Goal: Task Accomplishment & Management: Use online tool/utility

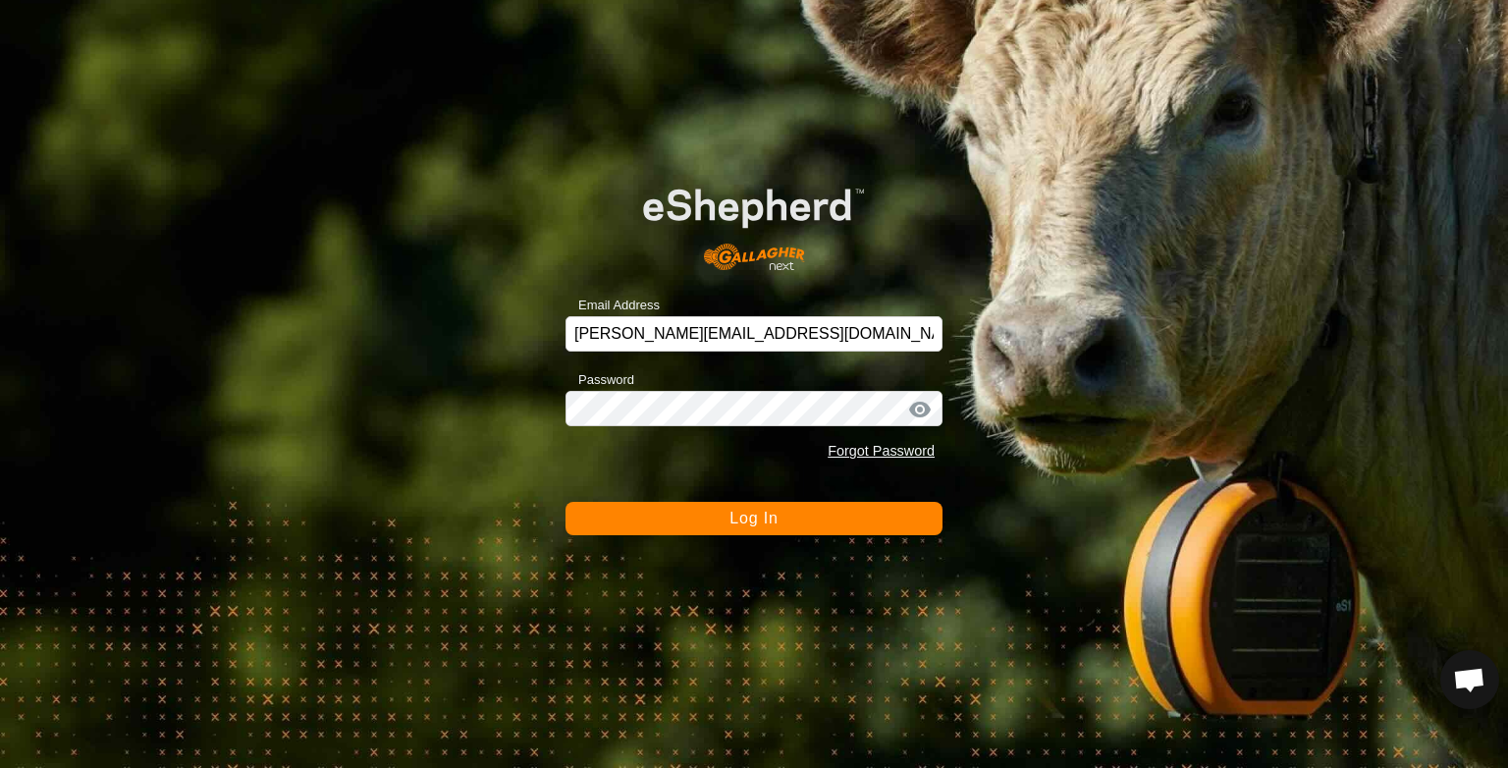
click at [784, 514] on button "Log In" at bounding box center [754, 518] width 377 height 33
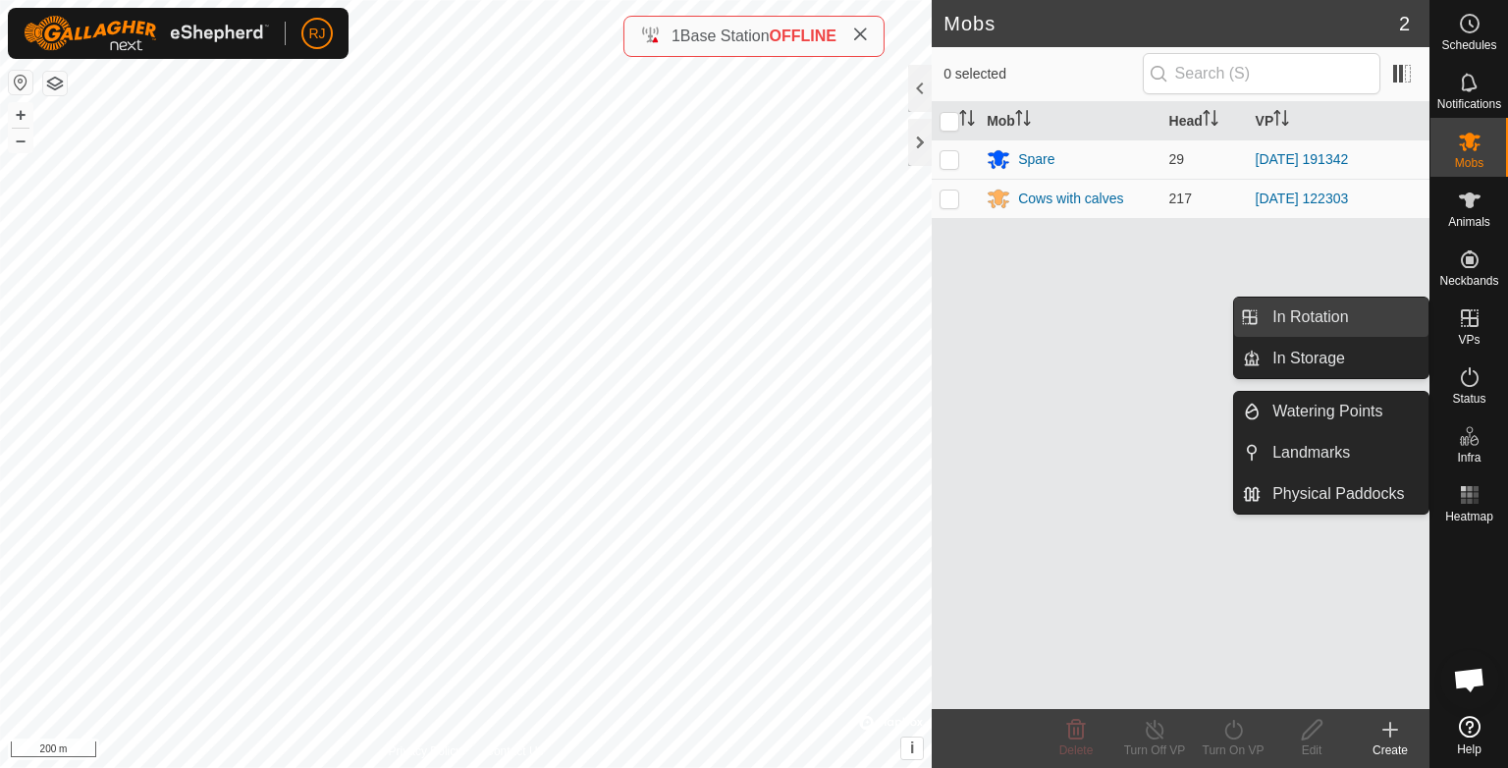
click at [1283, 318] on link "In Rotation" at bounding box center [1345, 316] width 168 height 39
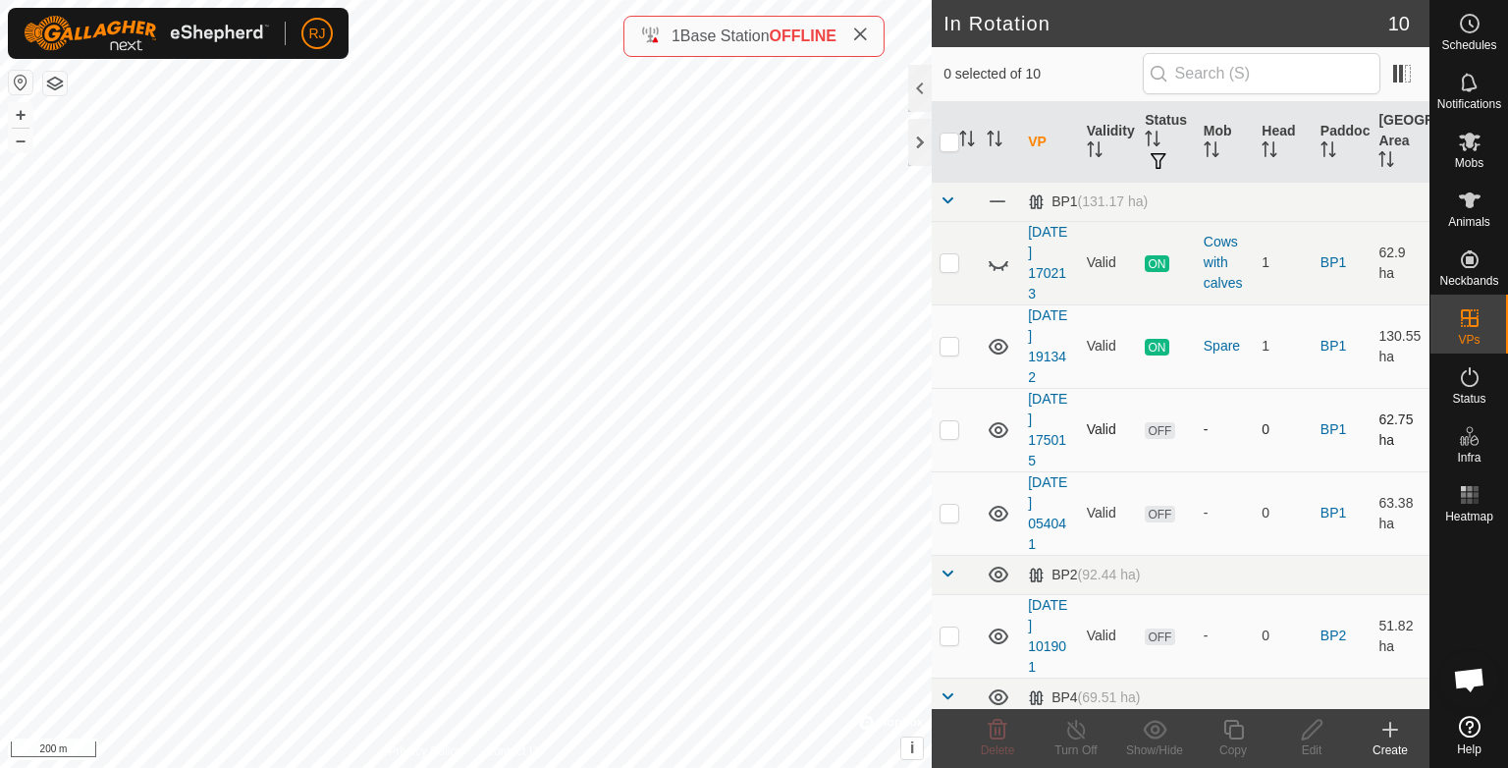
click at [997, 429] on icon at bounding box center [999, 430] width 20 height 16
click at [997, 429] on icon at bounding box center [999, 430] width 24 height 24
click at [997, 429] on icon at bounding box center [999, 430] width 20 height 16
click at [998, 511] on icon at bounding box center [999, 514] width 24 height 24
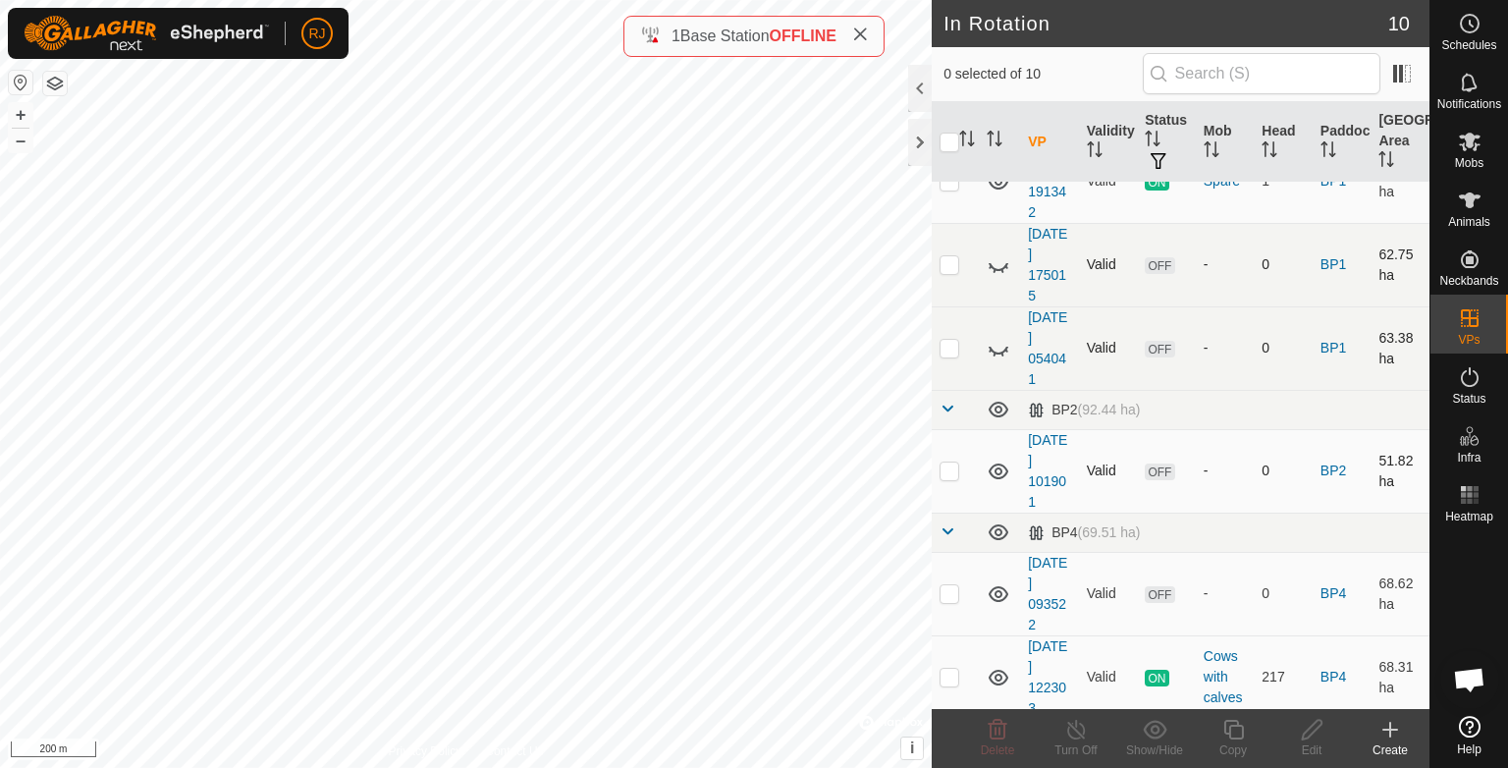
scroll to position [196, 0]
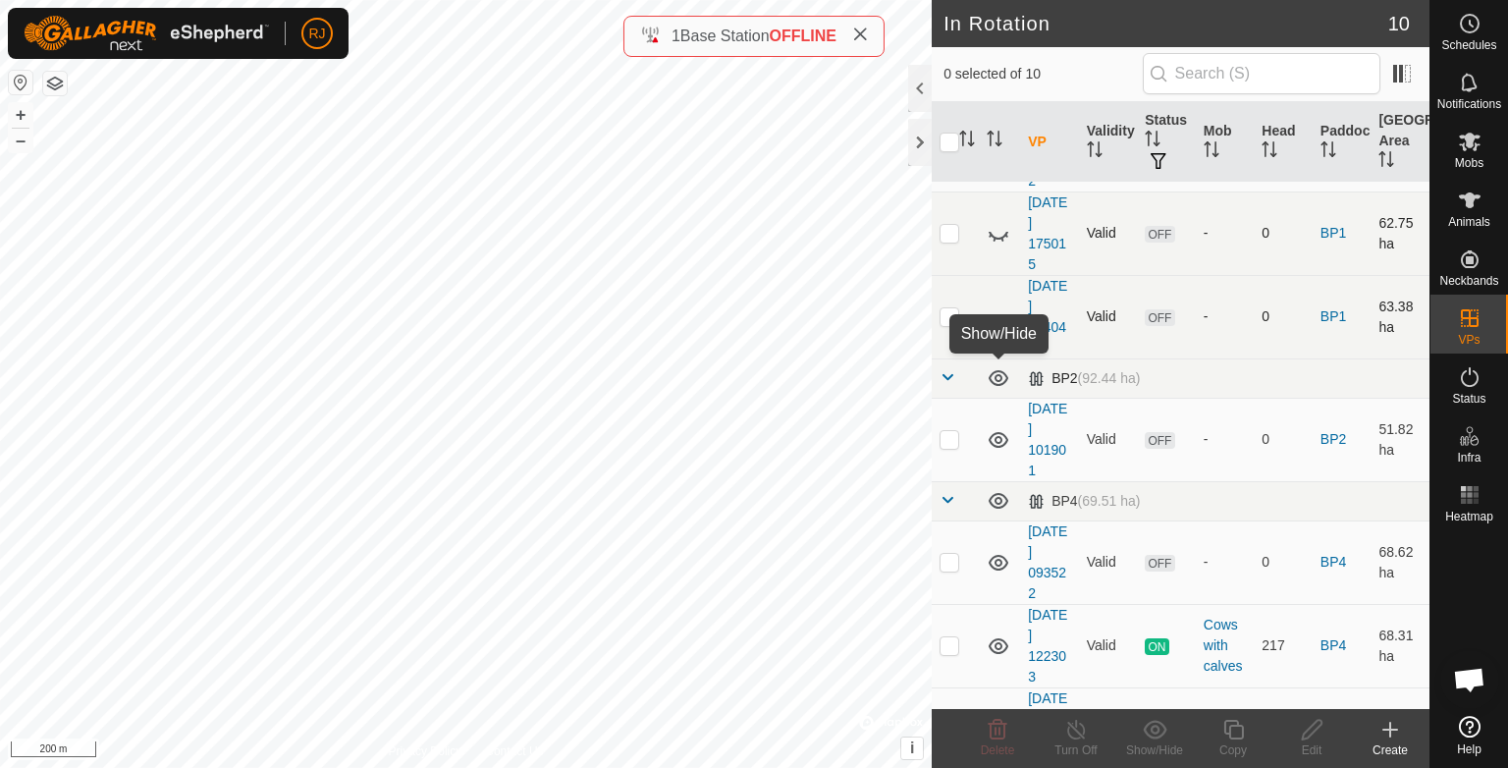
click at [999, 375] on icon at bounding box center [999, 378] width 24 height 24
click at [997, 500] on icon at bounding box center [999, 501] width 24 height 24
click at [997, 561] on icon at bounding box center [999, 563] width 24 height 24
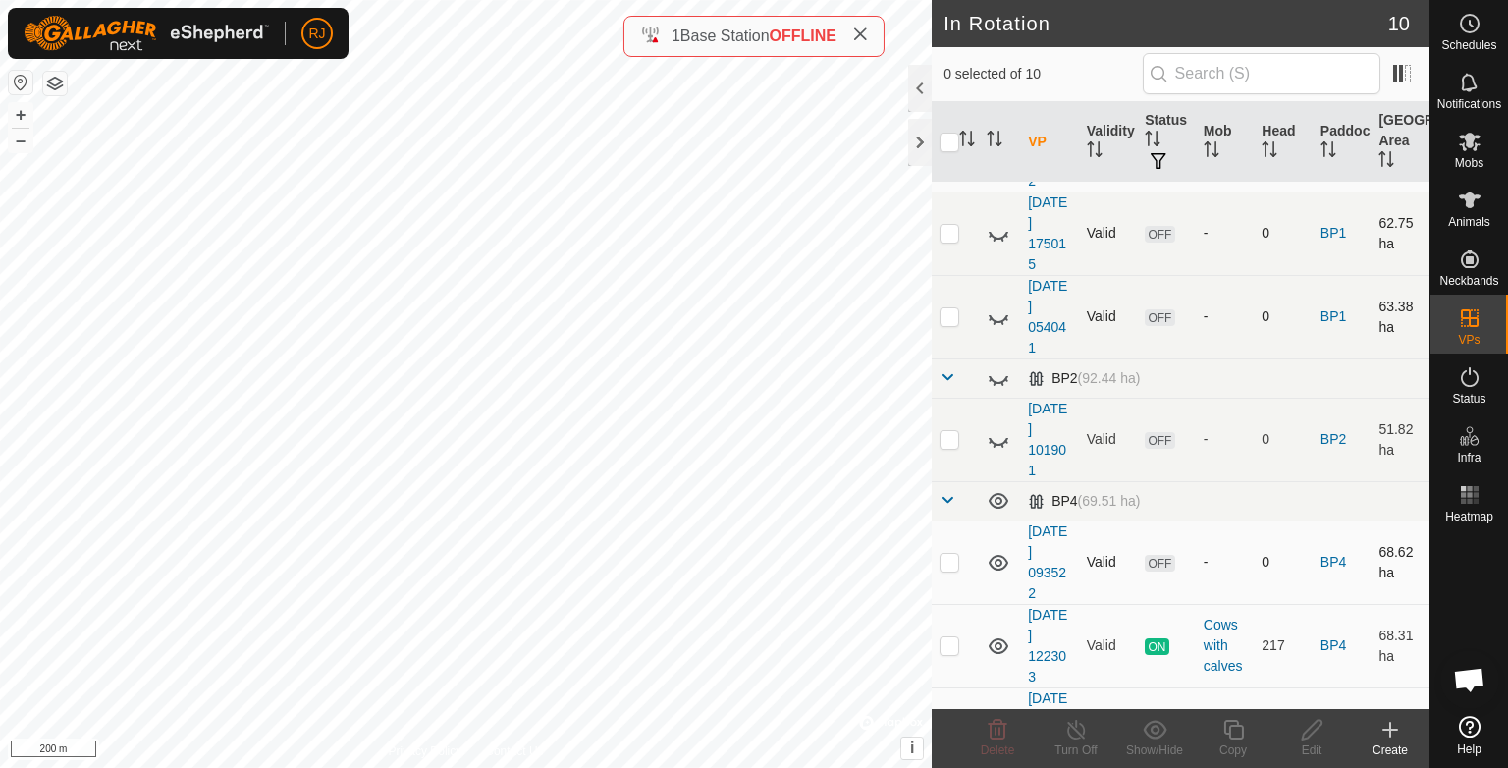
click at [997, 561] on icon at bounding box center [999, 563] width 24 height 24
click at [997, 497] on icon at bounding box center [999, 501] width 24 height 24
click at [996, 638] on icon at bounding box center [999, 646] width 20 height 16
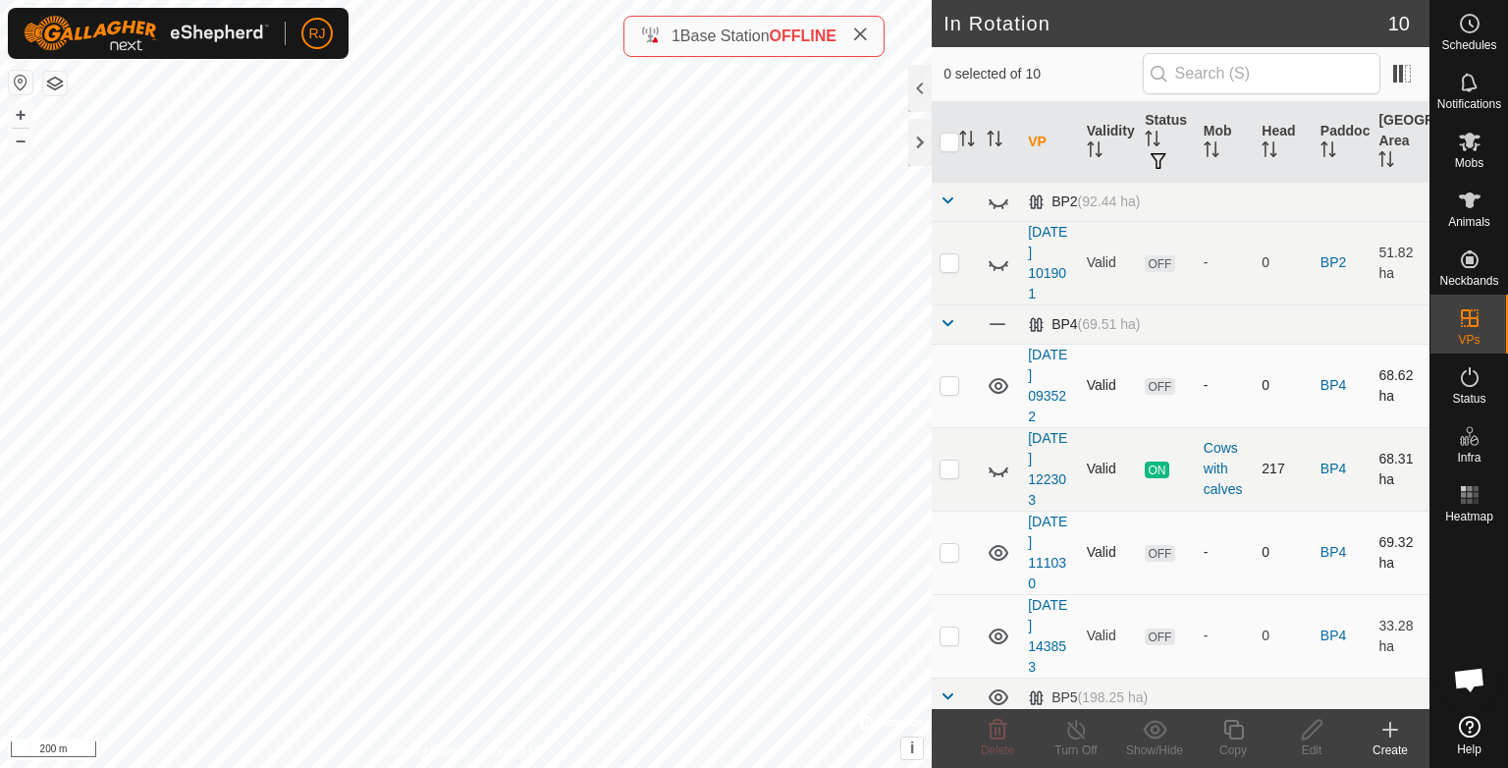
scroll to position [393, 0]
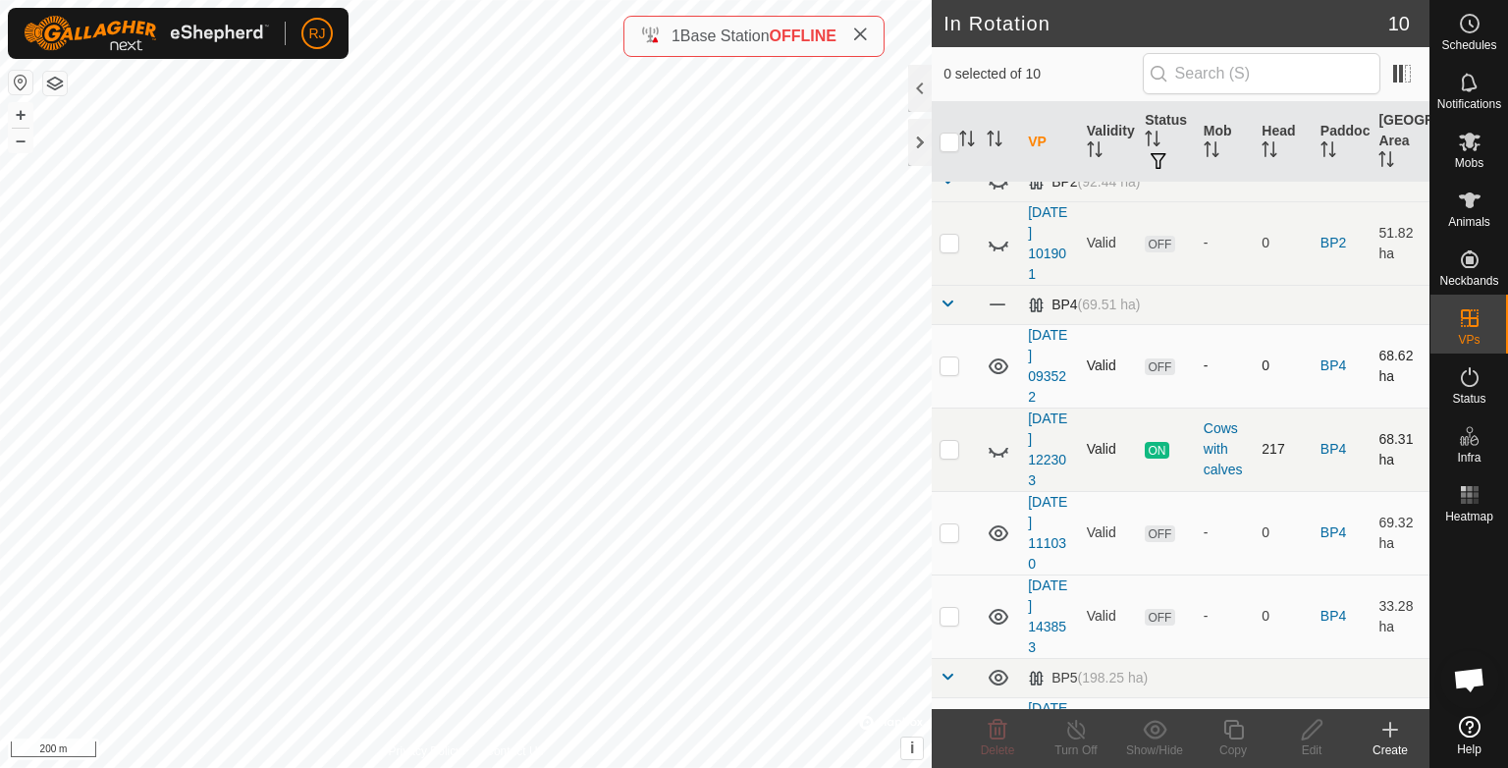
click at [1001, 454] on icon at bounding box center [999, 450] width 24 height 24
click at [998, 533] on icon at bounding box center [999, 533] width 20 height 16
click at [995, 612] on icon at bounding box center [999, 617] width 20 height 16
click at [995, 612] on icon at bounding box center [999, 617] width 24 height 24
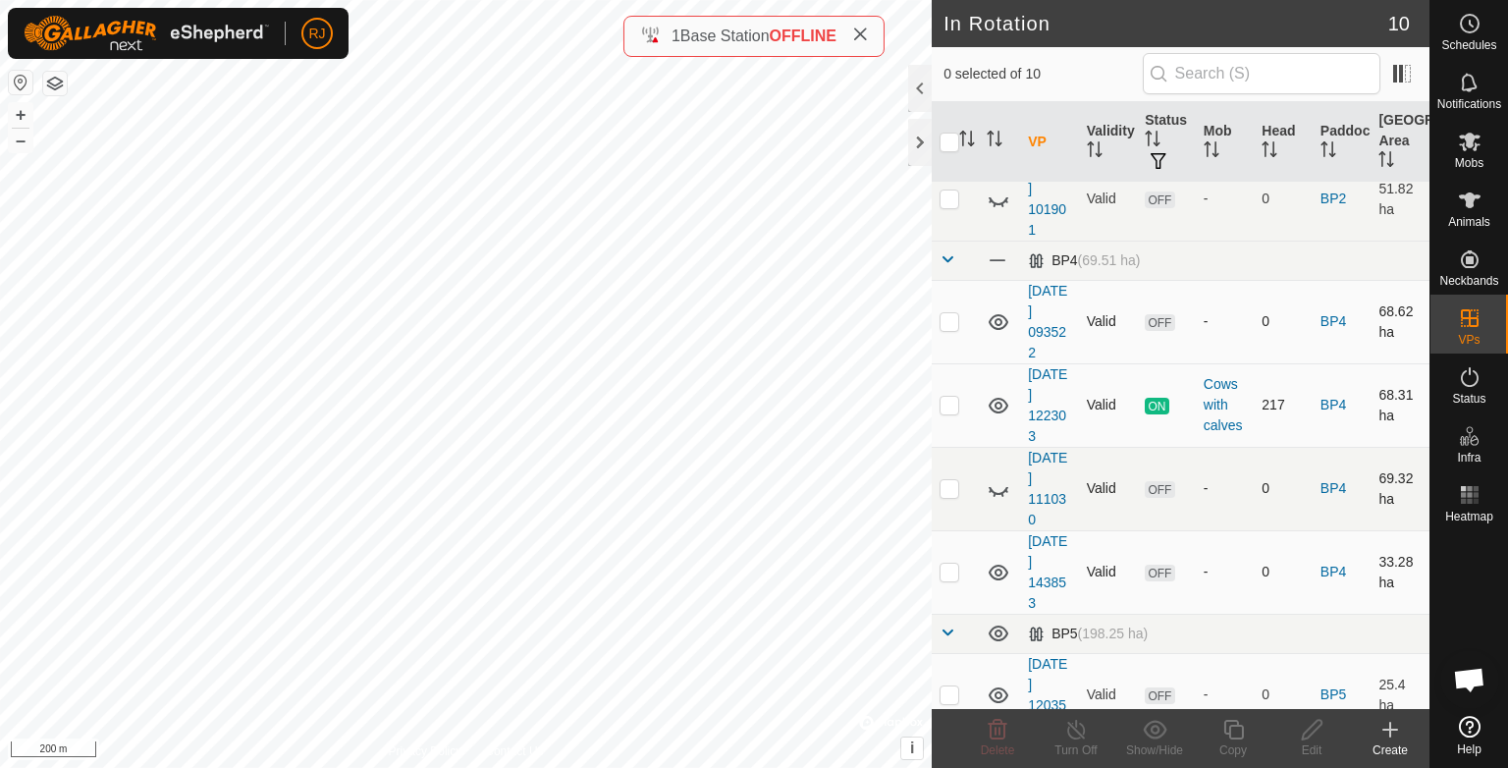
scroll to position [461, 0]
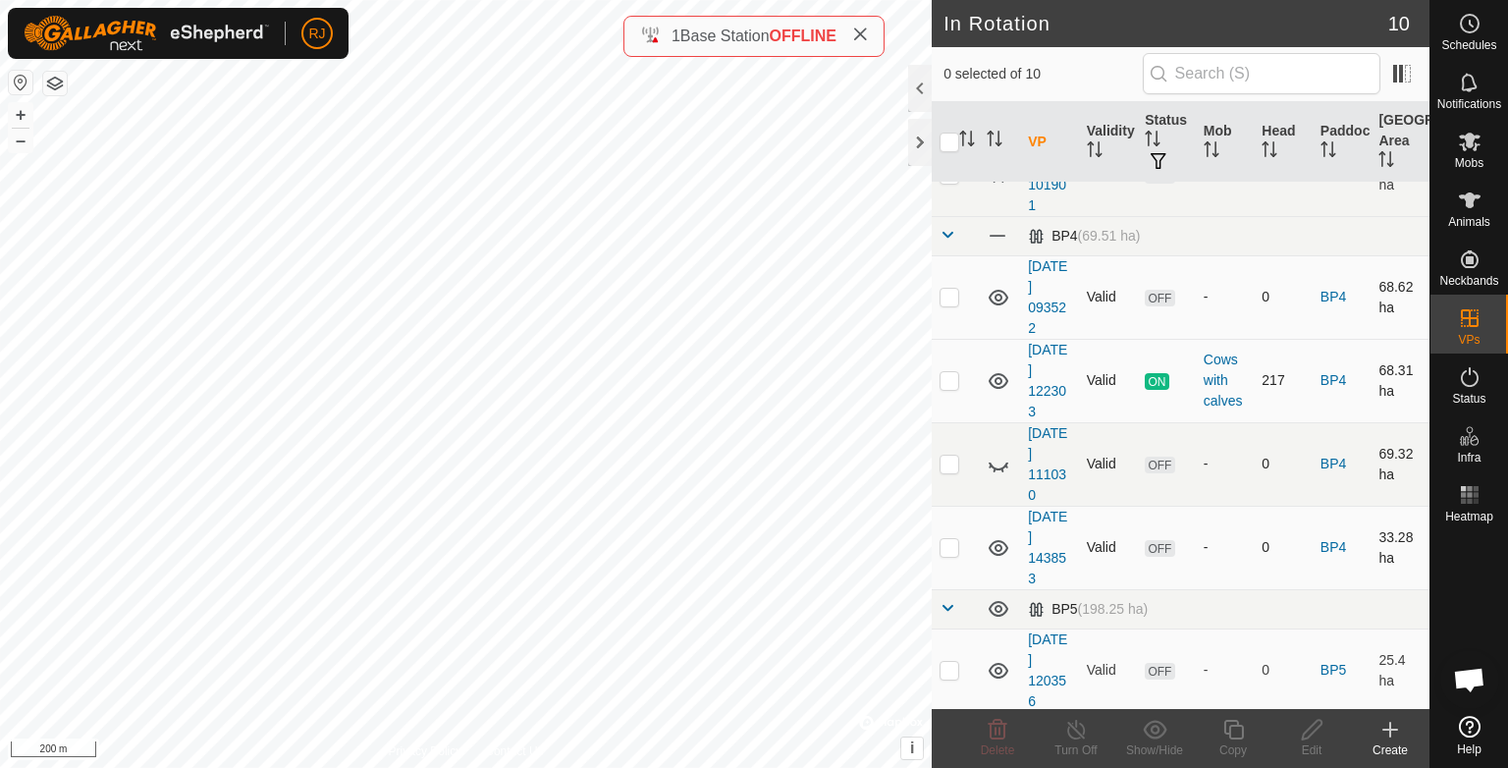
click at [998, 607] on icon at bounding box center [999, 609] width 24 height 24
click at [965, 606] on td at bounding box center [955, 608] width 47 height 39
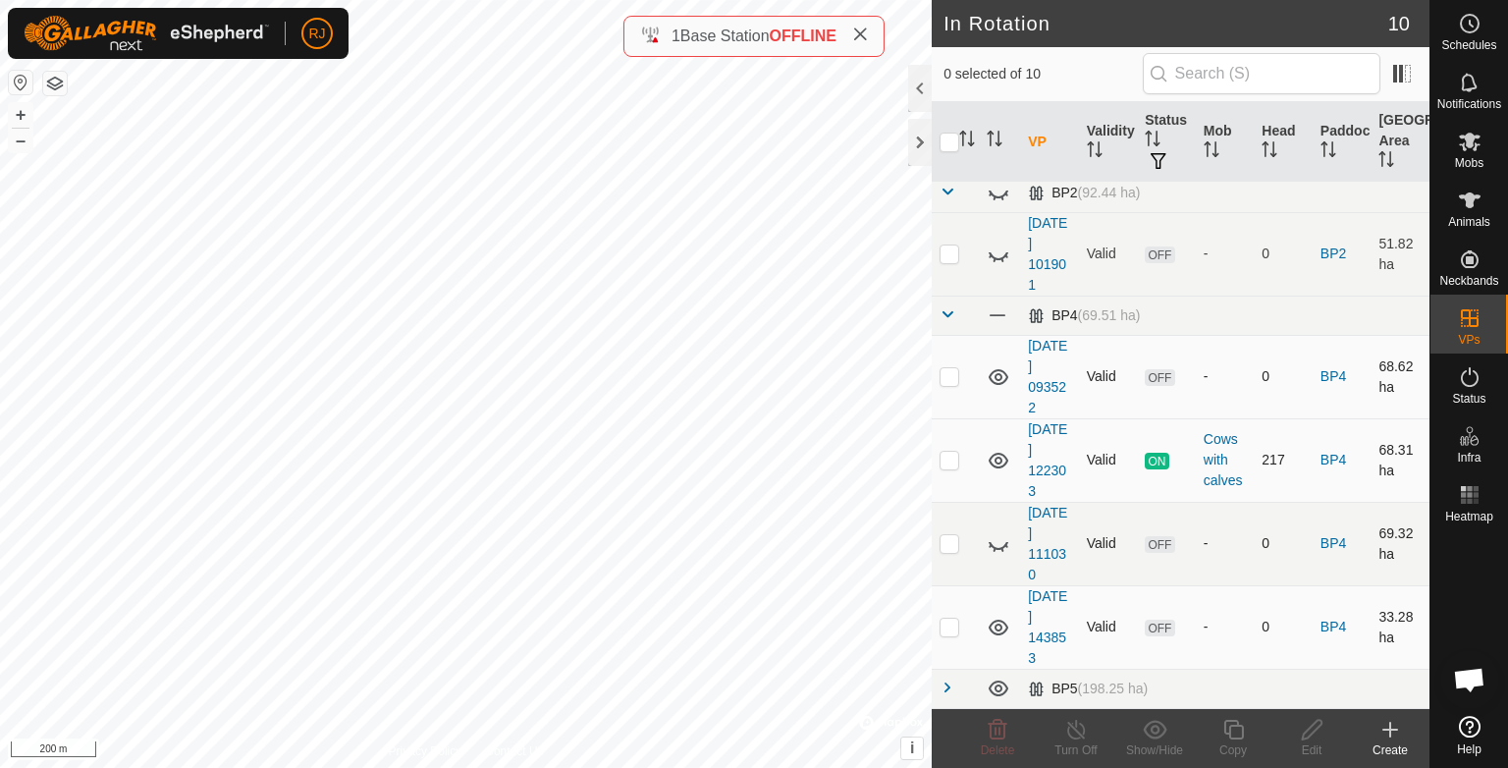
scroll to position [378, 0]
click at [995, 623] on icon at bounding box center [999, 631] width 20 height 16
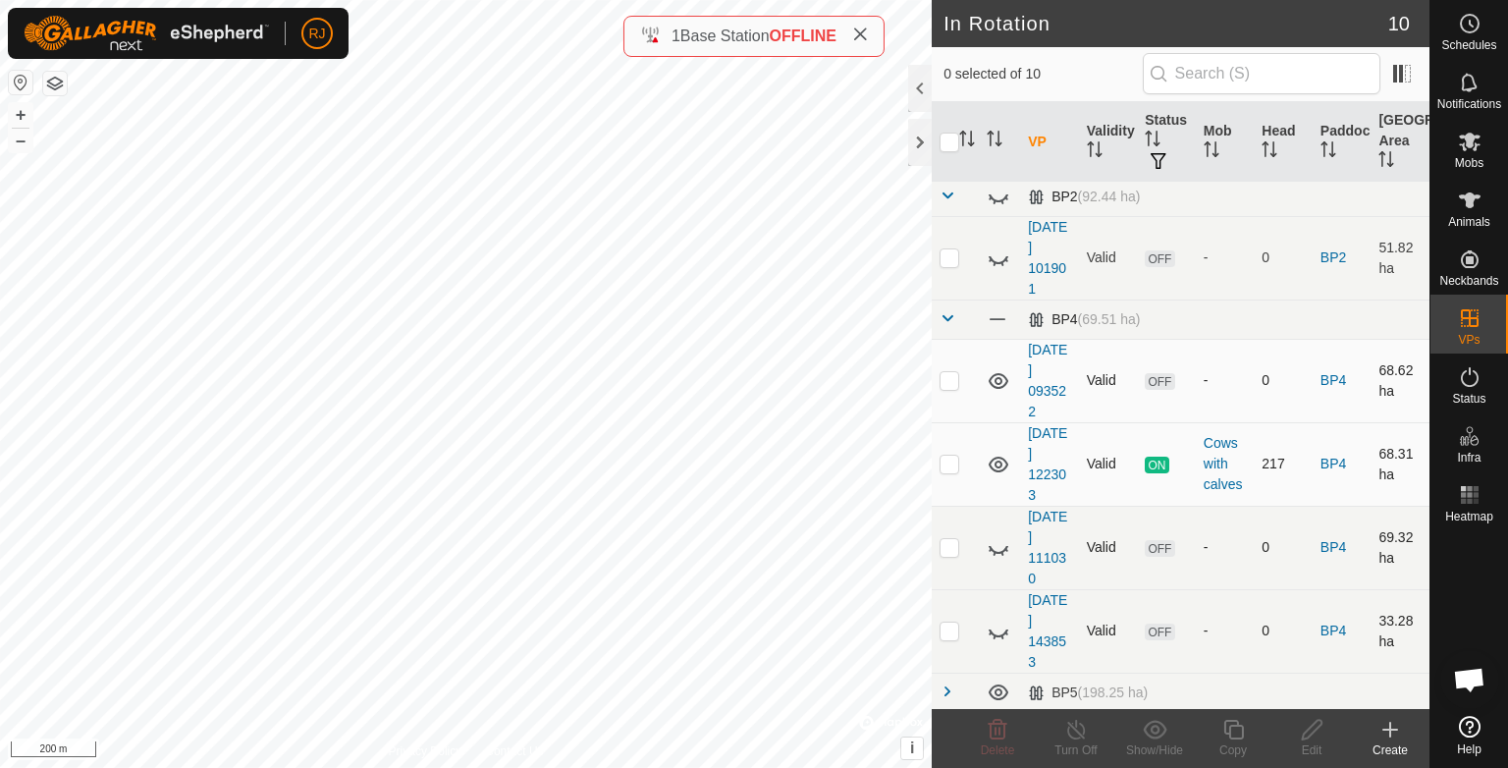
click at [995, 622] on icon at bounding box center [999, 632] width 24 height 24
click at [997, 686] on icon at bounding box center [999, 692] width 20 height 16
click at [998, 685] on icon at bounding box center [999, 692] width 24 height 24
click at [946, 689] on span at bounding box center [948, 691] width 16 height 16
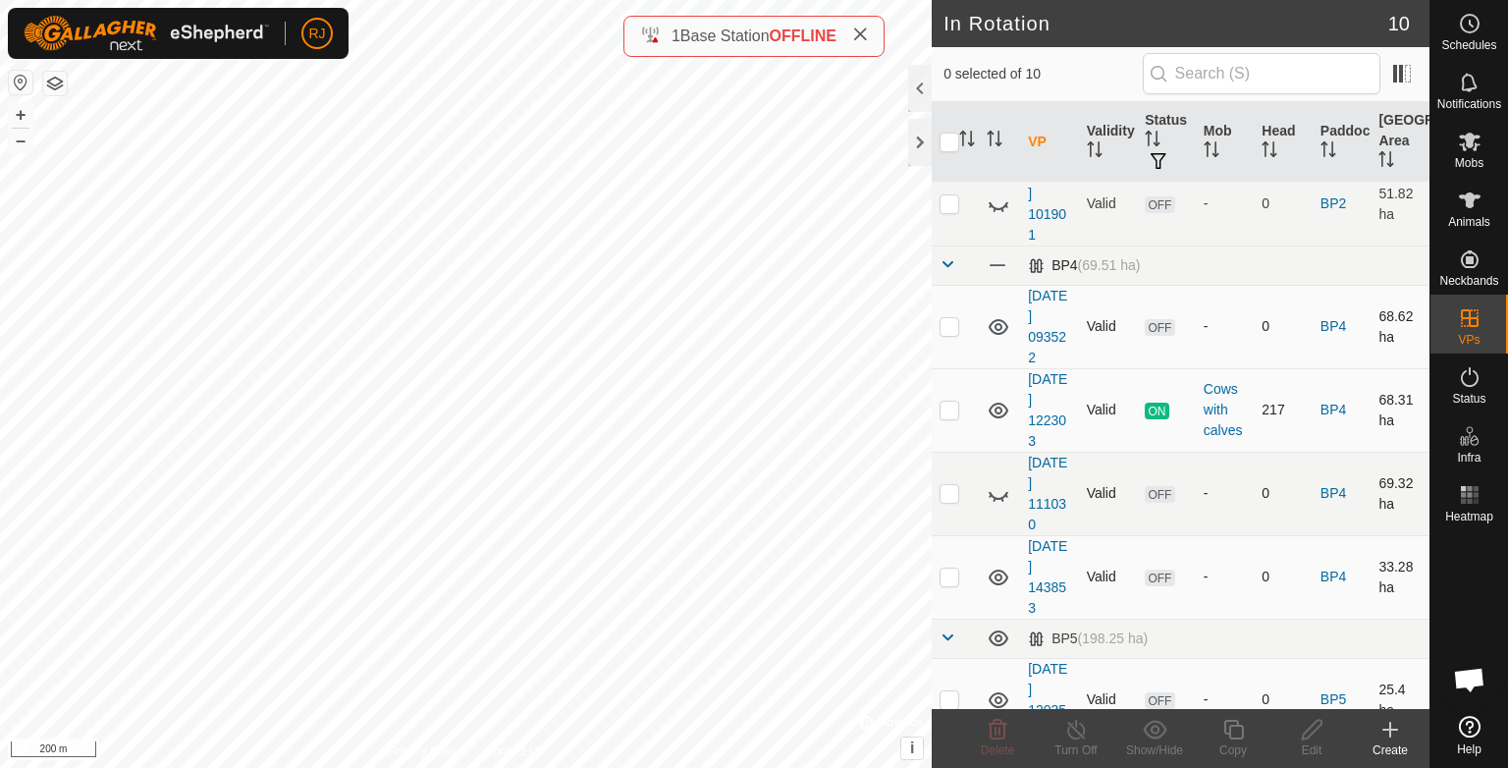
scroll to position [461, 0]
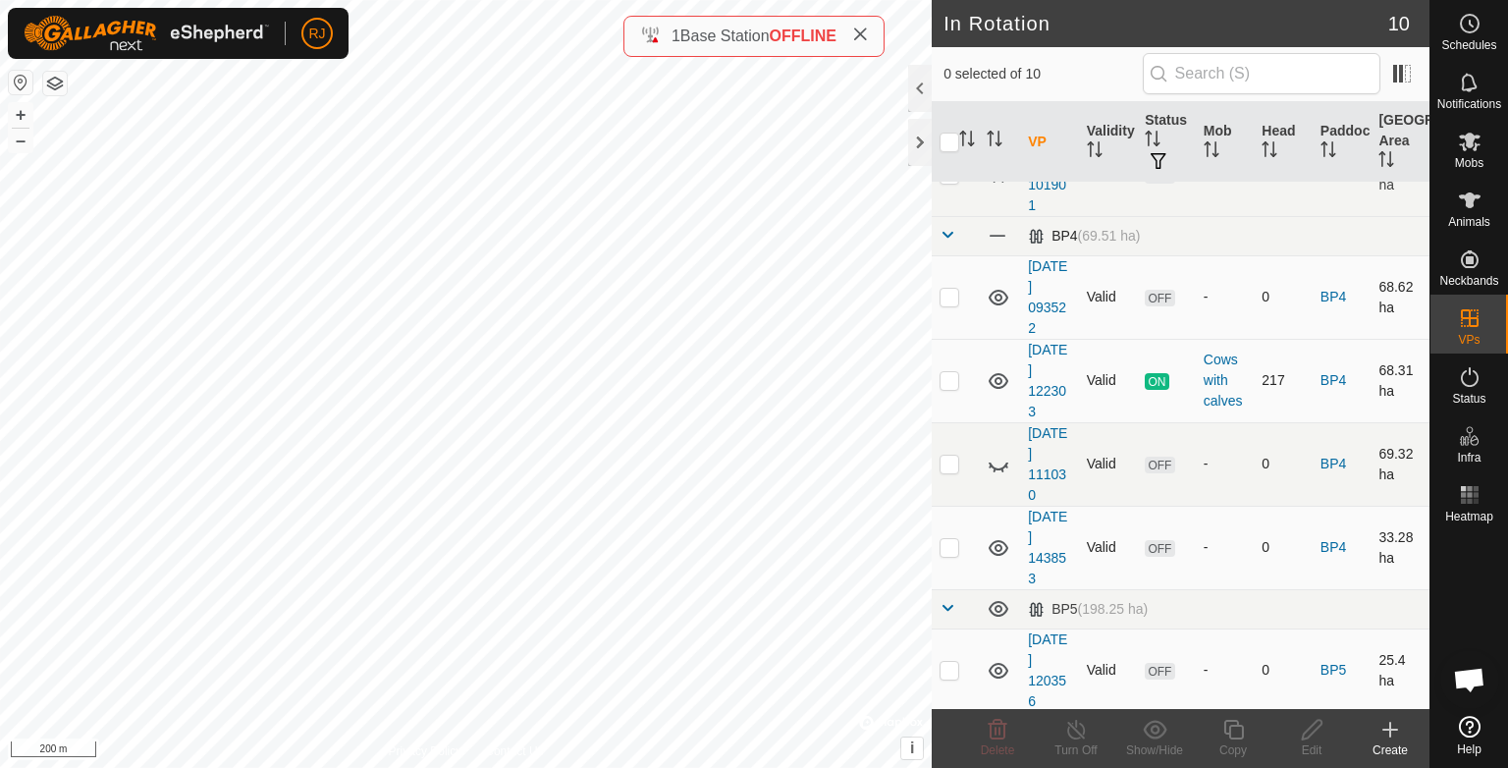
click at [943, 628] on td at bounding box center [955, 669] width 47 height 83
click at [996, 732] on icon at bounding box center [998, 730] width 19 height 20
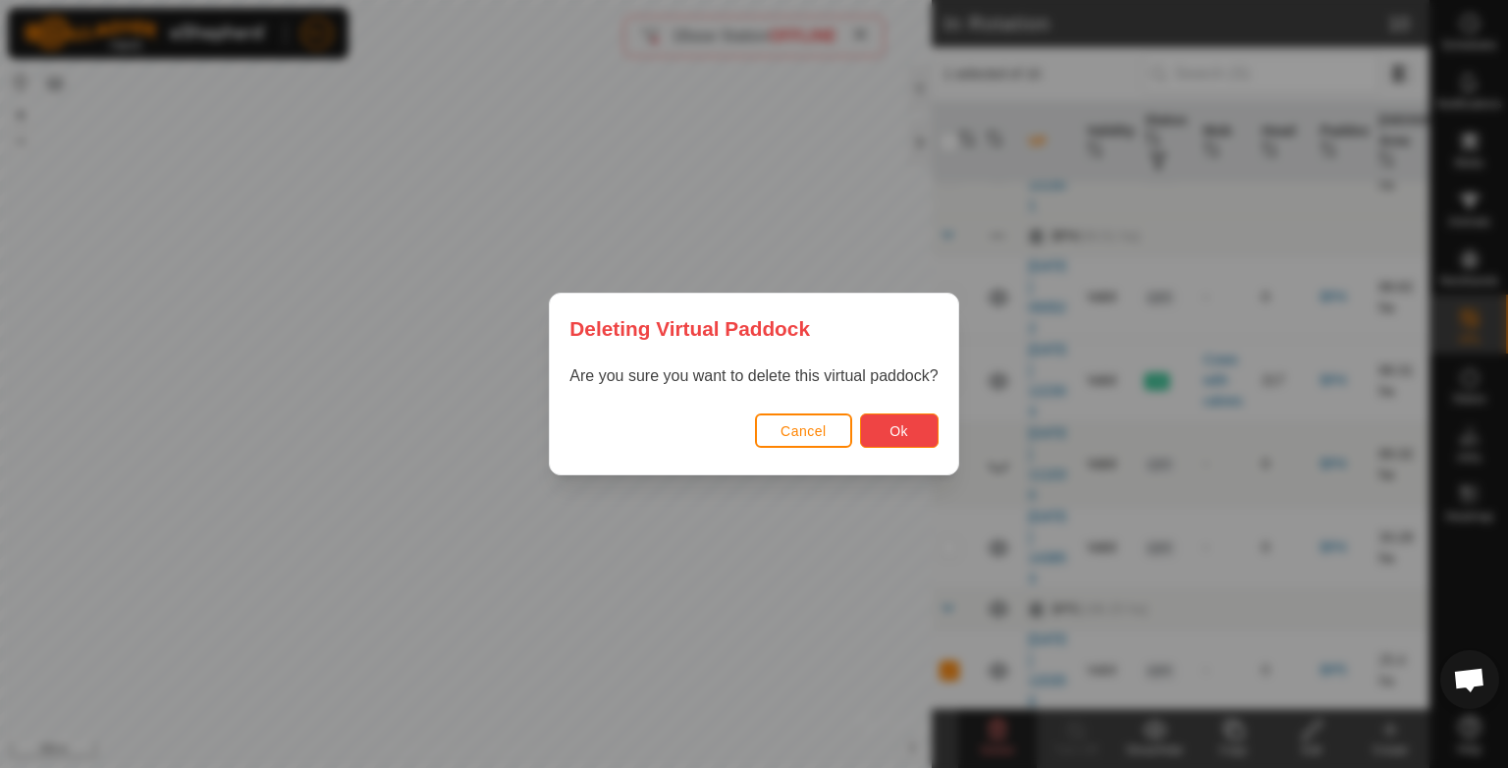
click at [896, 430] on span "Ok" at bounding box center [898, 431] width 19 height 16
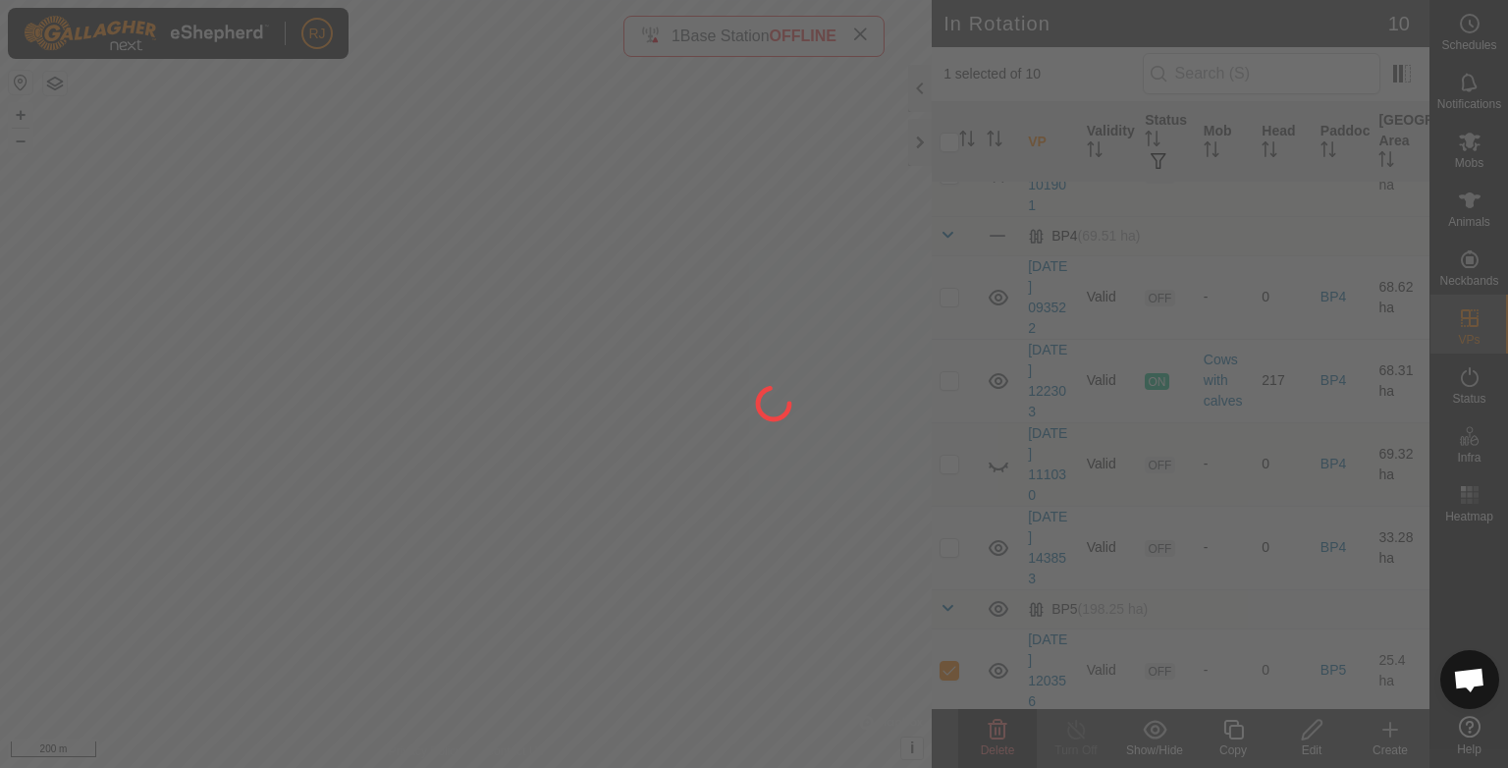
checkbox input "false"
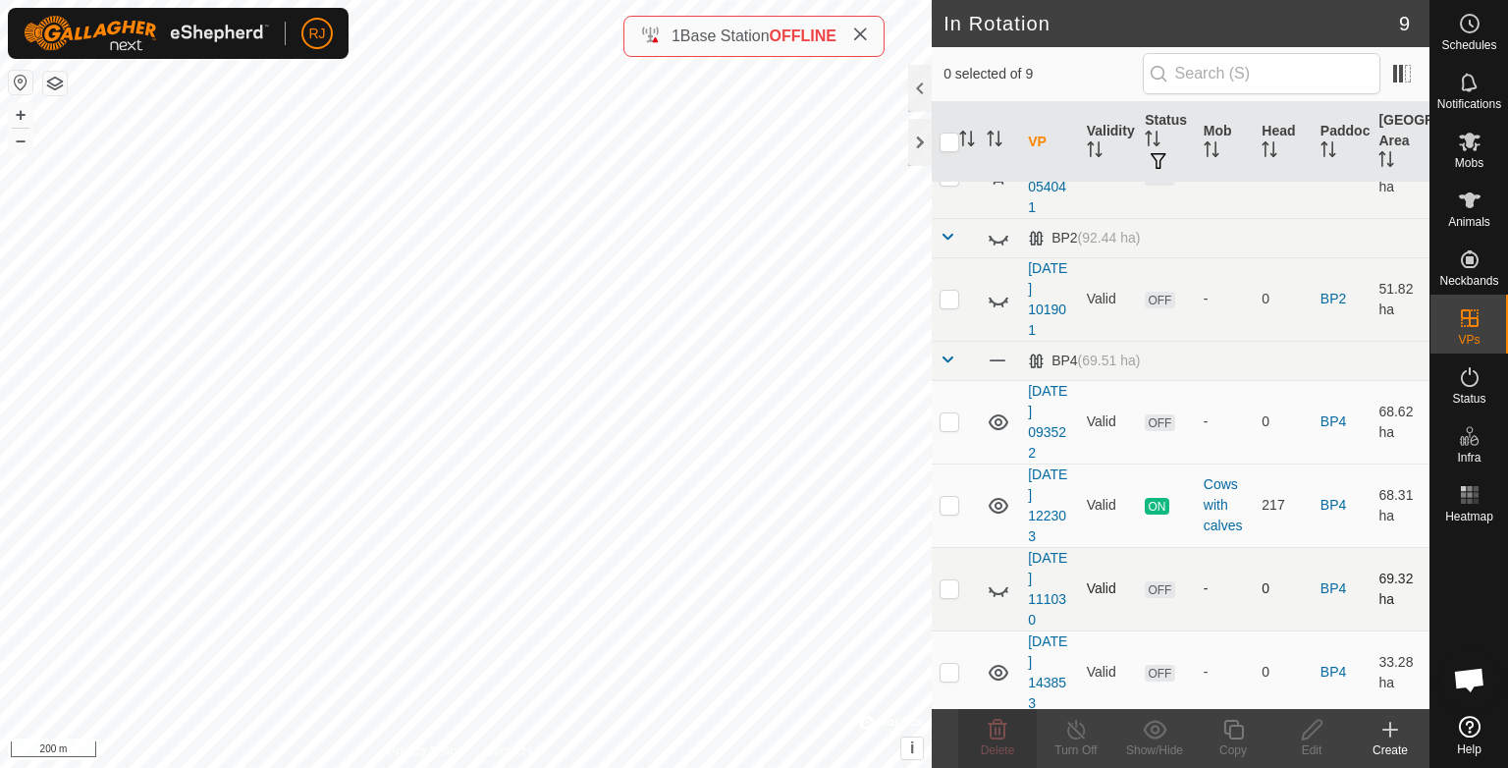
scroll to position [339, 0]
click at [997, 589] on icon at bounding box center [999, 589] width 20 height 8
click at [954, 671] on p-checkbox at bounding box center [950, 670] width 20 height 16
checkbox input "false"
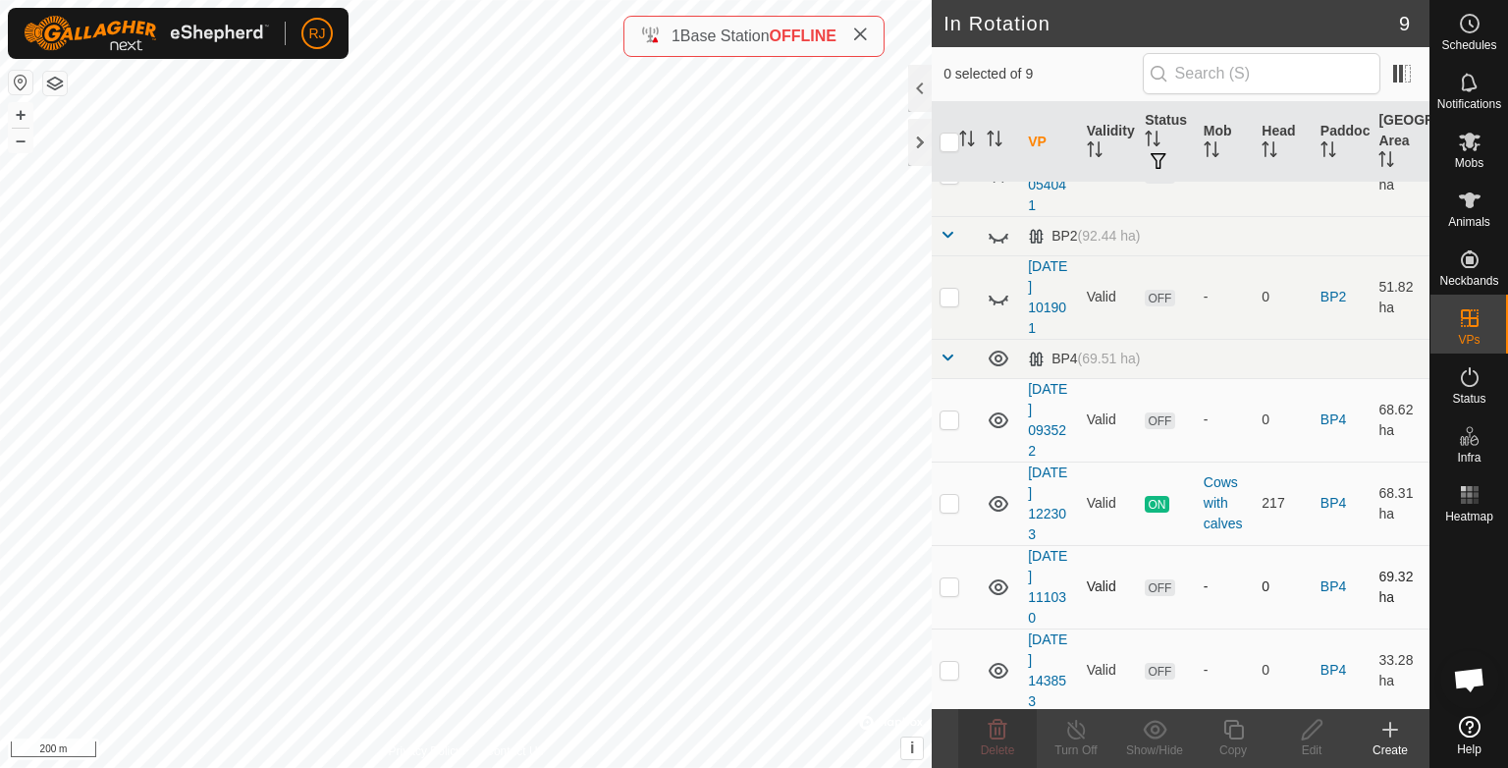
click at [951, 579] on p-checkbox at bounding box center [950, 586] width 20 height 16
click at [997, 732] on icon at bounding box center [998, 730] width 24 height 24
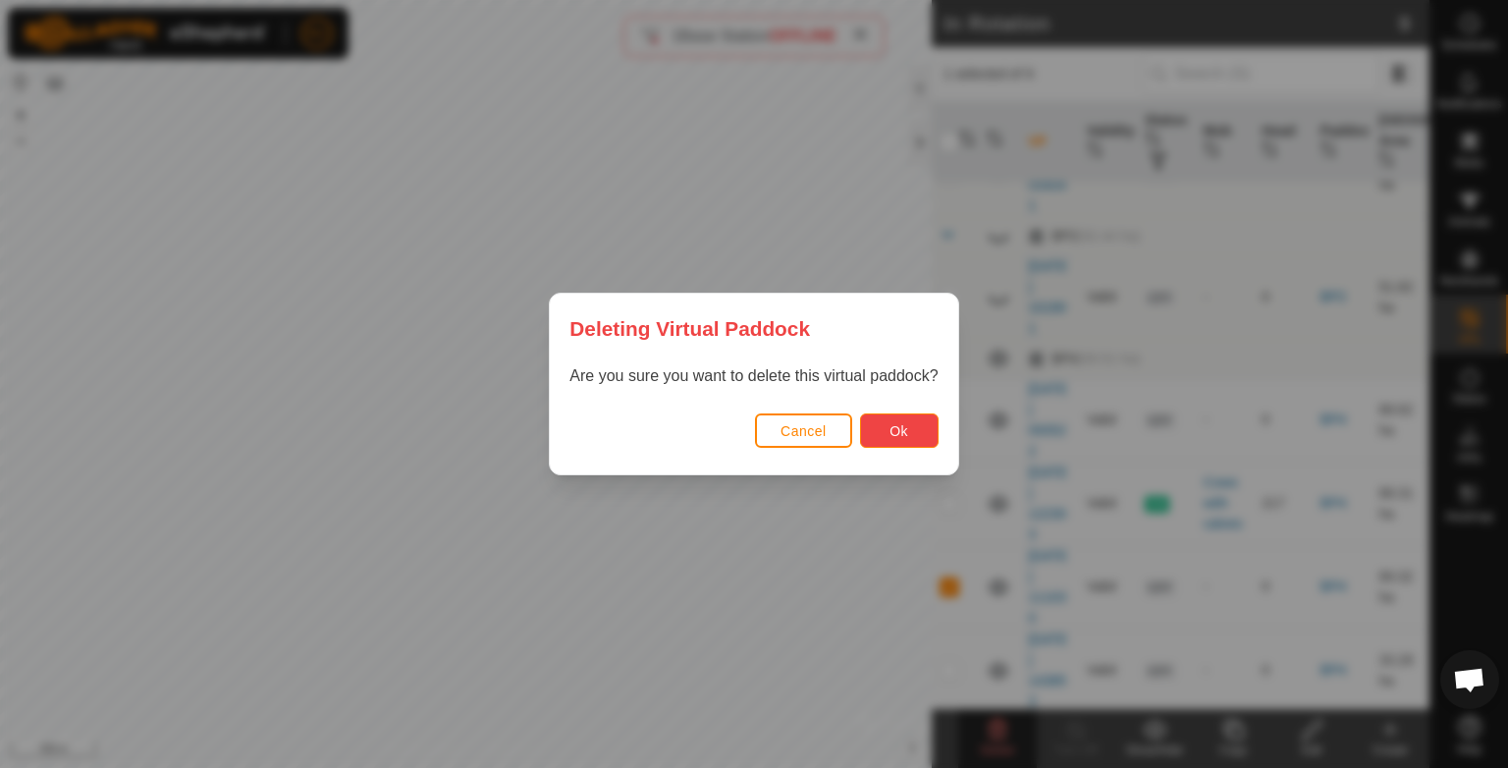
click at [886, 432] on button "Ok" at bounding box center [899, 430] width 79 height 34
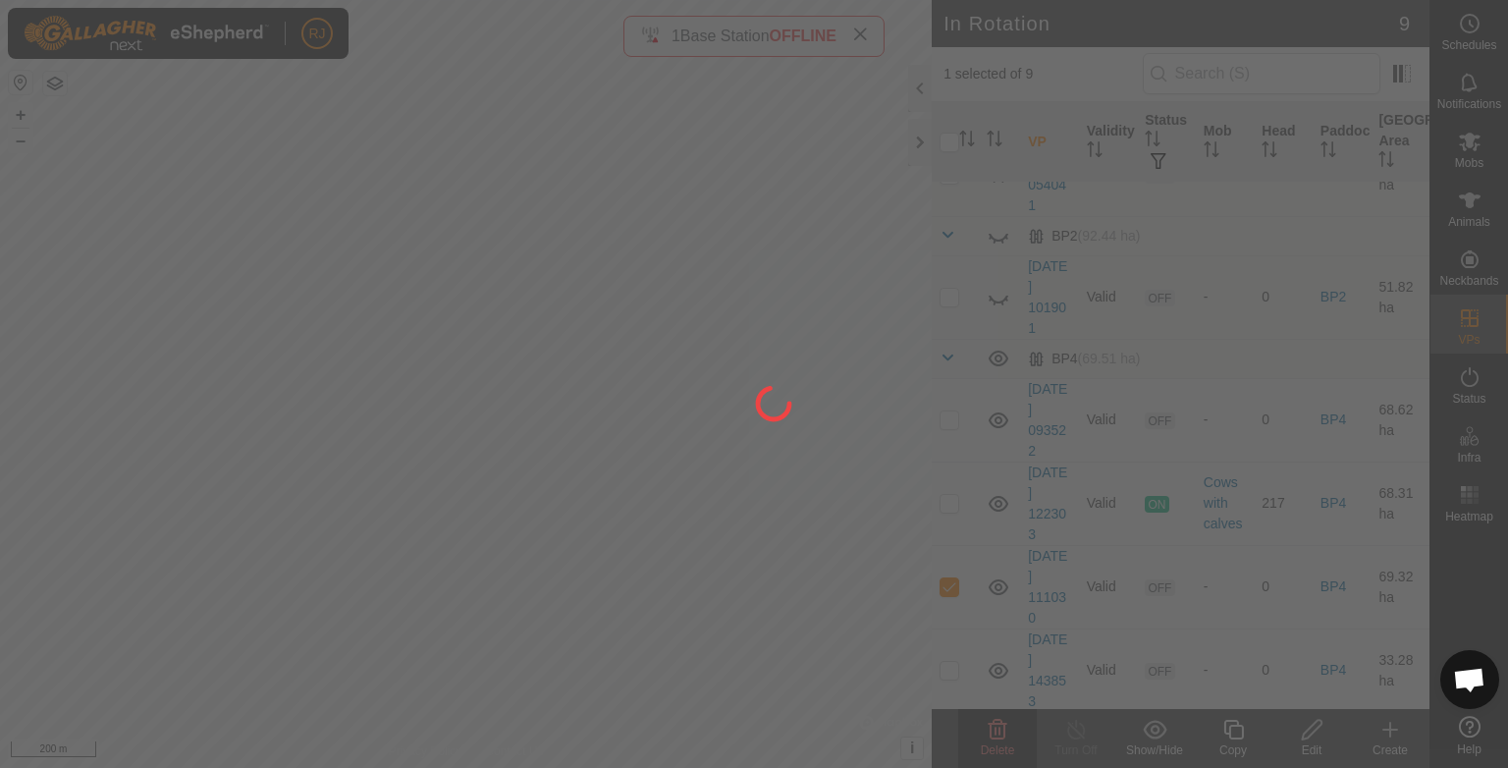
checkbox input "false"
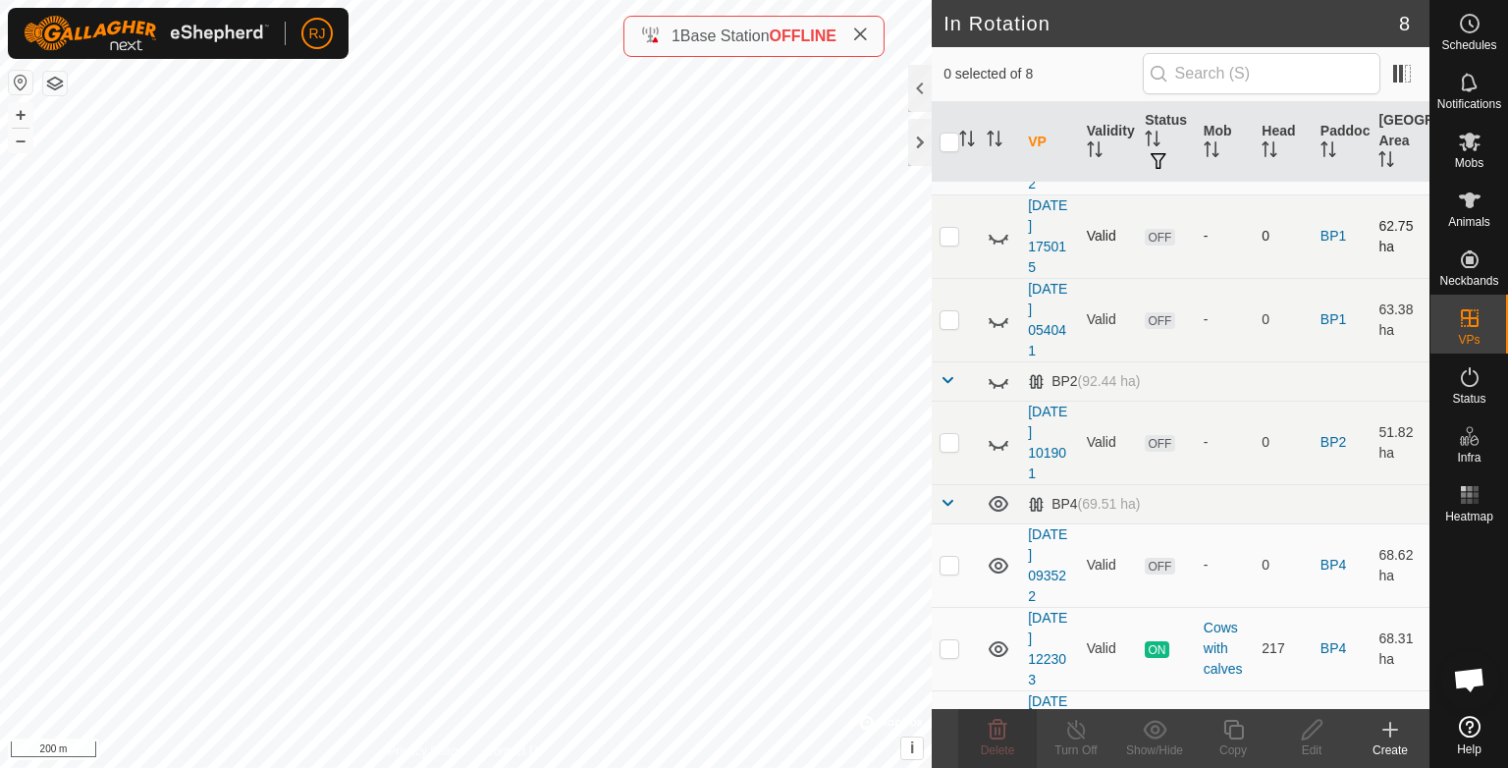
scroll to position [0, 0]
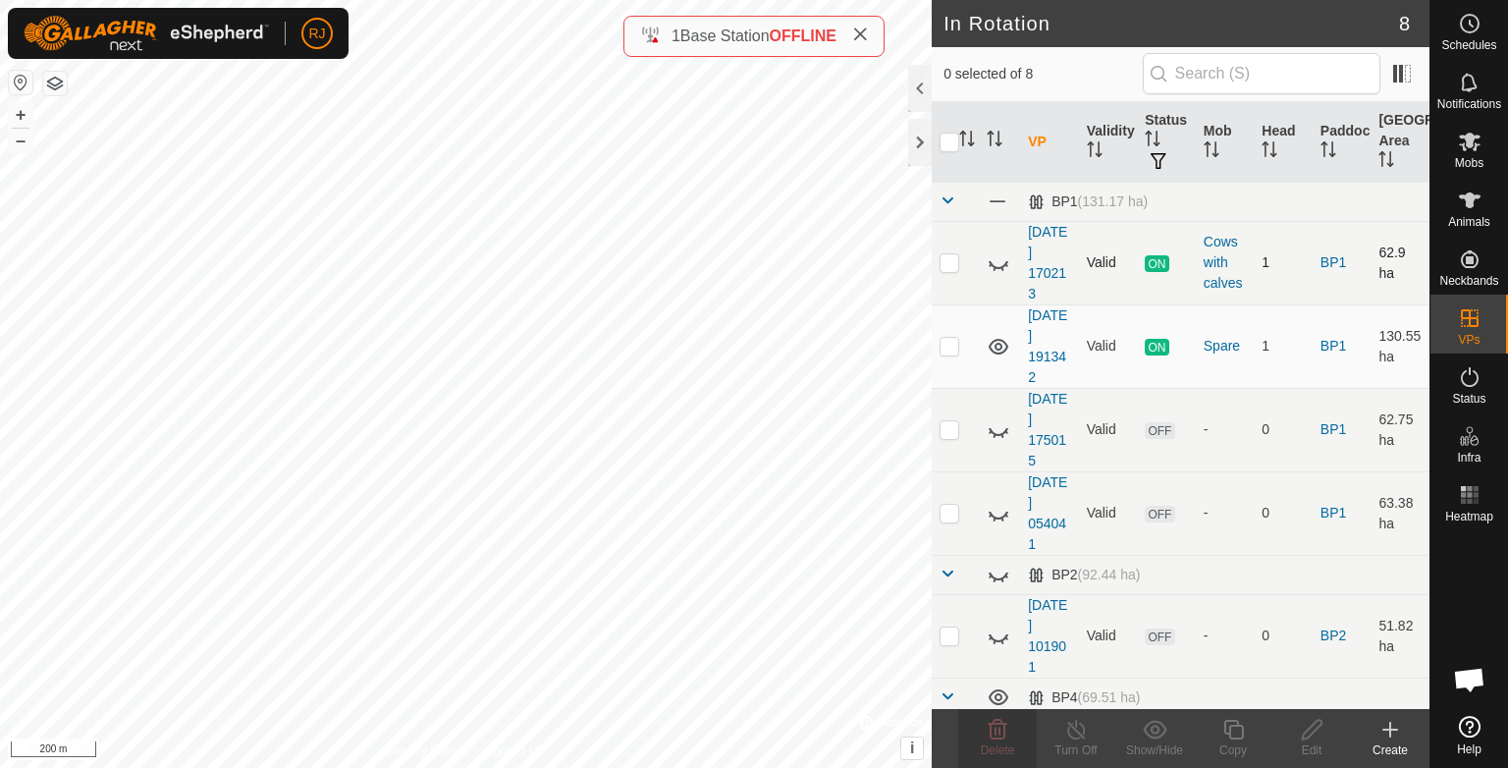
click at [997, 261] on icon at bounding box center [999, 263] width 24 height 24
click at [946, 261] on p-checkbox at bounding box center [950, 262] width 20 height 16
checkbox input "true"
click at [946, 261] on p-checkbox at bounding box center [950, 262] width 20 height 16
checkbox input "false"
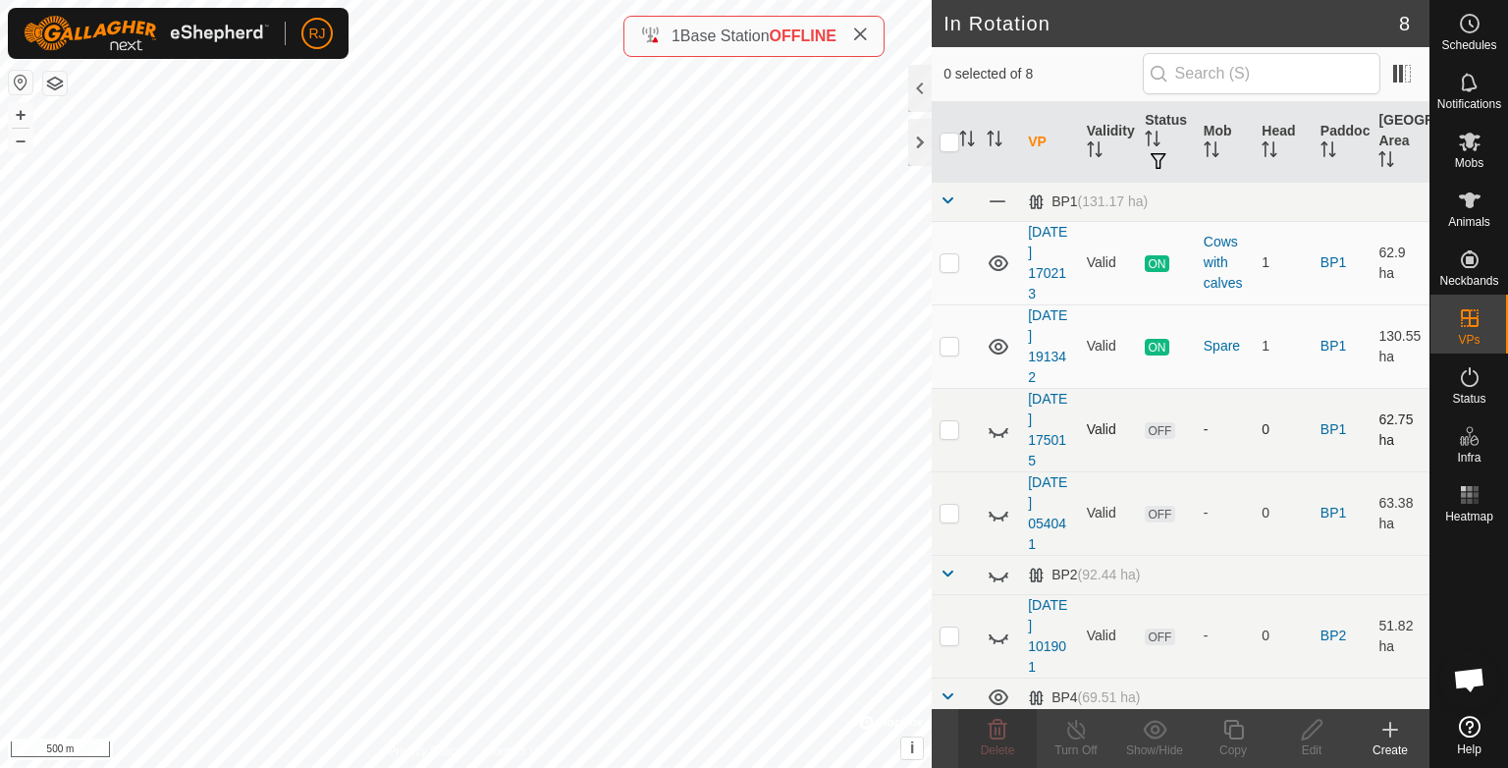
click at [951, 426] on p-checkbox at bounding box center [950, 429] width 20 height 16
click at [996, 434] on icon at bounding box center [995, 436] width 3 height 4
click at [939, 426] on td at bounding box center [955, 429] width 47 height 83
click at [993, 731] on icon at bounding box center [998, 730] width 24 height 24
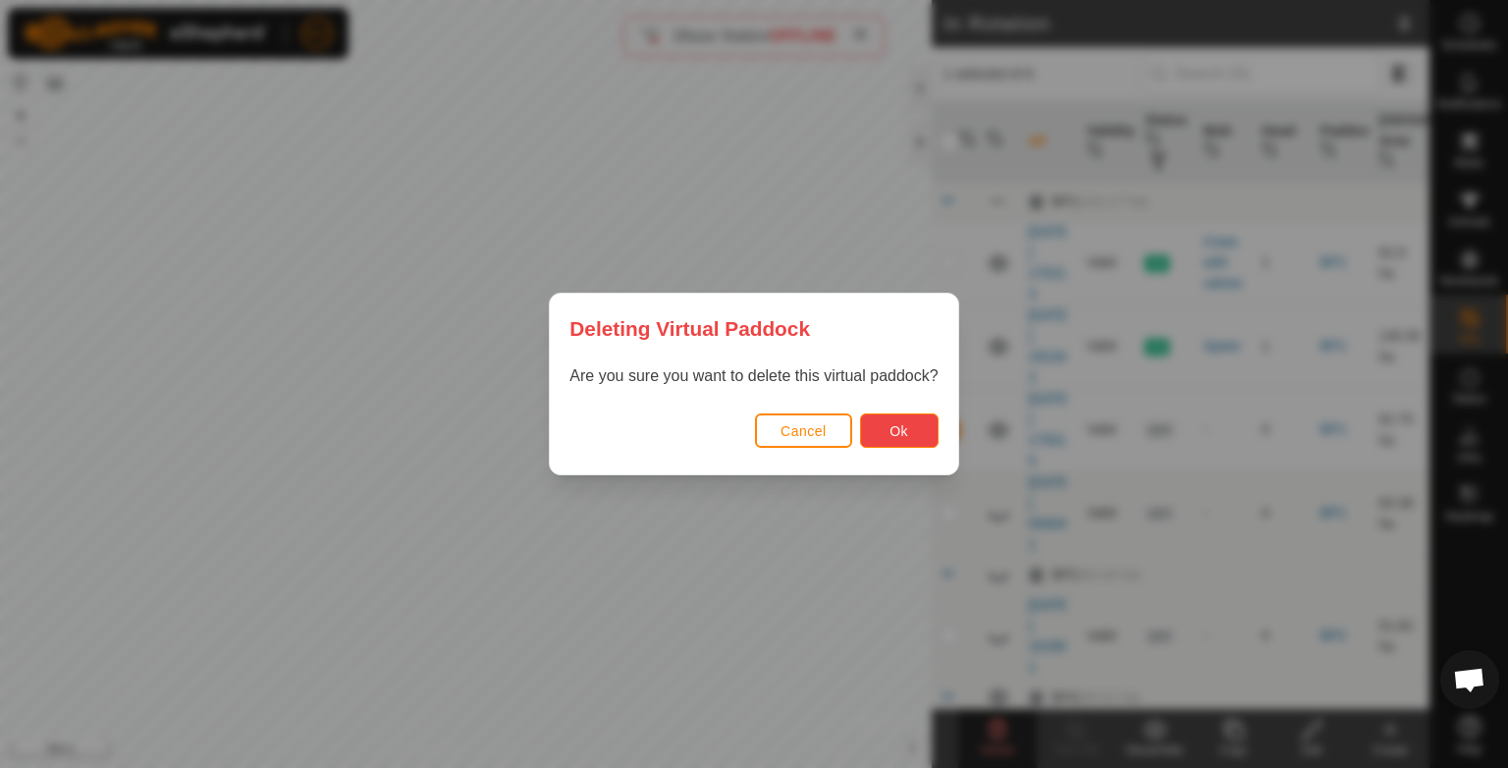
click at [891, 426] on span "Ok" at bounding box center [898, 431] width 19 height 16
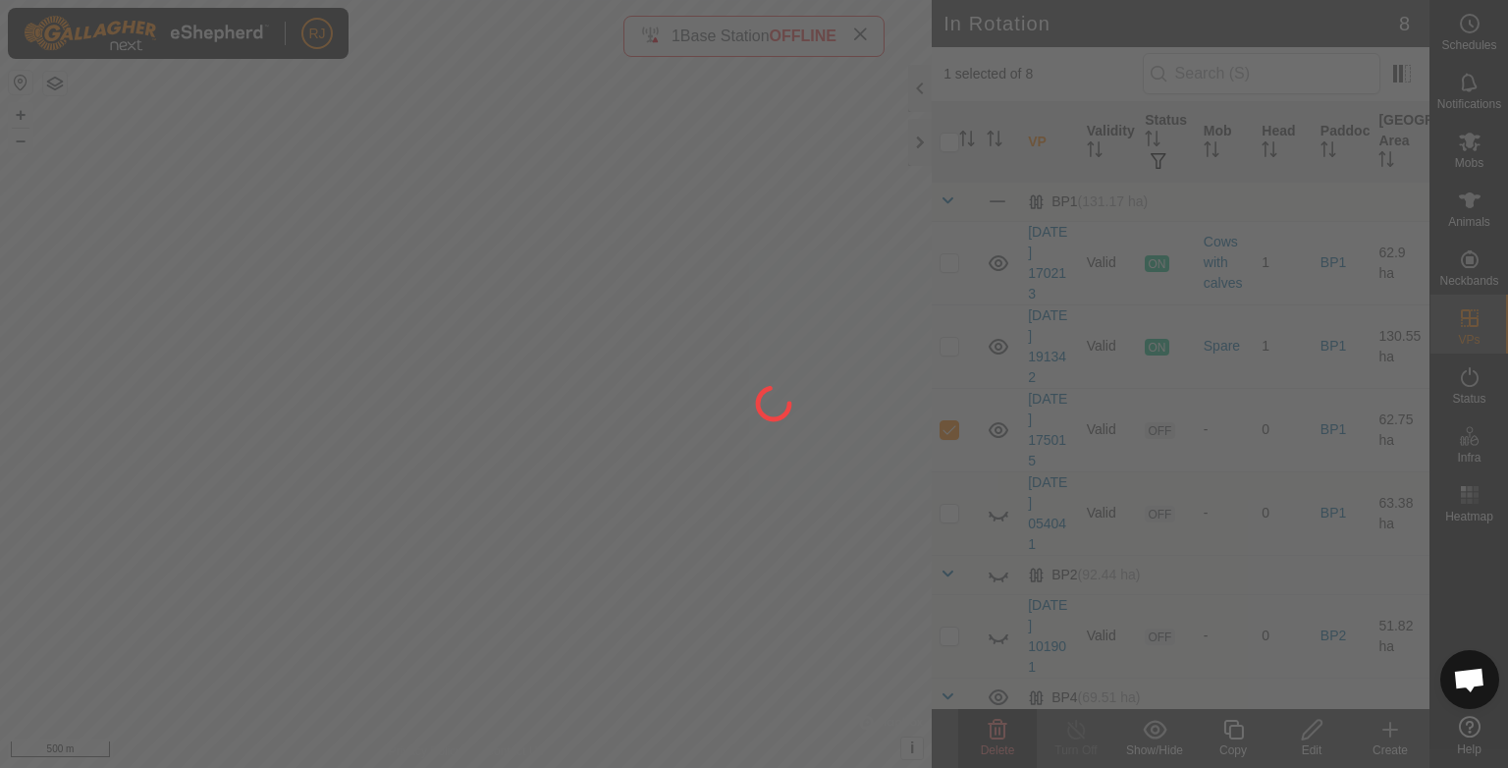
checkbox input "false"
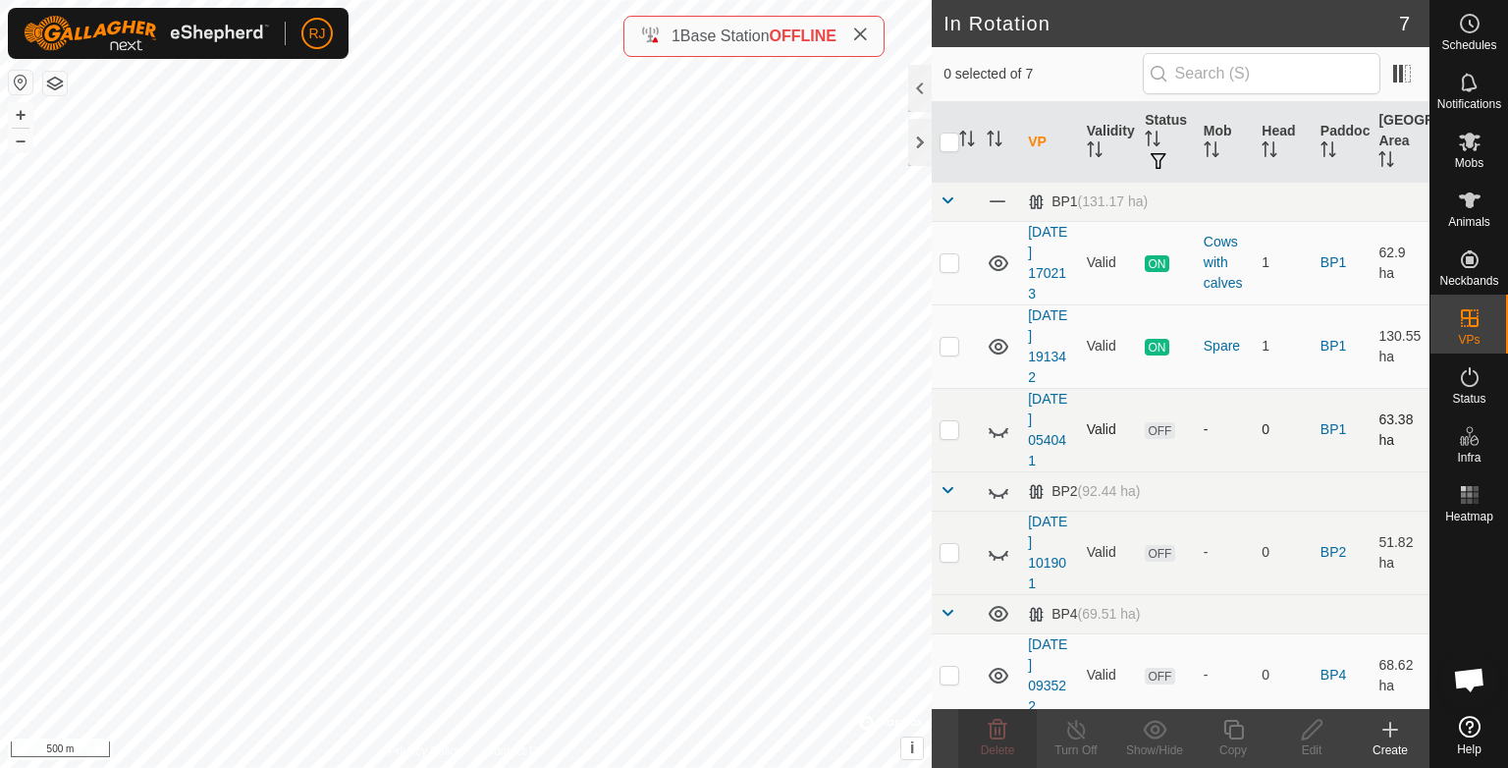
click at [948, 428] on p-checkbox at bounding box center [950, 429] width 20 height 16
checkbox input "true"
click at [997, 434] on icon at bounding box center [999, 432] width 20 height 8
click at [996, 731] on icon at bounding box center [998, 730] width 19 height 20
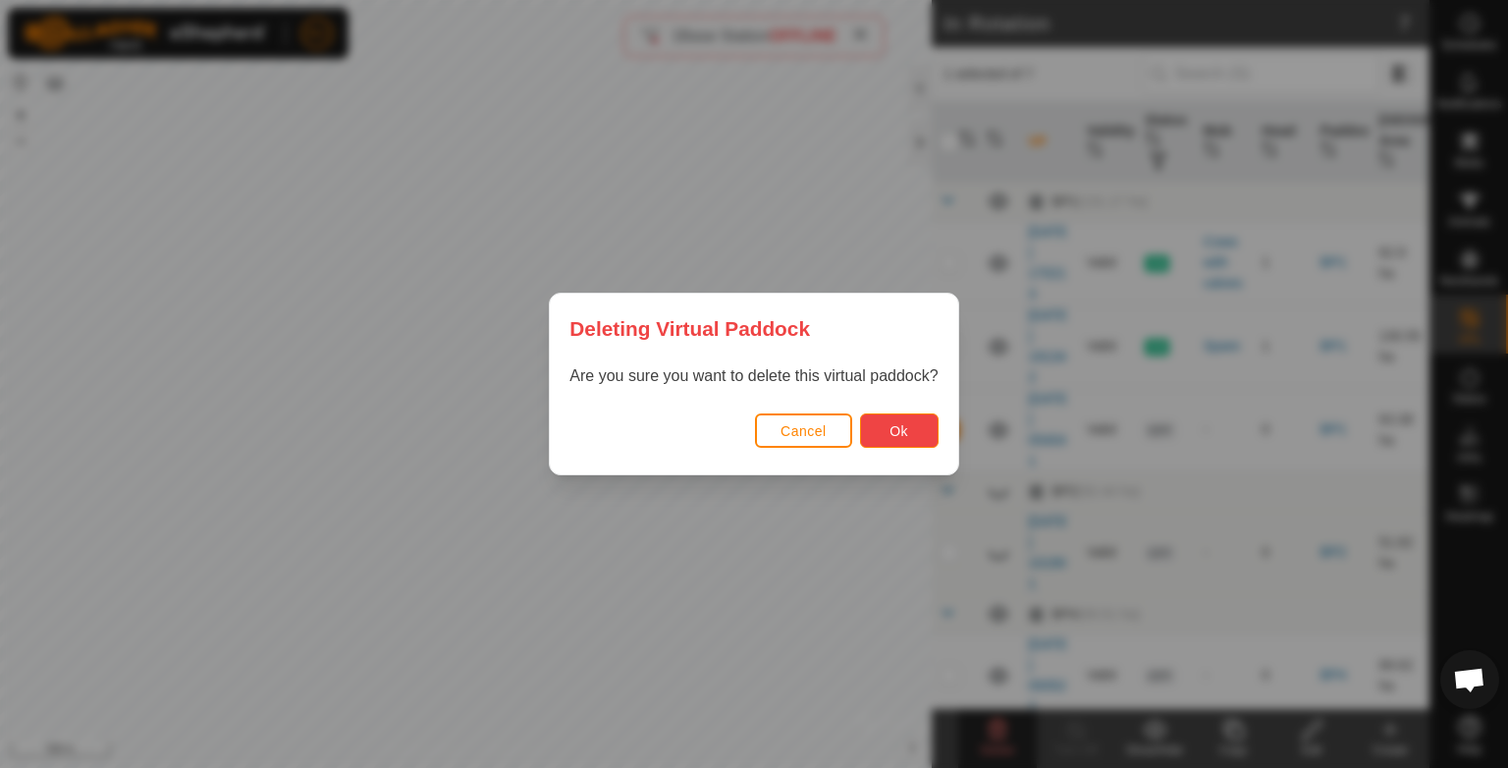
click at [891, 434] on span "Ok" at bounding box center [898, 431] width 19 height 16
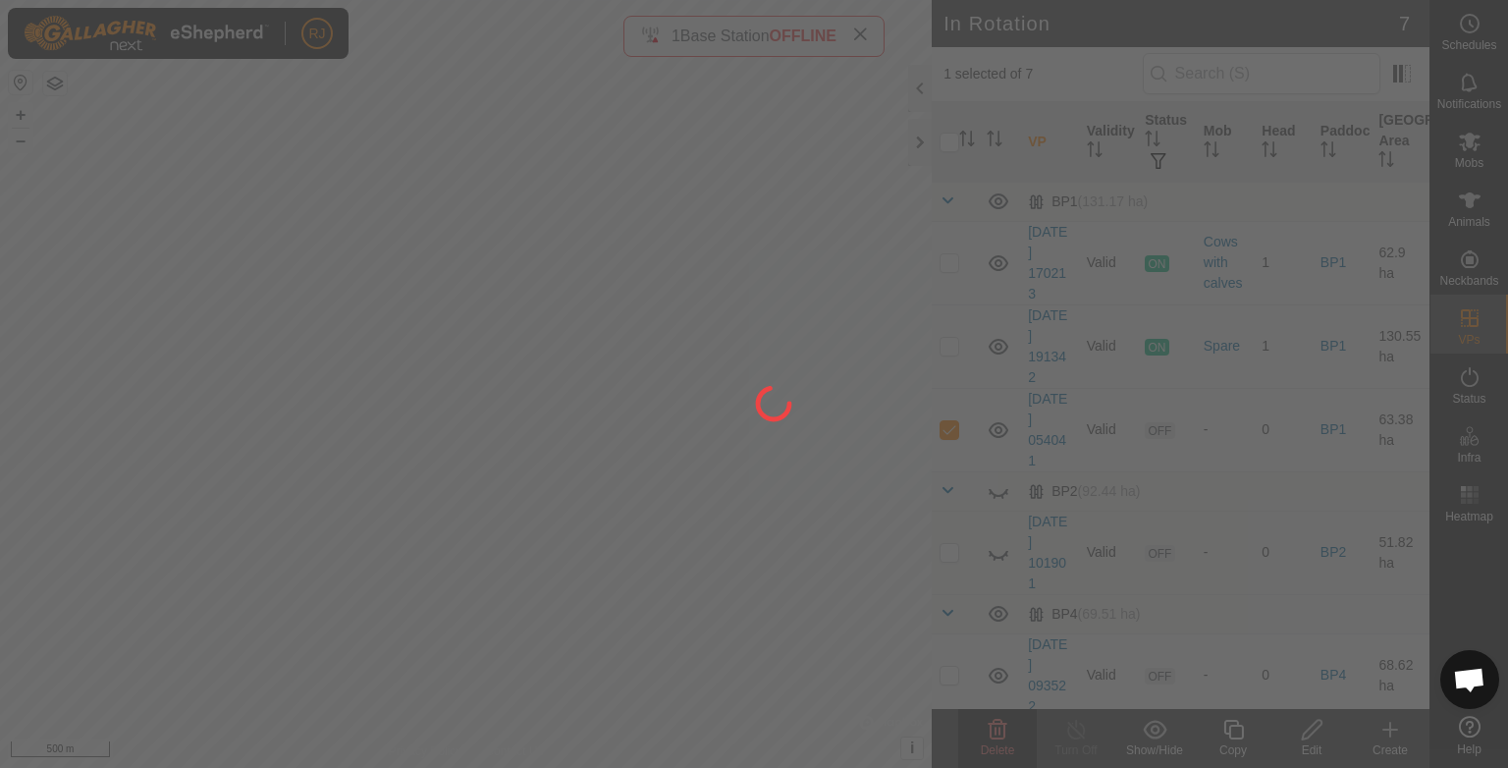
checkbox input "false"
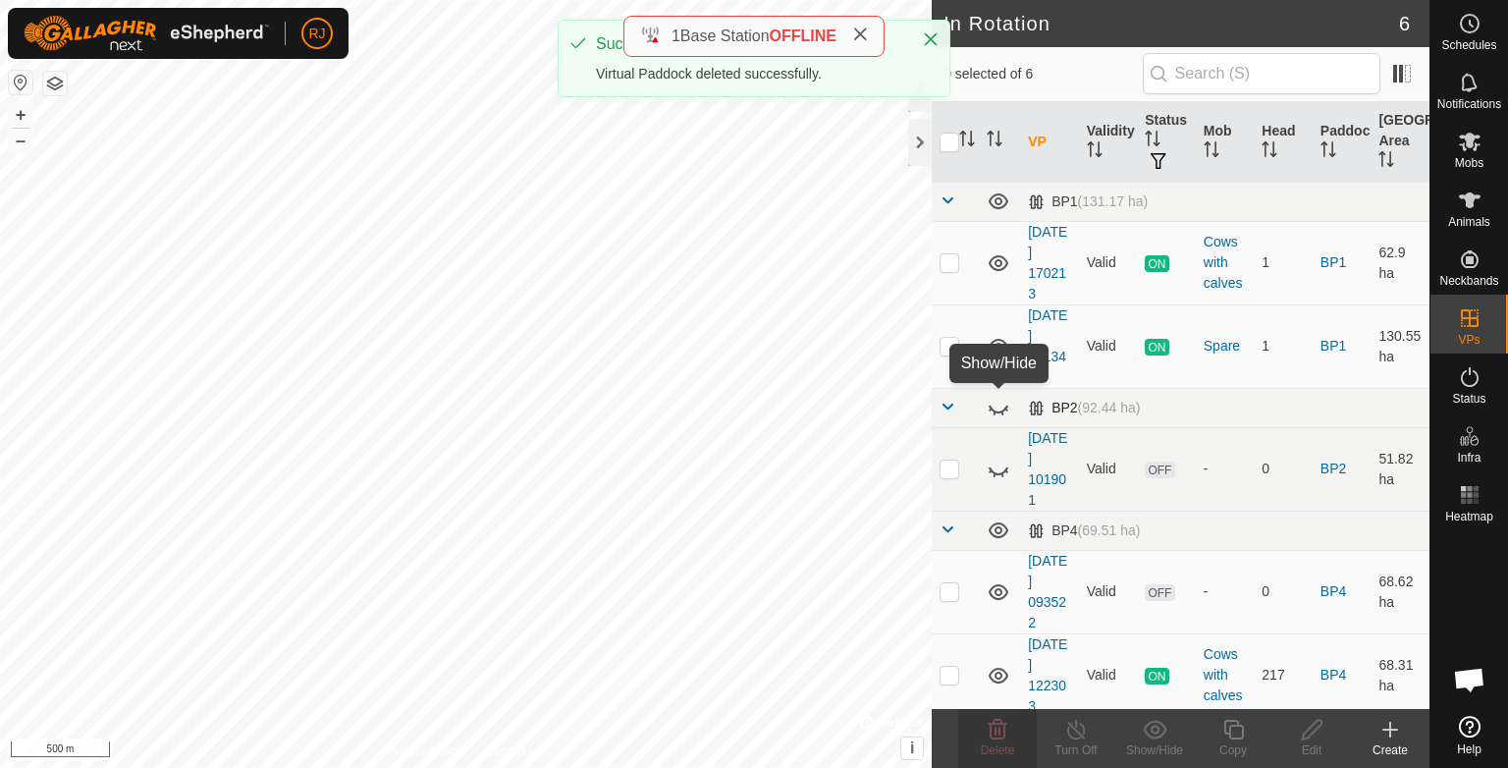
click at [995, 406] on icon at bounding box center [999, 408] width 24 height 24
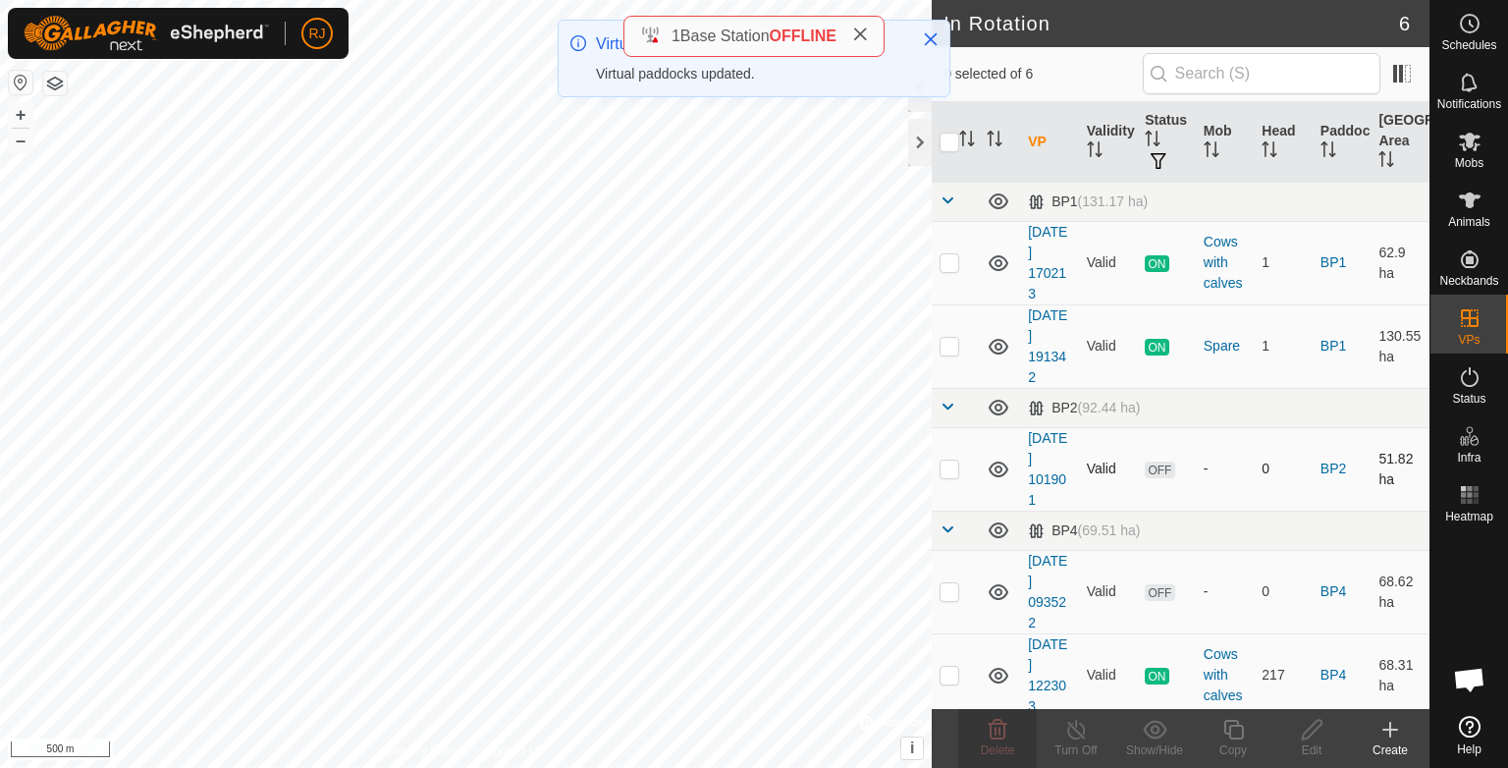
click at [946, 434] on td at bounding box center [955, 468] width 47 height 83
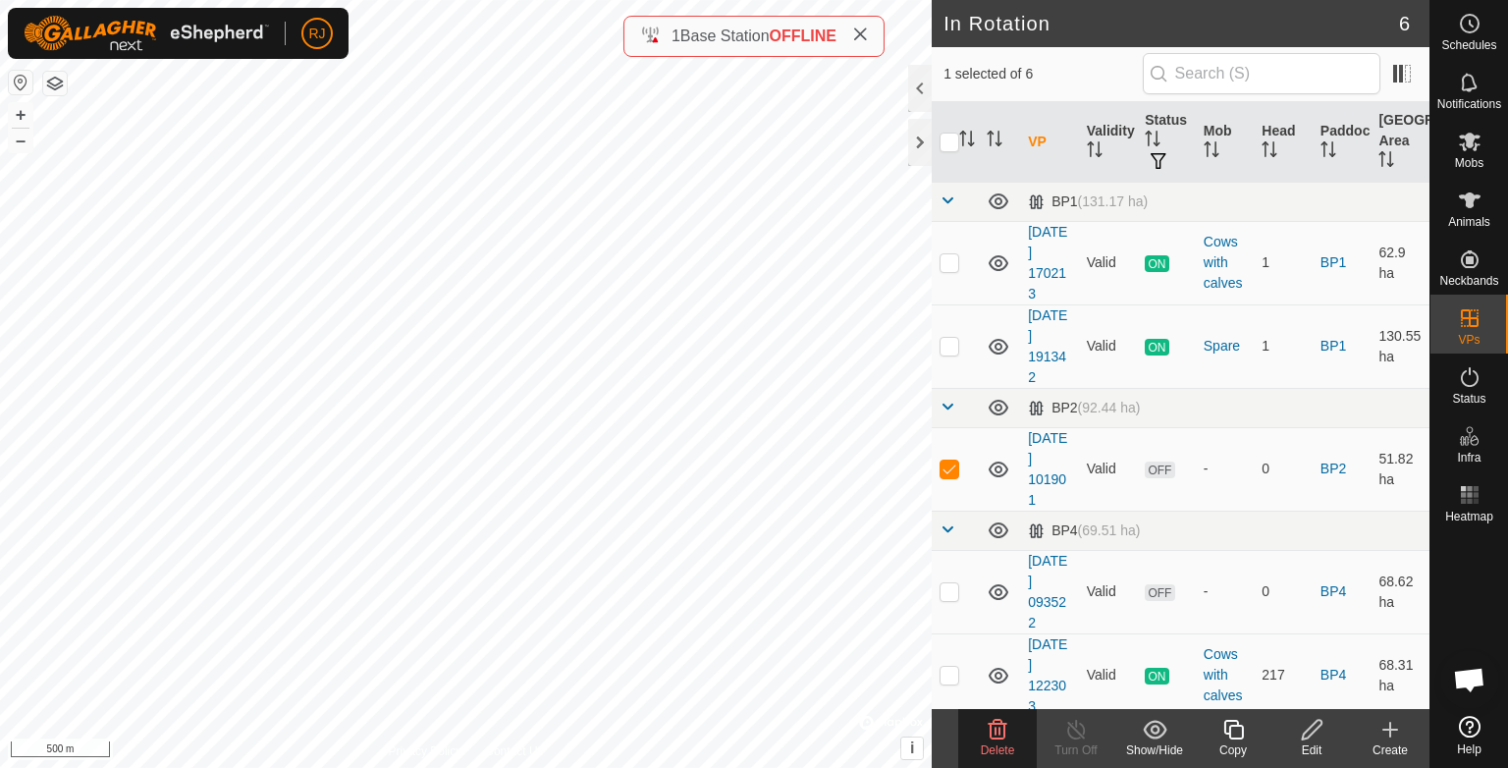
click at [1002, 732] on icon at bounding box center [998, 730] width 24 height 24
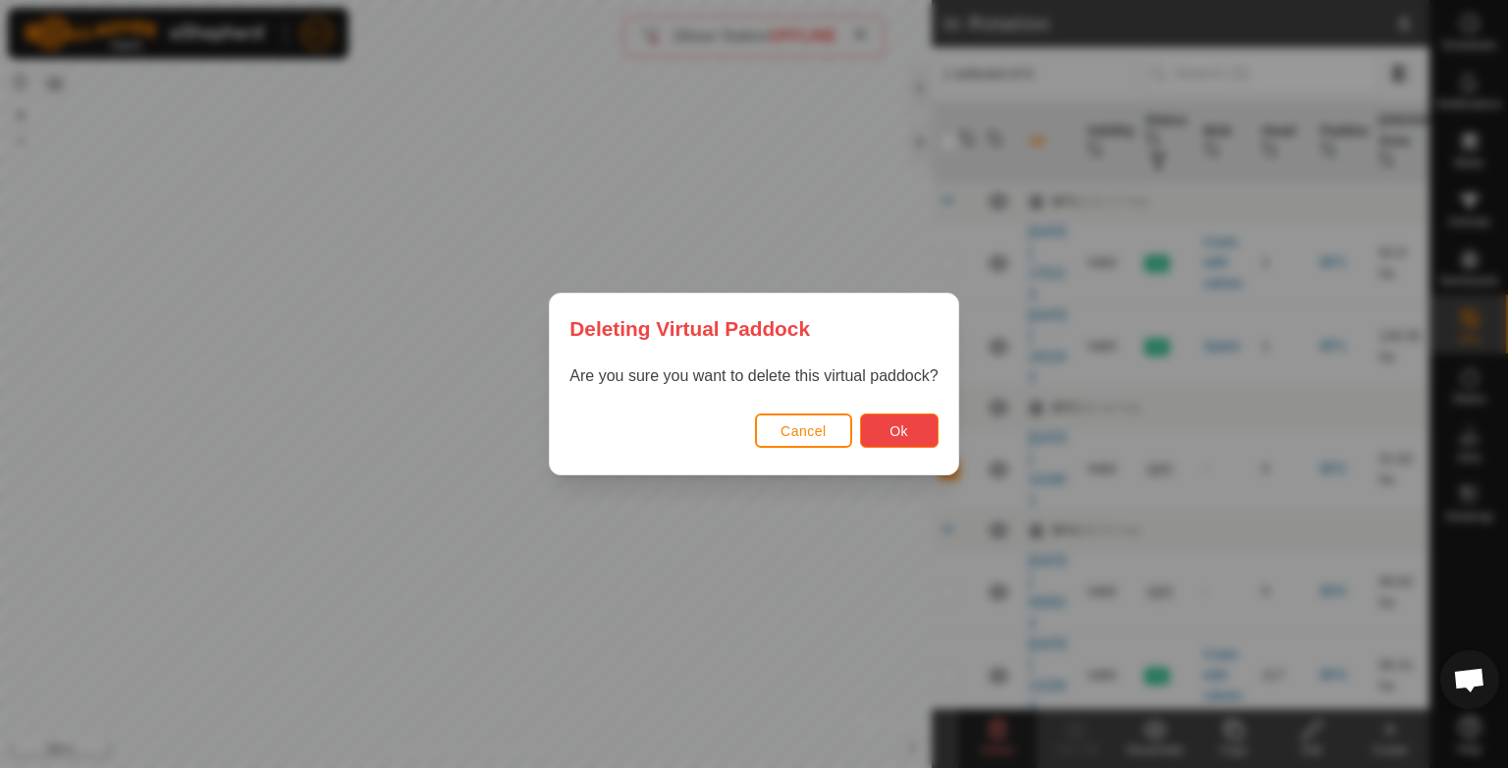
click at [911, 430] on button "Ok" at bounding box center [899, 430] width 79 height 34
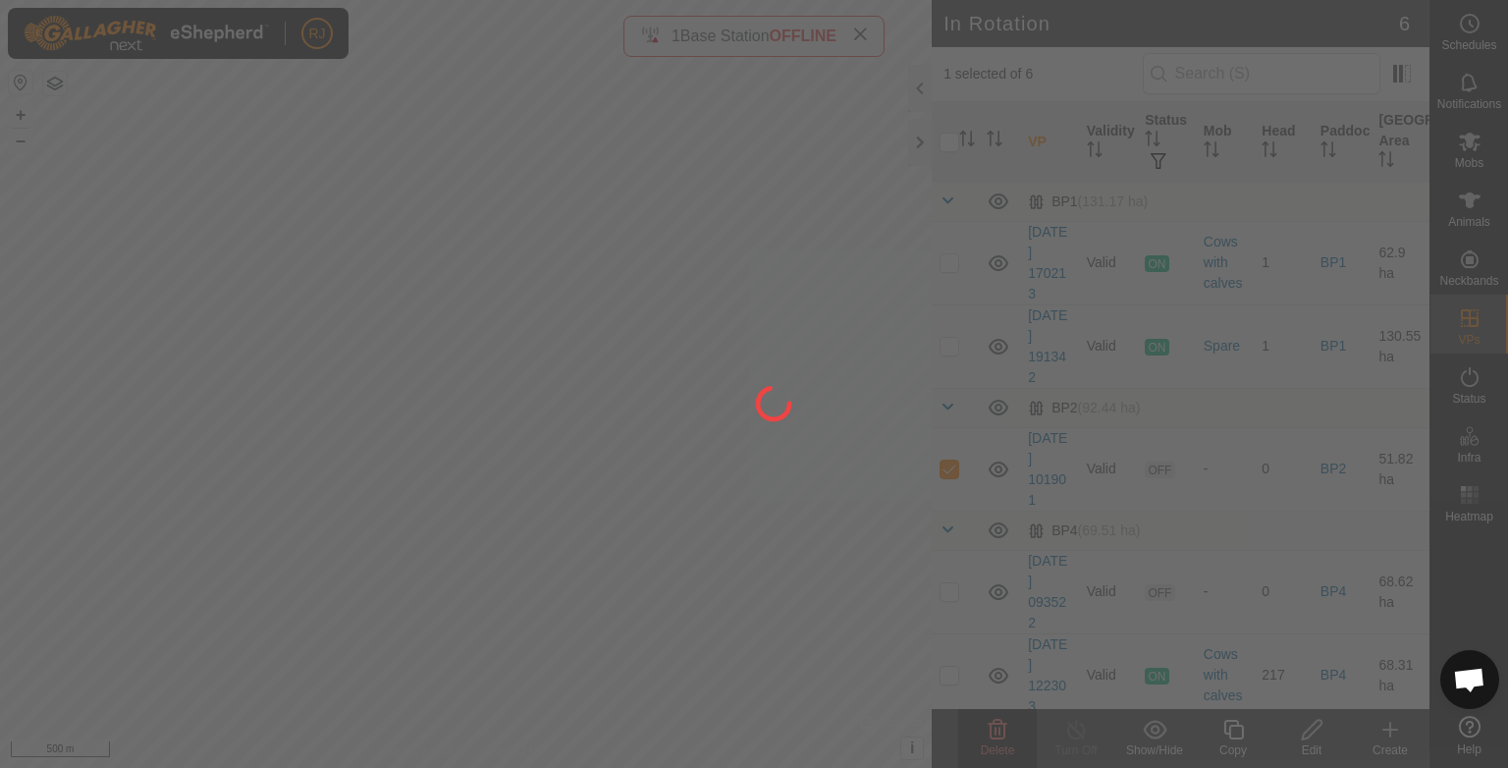
checkbox input "false"
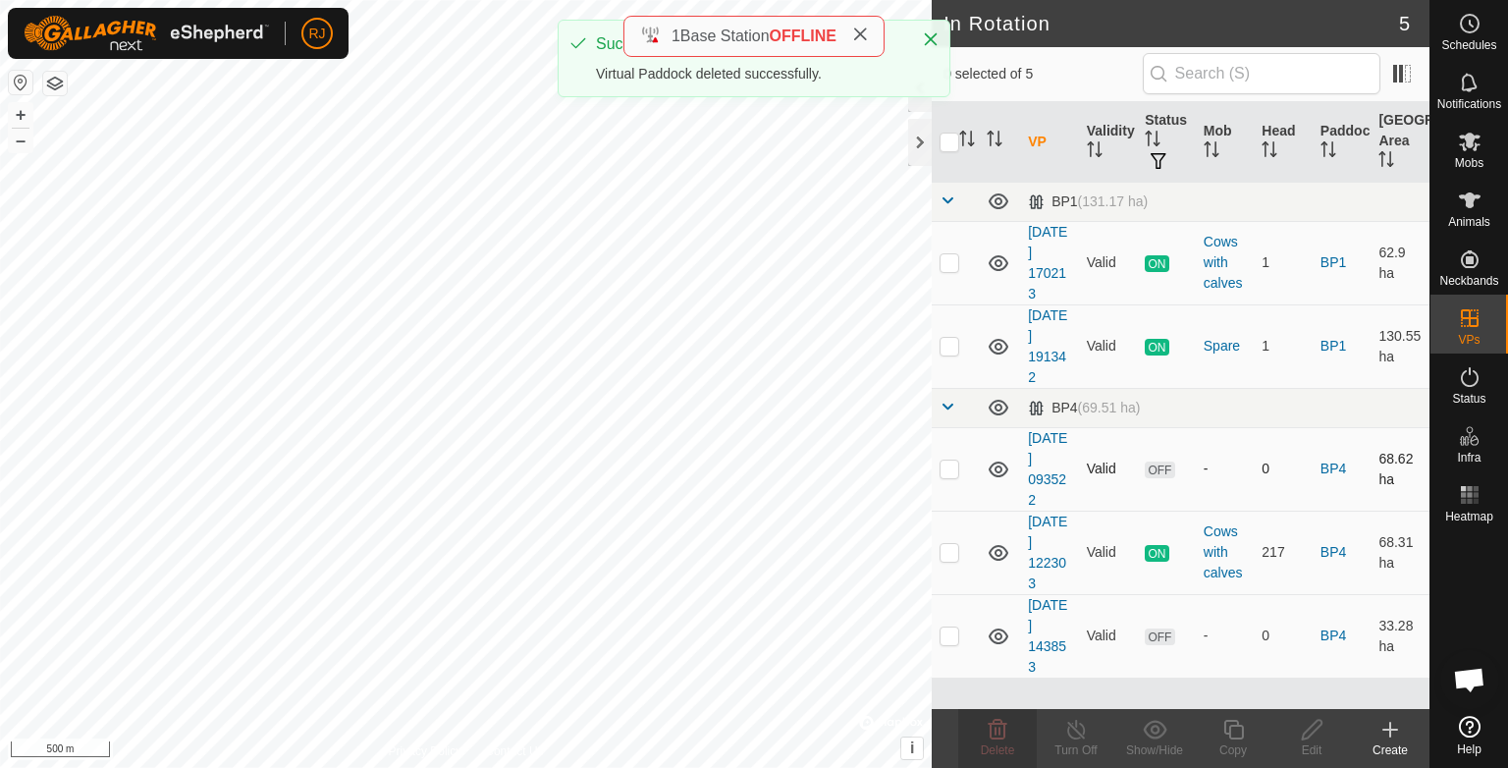
click at [951, 433] on td at bounding box center [955, 468] width 47 height 83
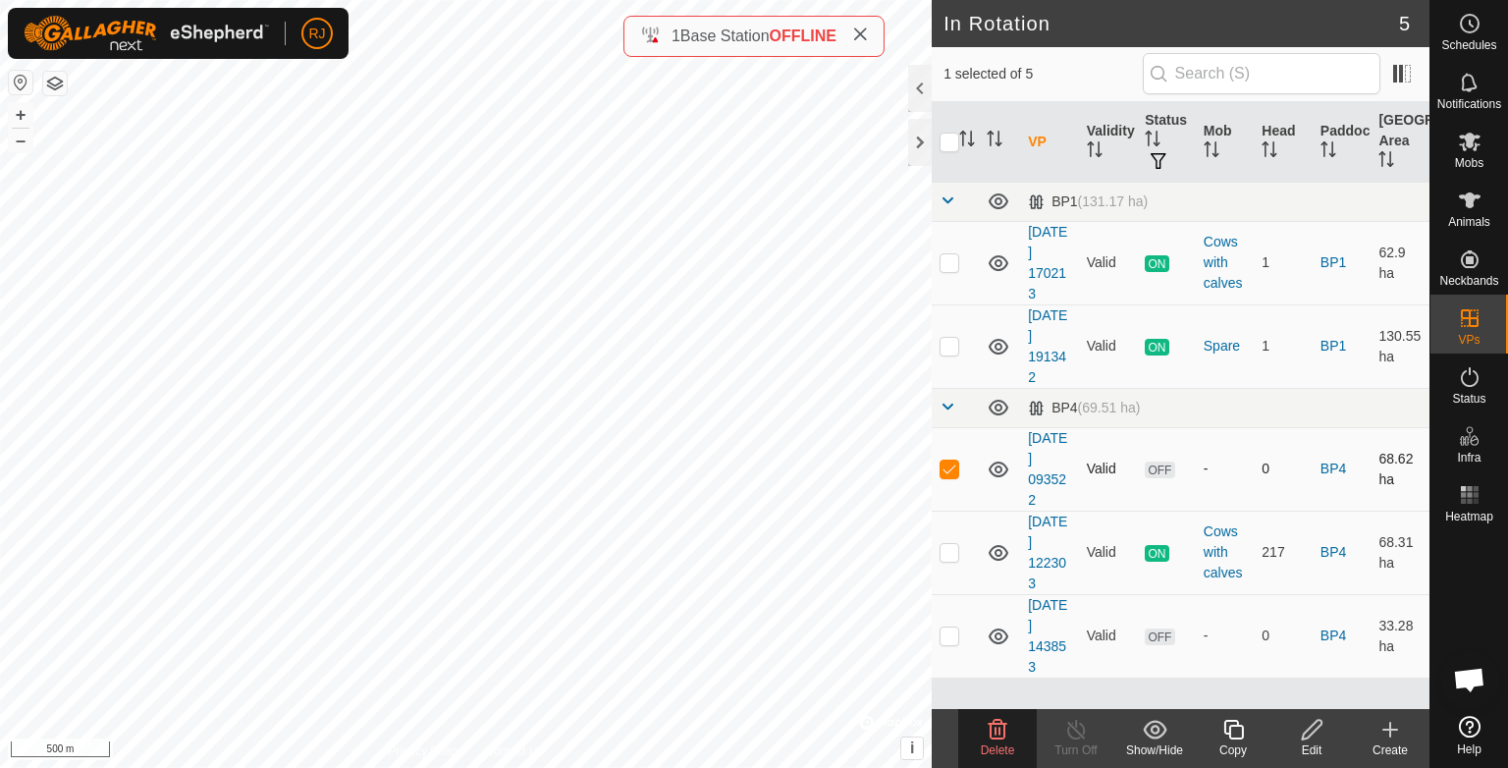
click at [946, 465] on p-checkbox at bounding box center [950, 468] width 20 height 16
checkbox input "false"
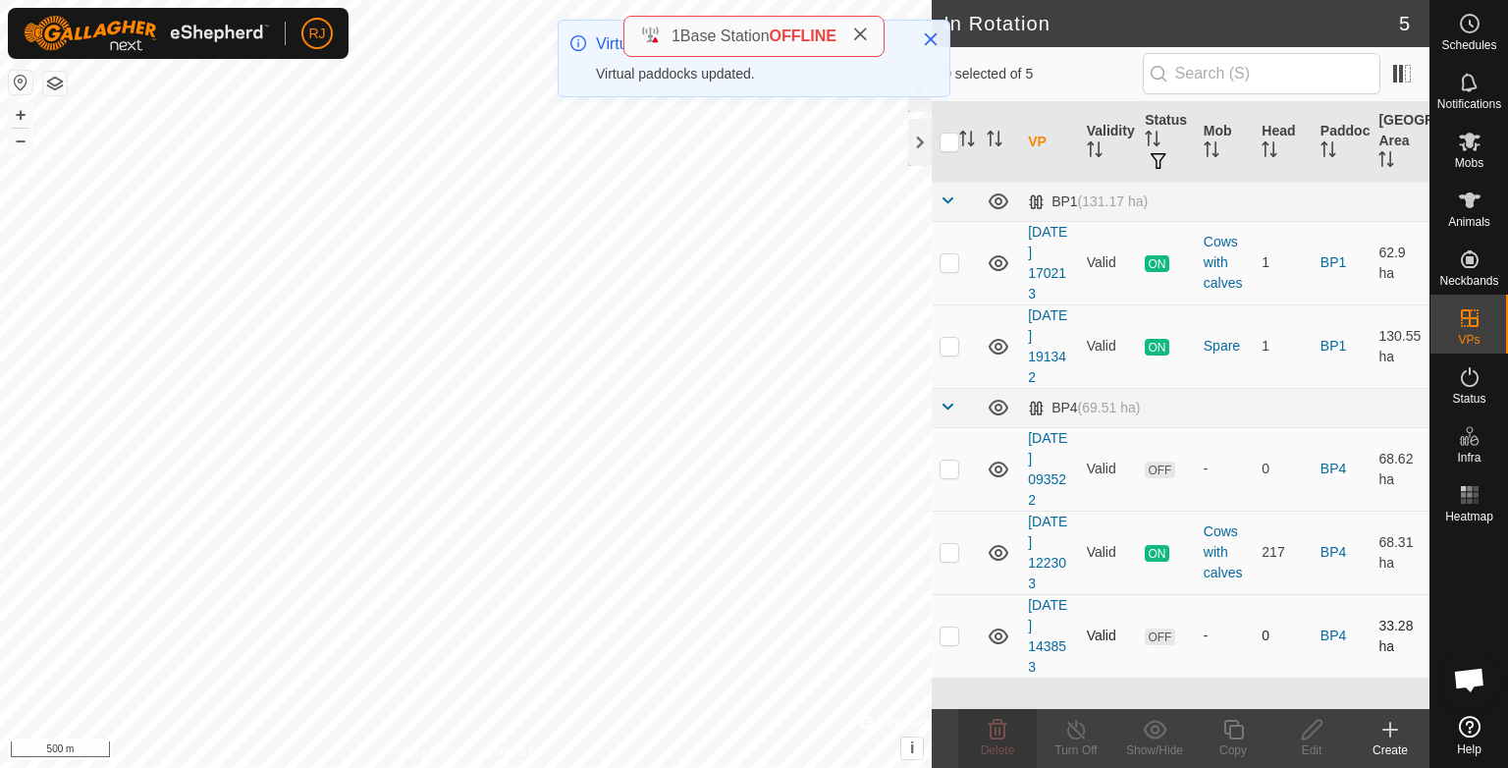
click at [947, 634] on p-checkbox at bounding box center [950, 635] width 20 height 16
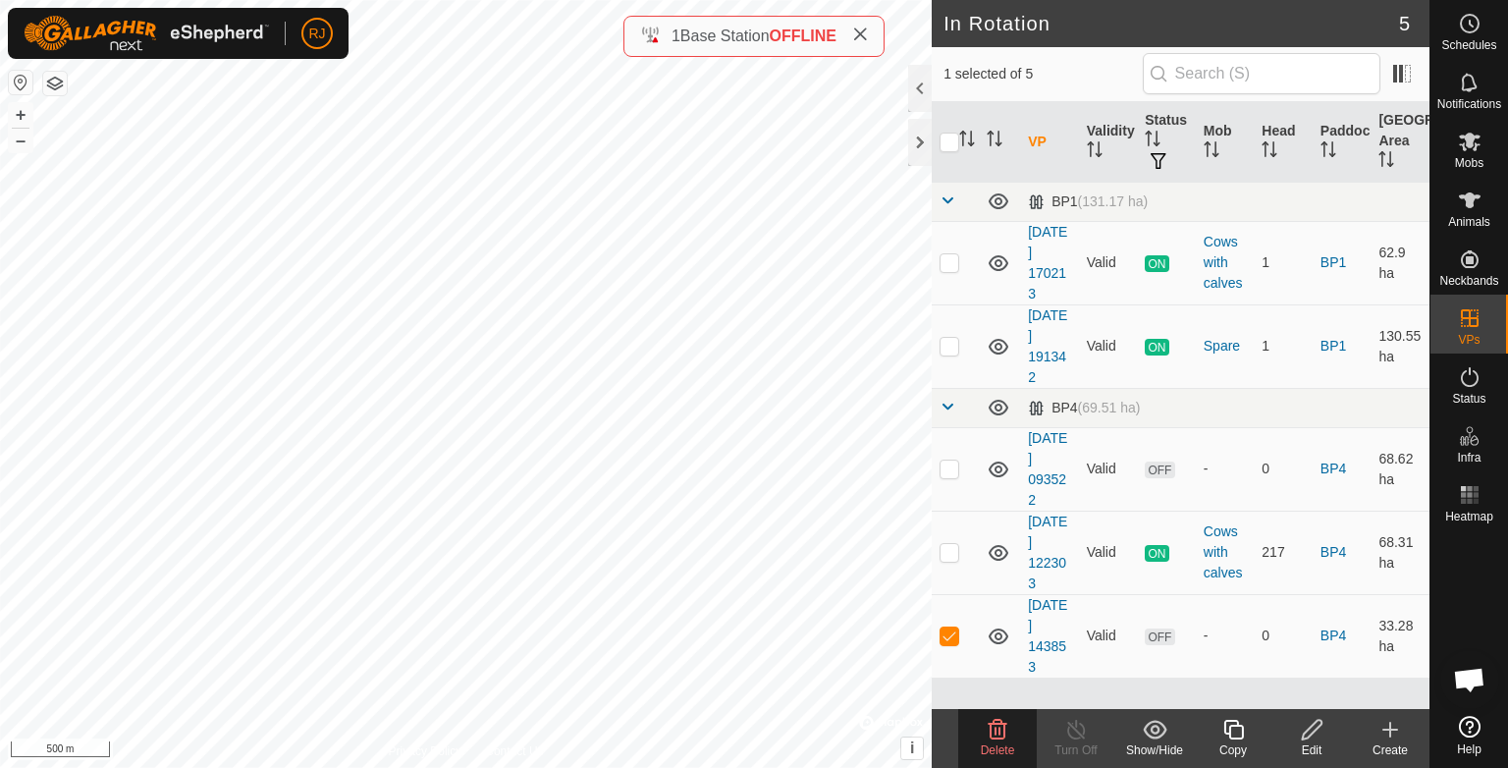
click at [1000, 726] on icon at bounding box center [998, 730] width 24 height 24
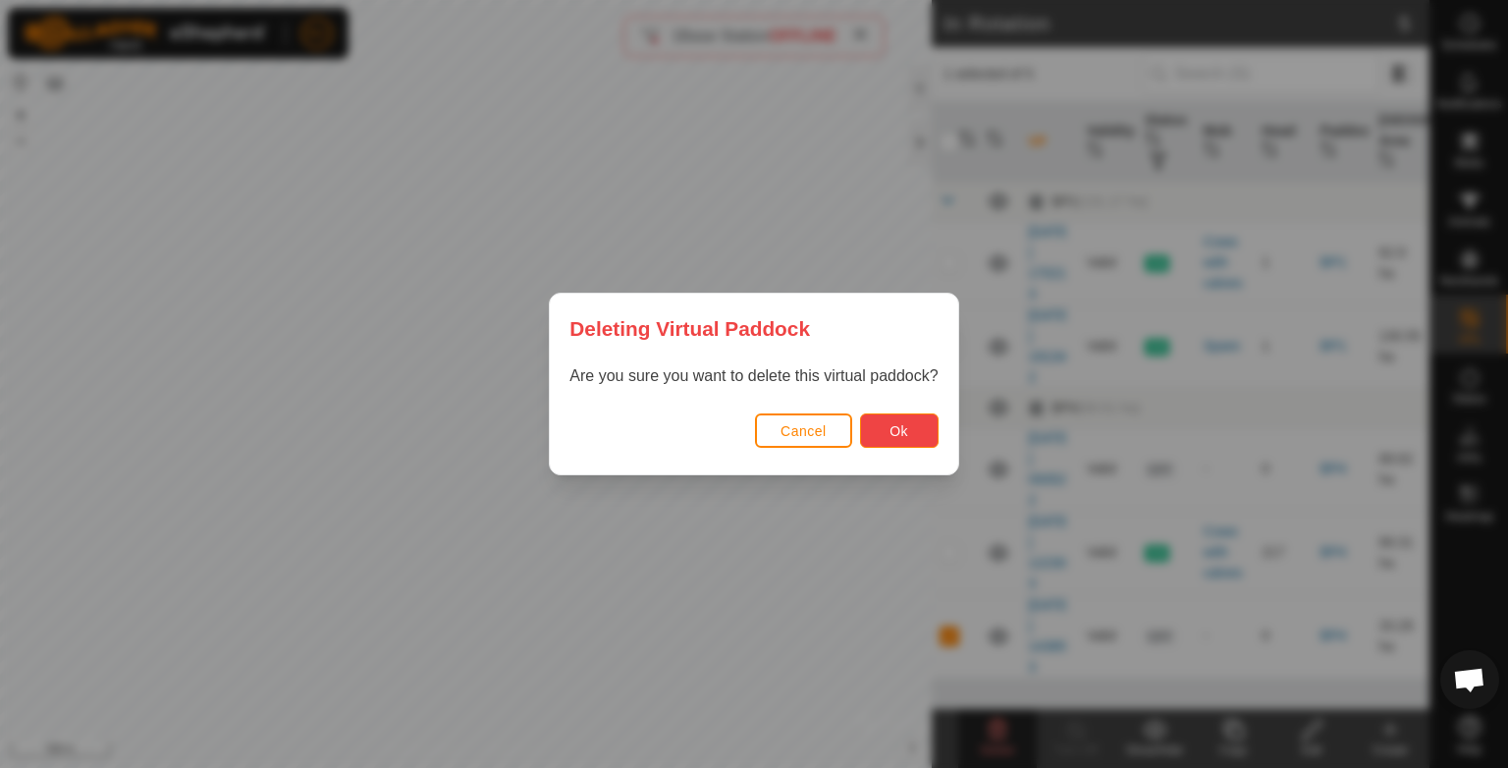
click at [911, 429] on button "Ok" at bounding box center [899, 430] width 79 height 34
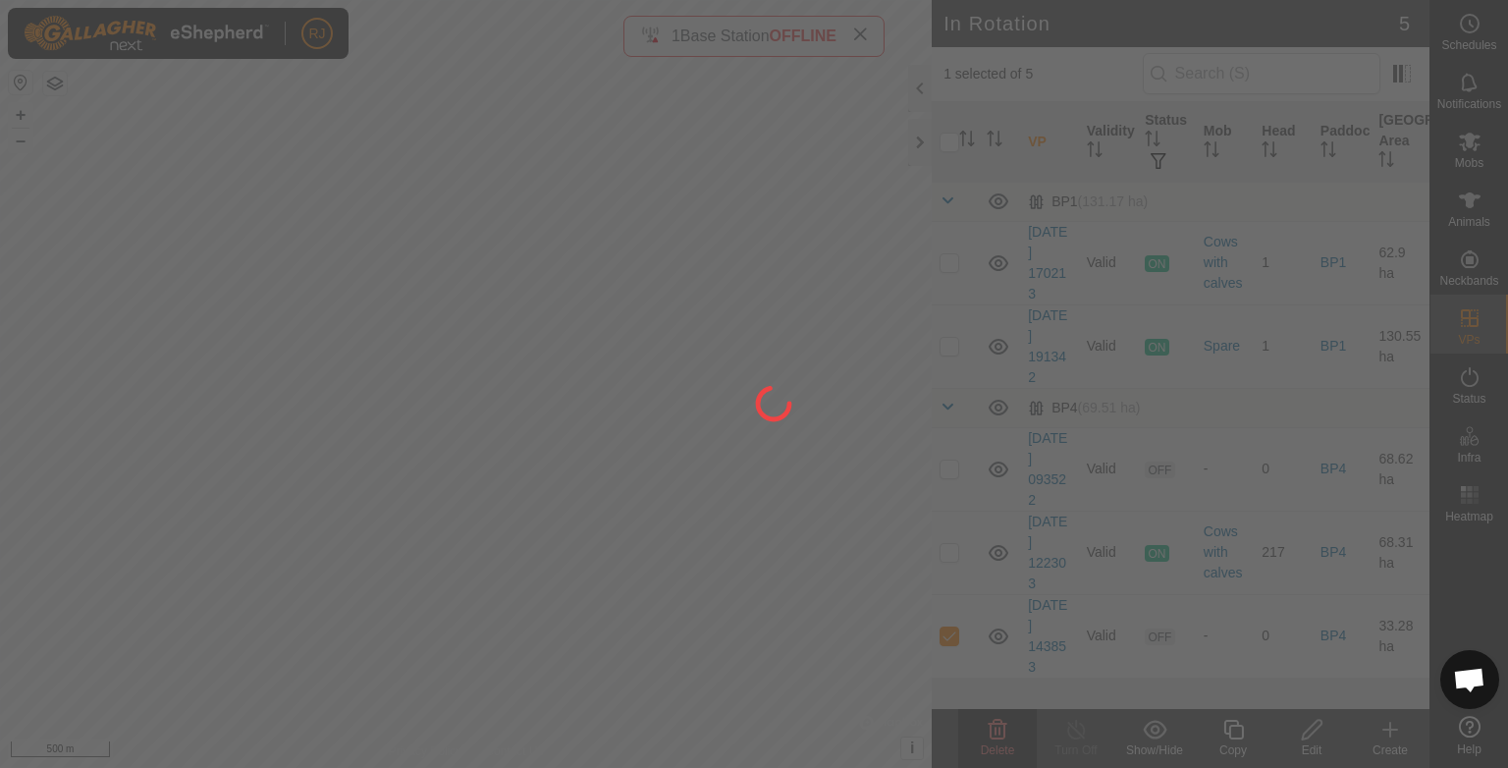
checkbox input "false"
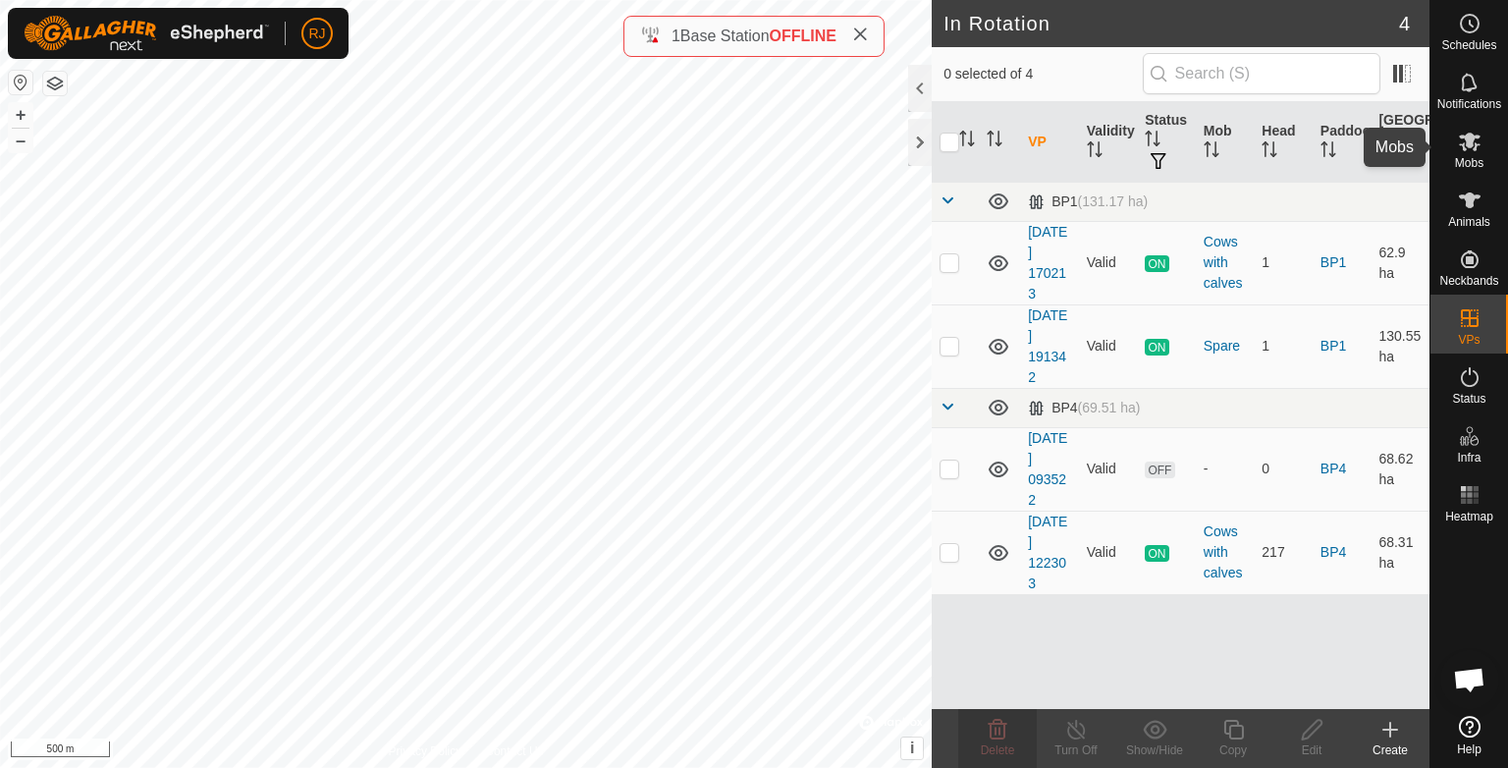
click at [1468, 151] on icon at bounding box center [1470, 142] width 24 height 24
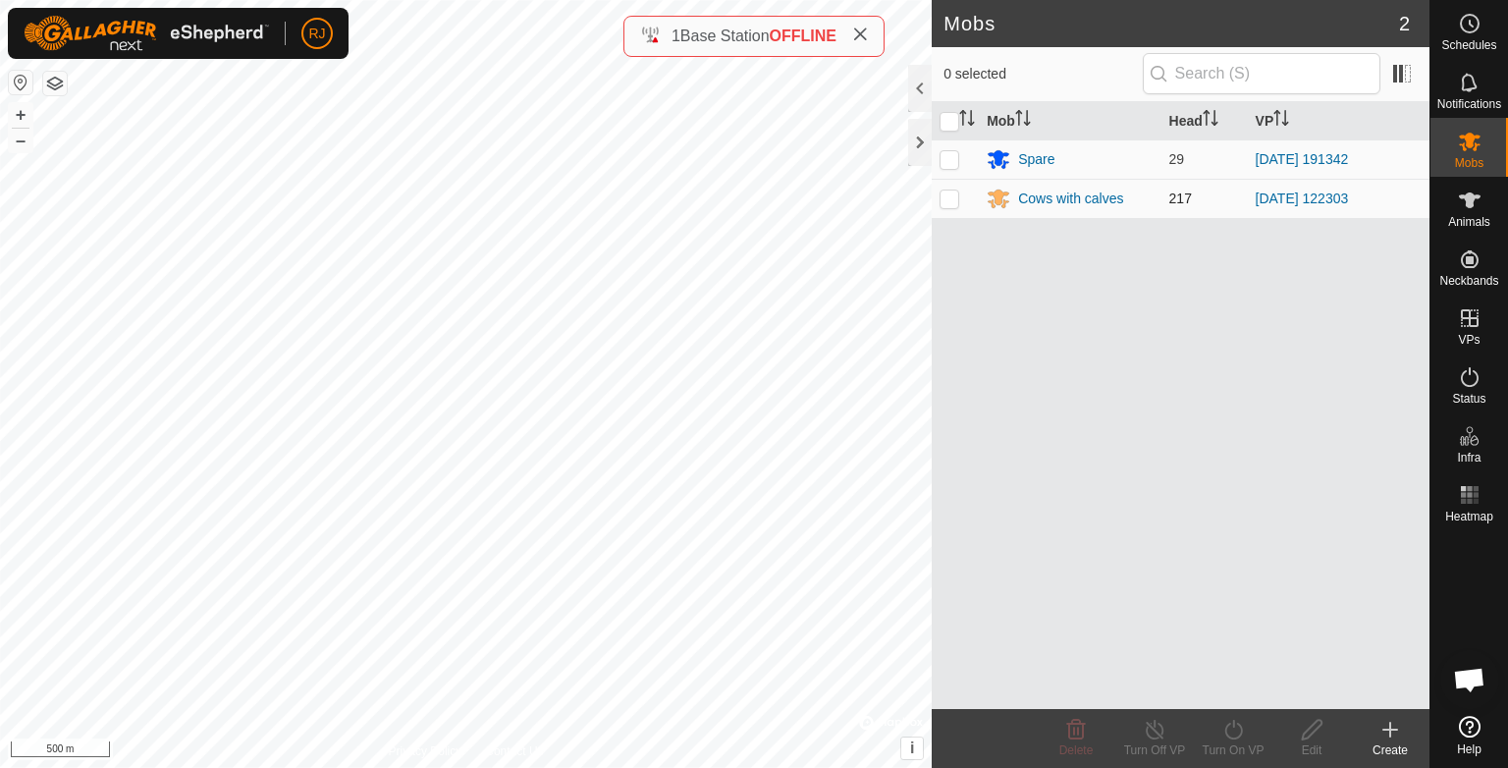
click at [950, 198] on p-checkbox at bounding box center [950, 198] width 20 height 16
click at [952, 201] on p-checkbox at bounding box center [950, 198] width 20 height 16
checkbox input "false"
click at [1051, 204] on div "Cows with calves" at bounding box center [1070, 199] width 105 height 21
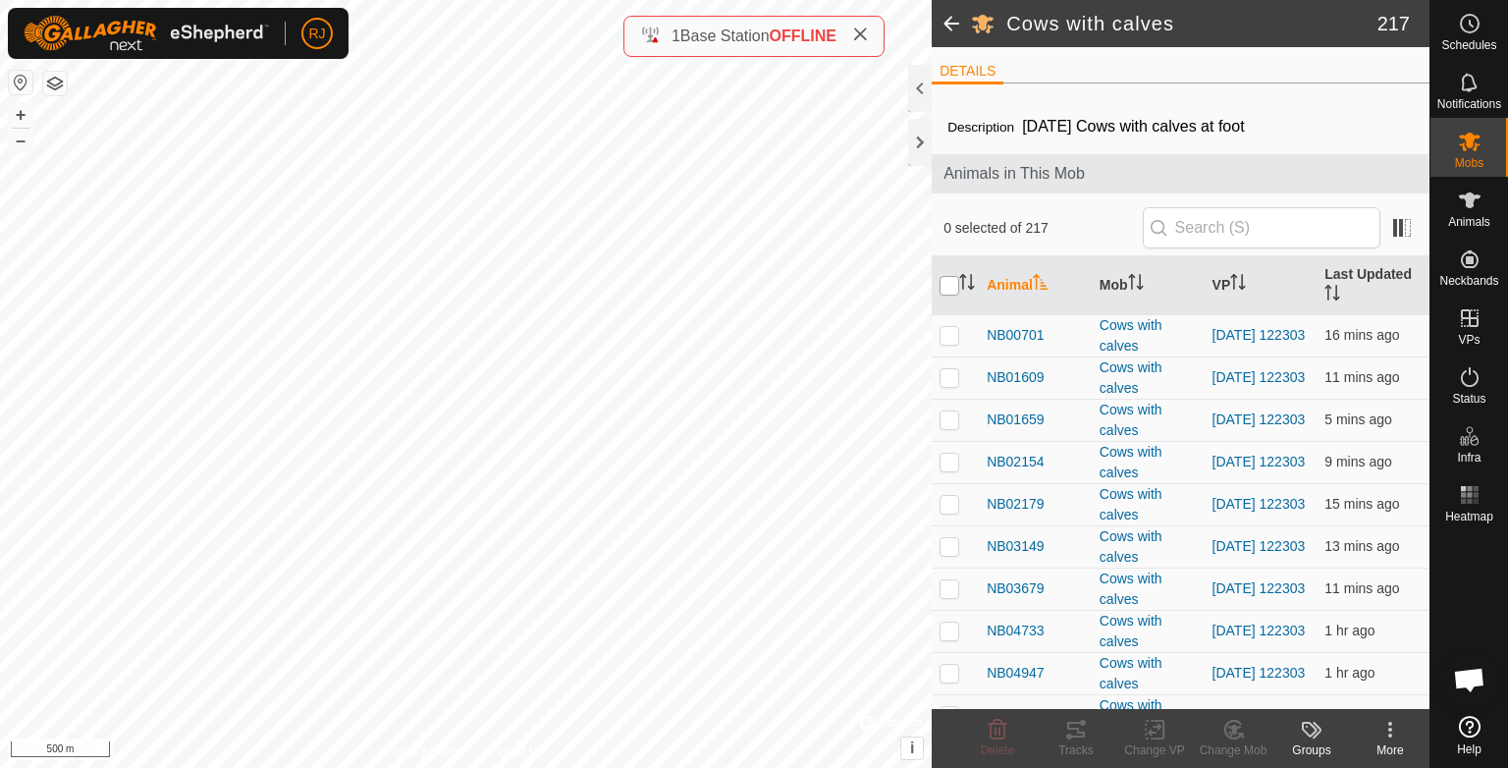
click at [946, 279] on input "checkbox" at bounding box center [950, 286] width 20 height 20
checkbox input "true"
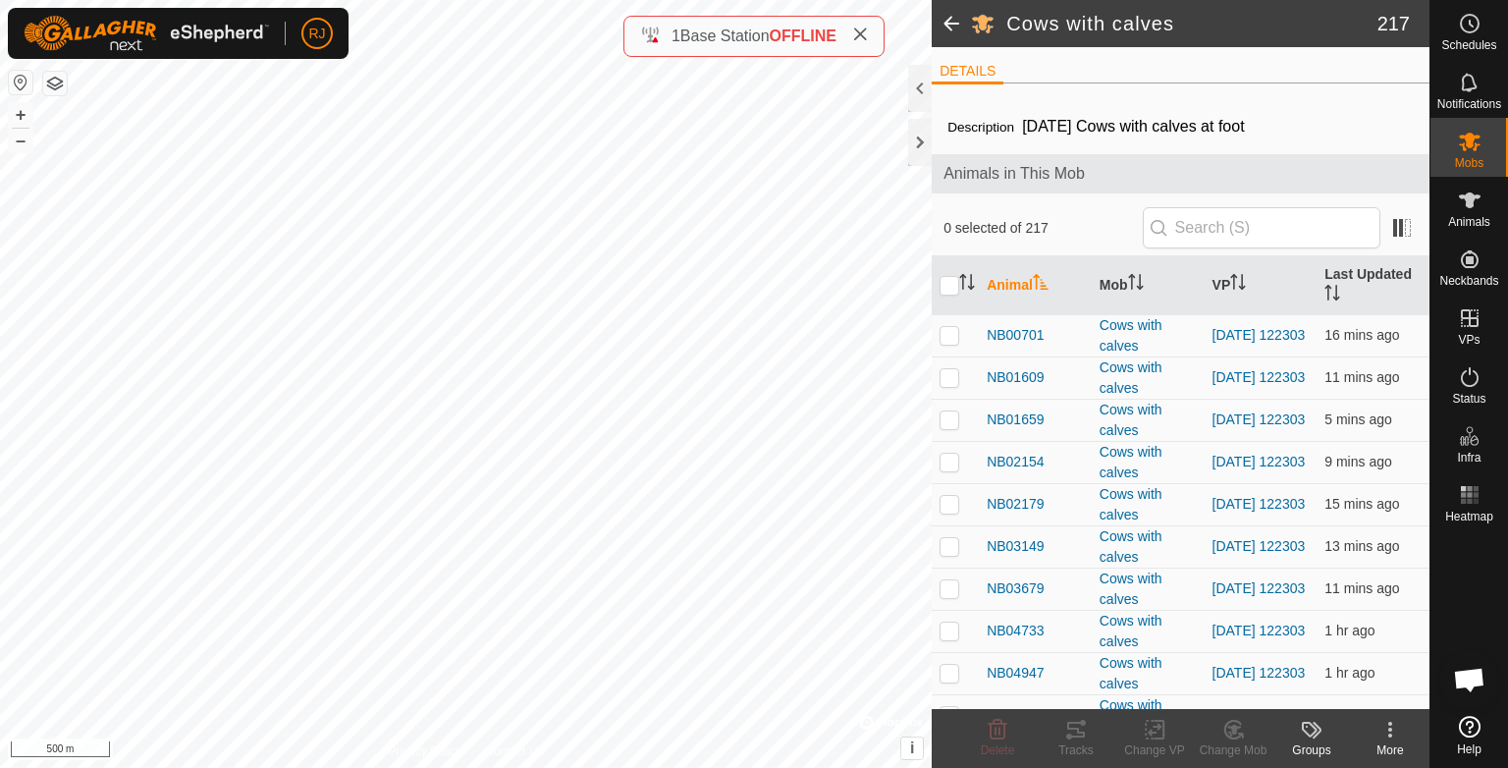
checkbox input "true"
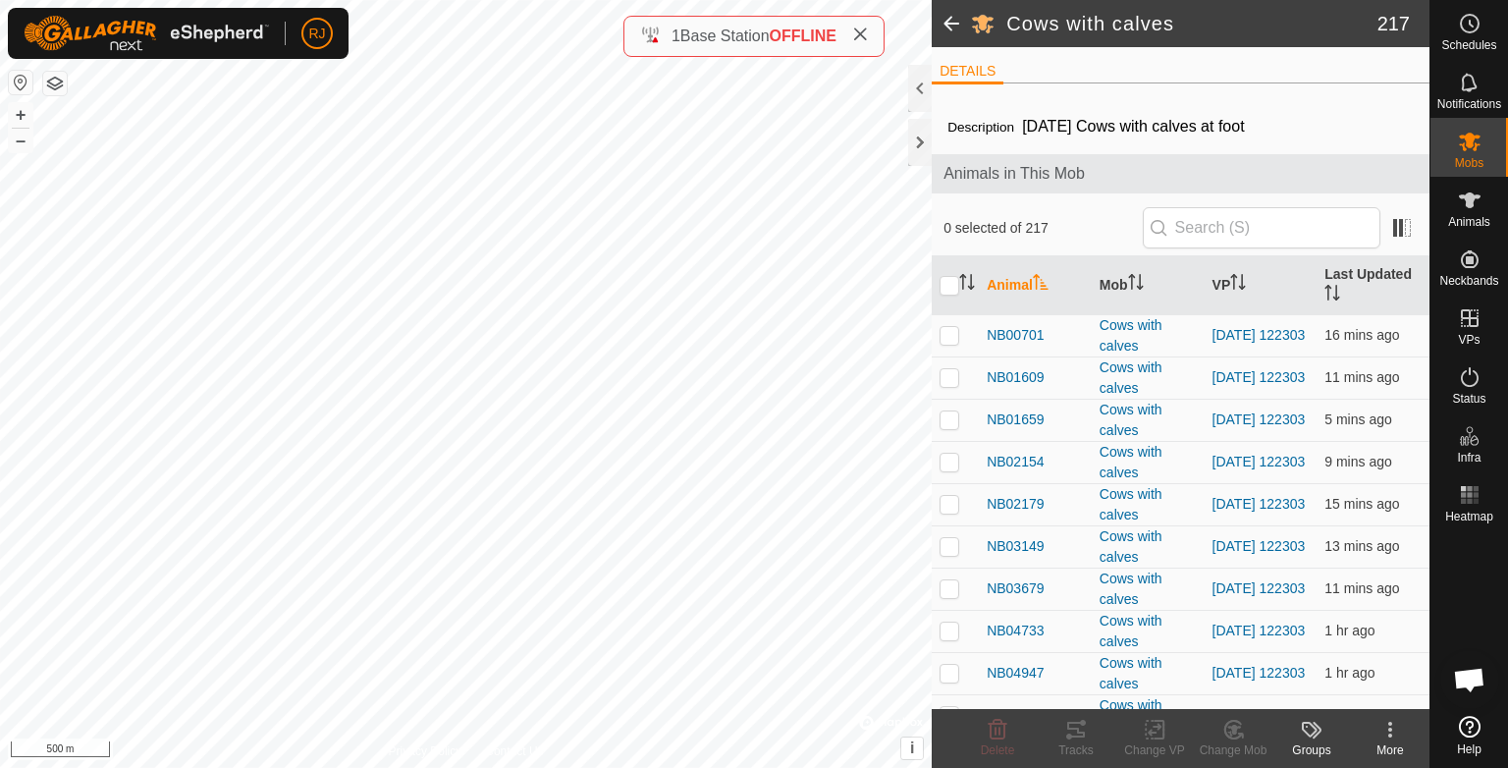
checkbox input "true"
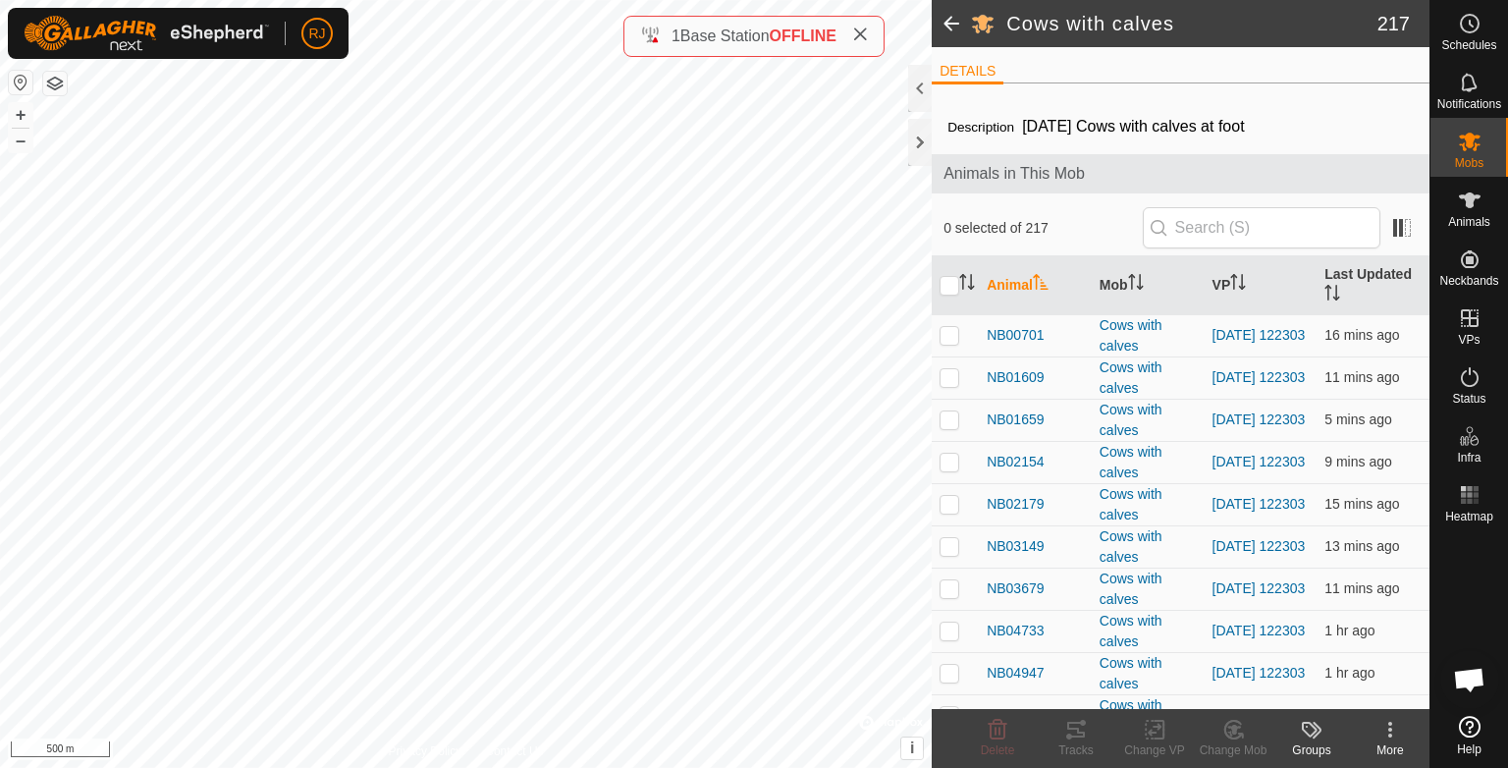
checkbox input "true"
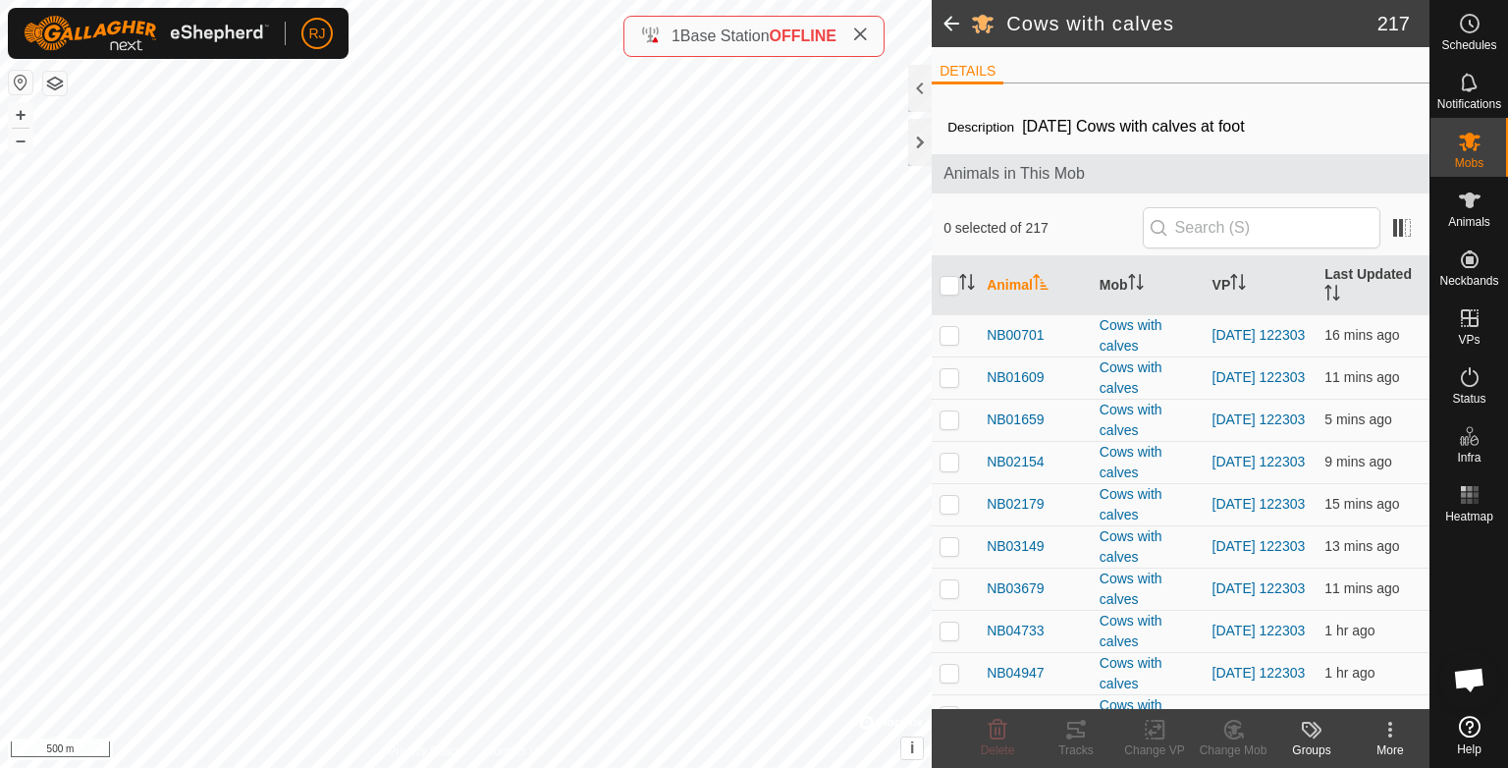
checkbox input "true"
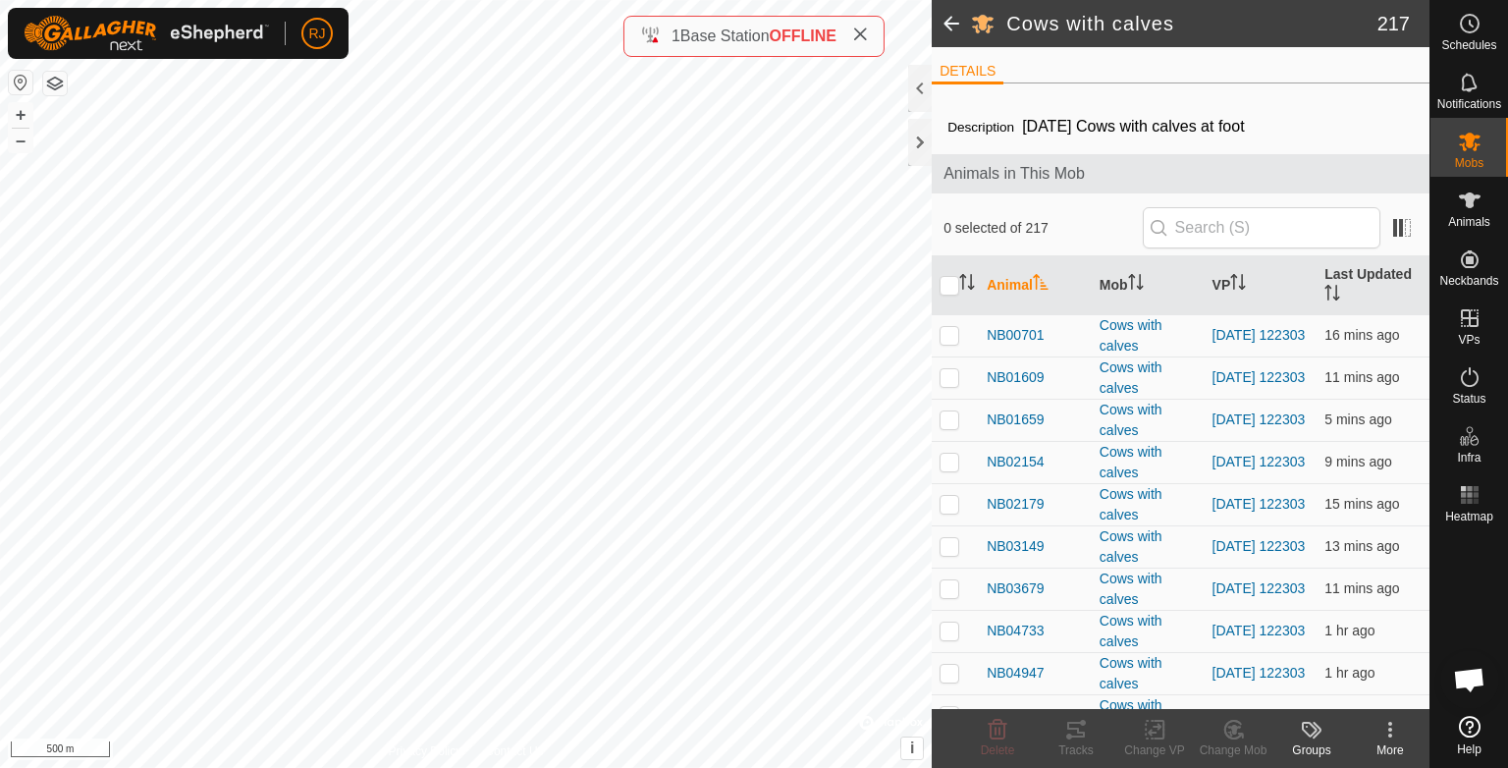
checkbox input "true"
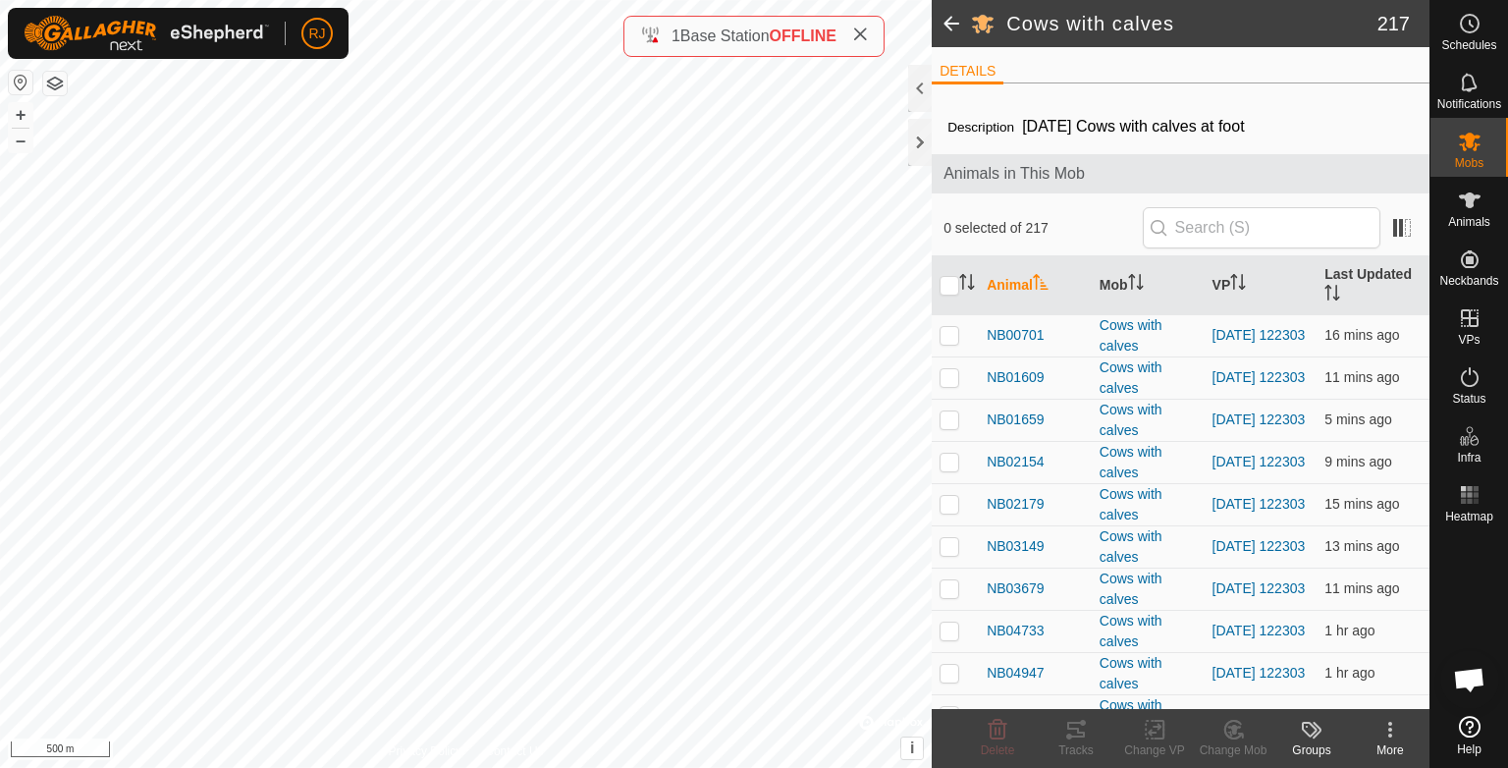
checkbox input "true"
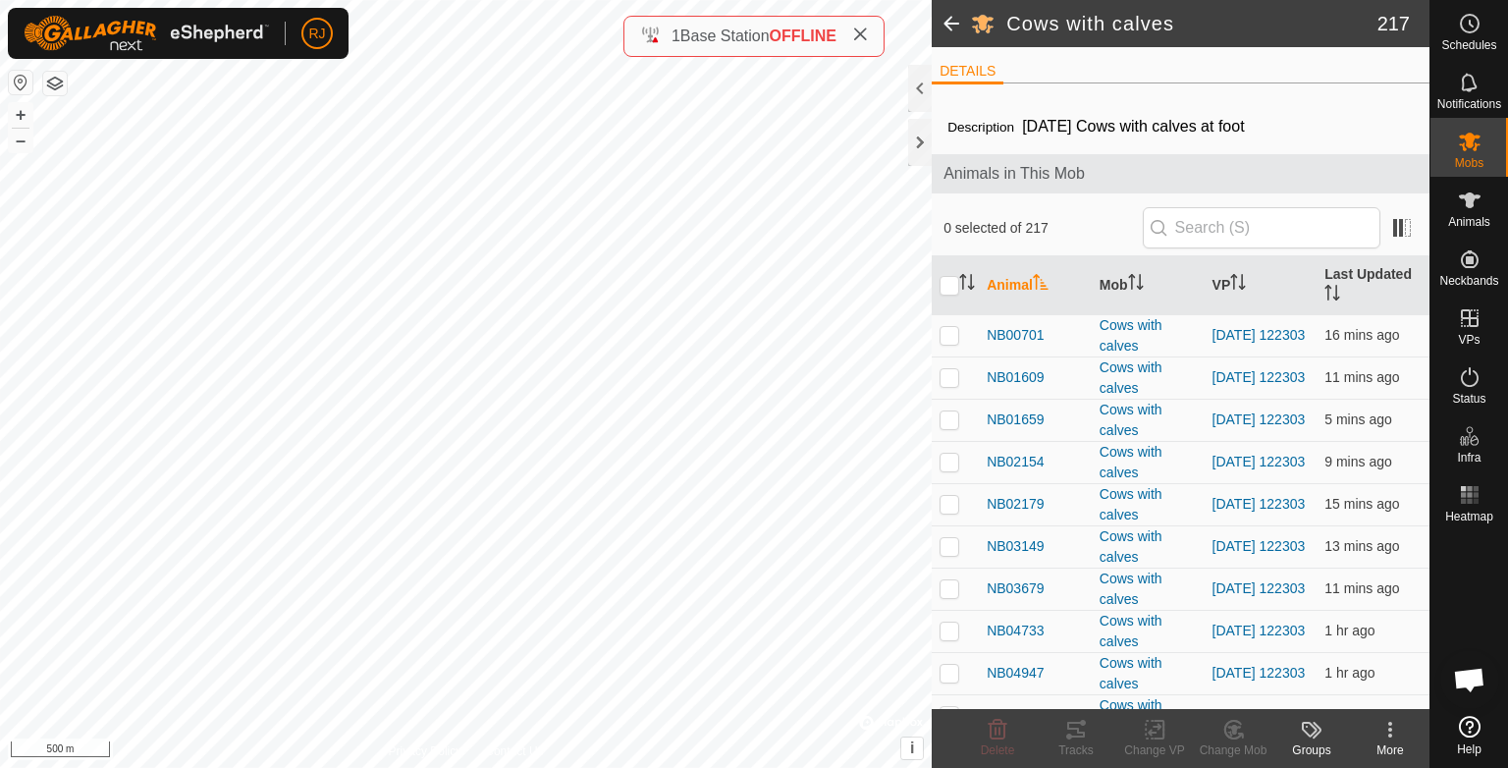
checkbox input "true"
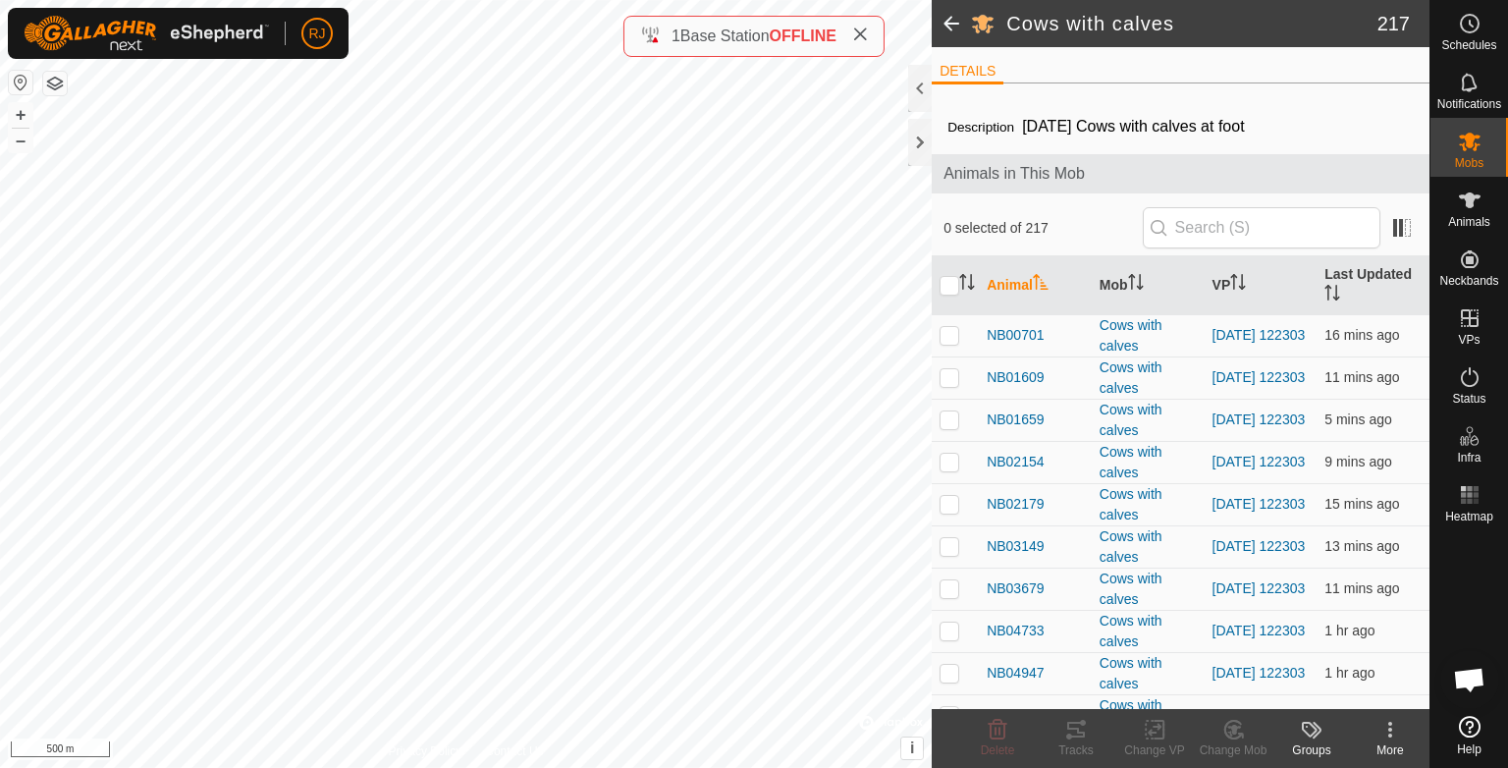
checkbox input "true"
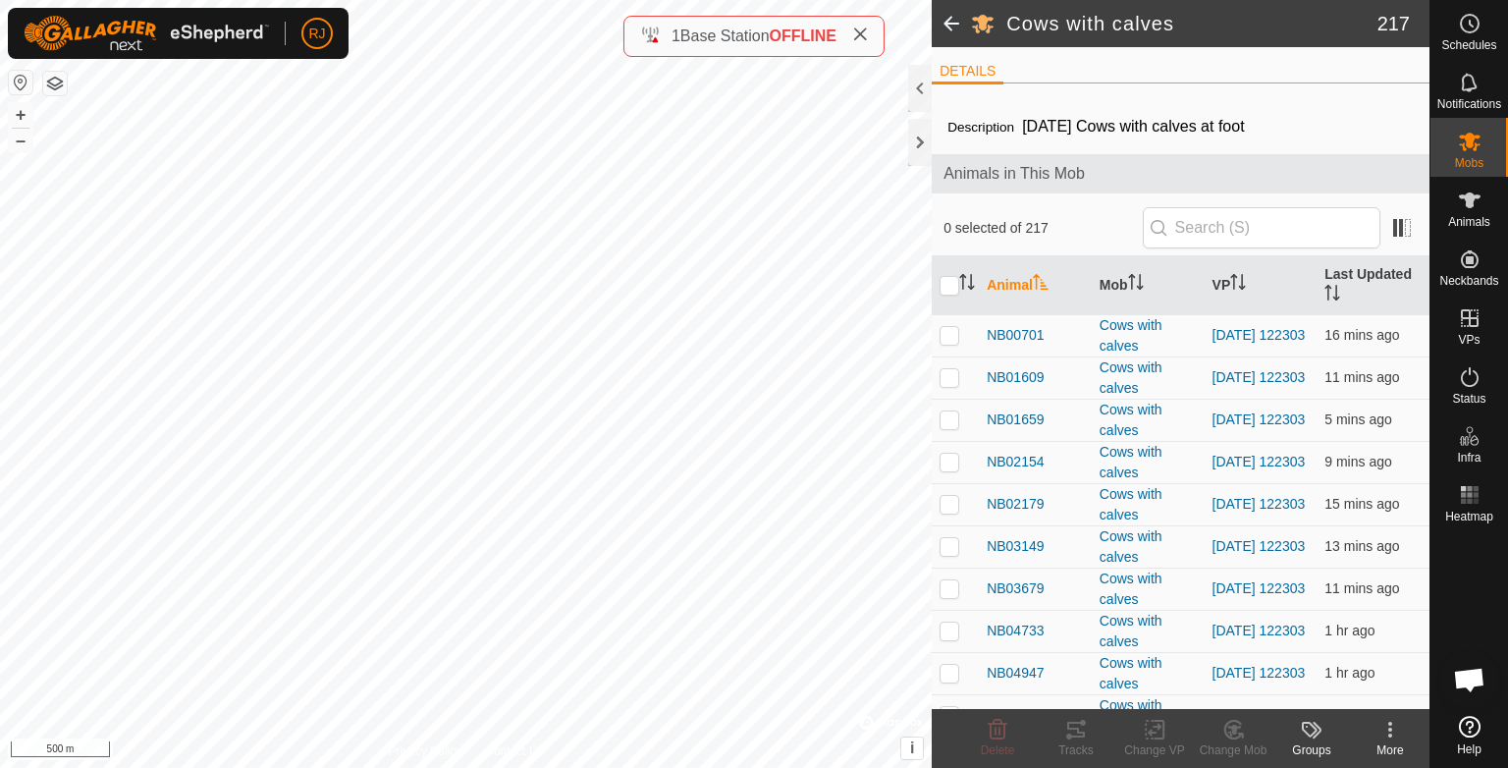
checkbox input "true"
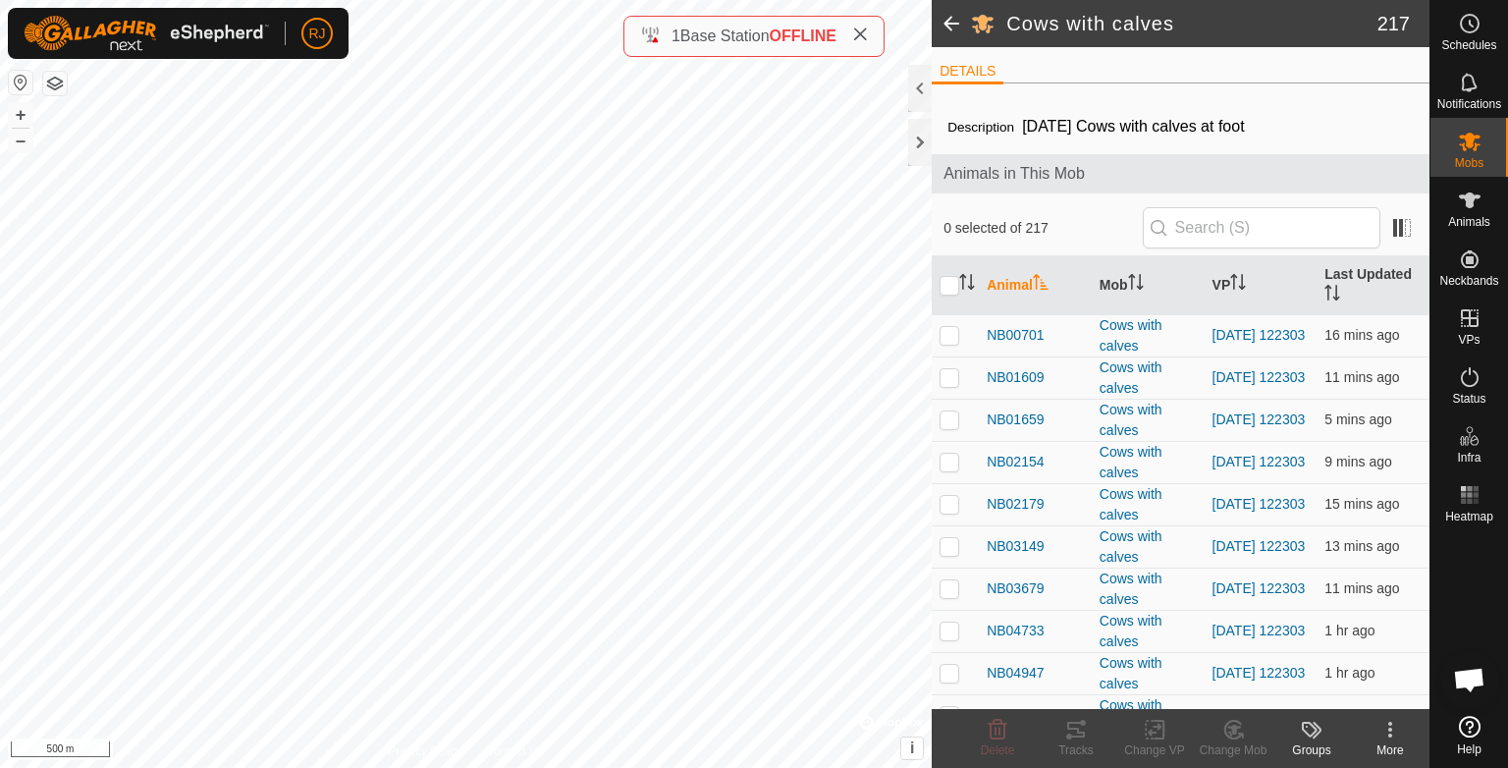
checkbox input "true"
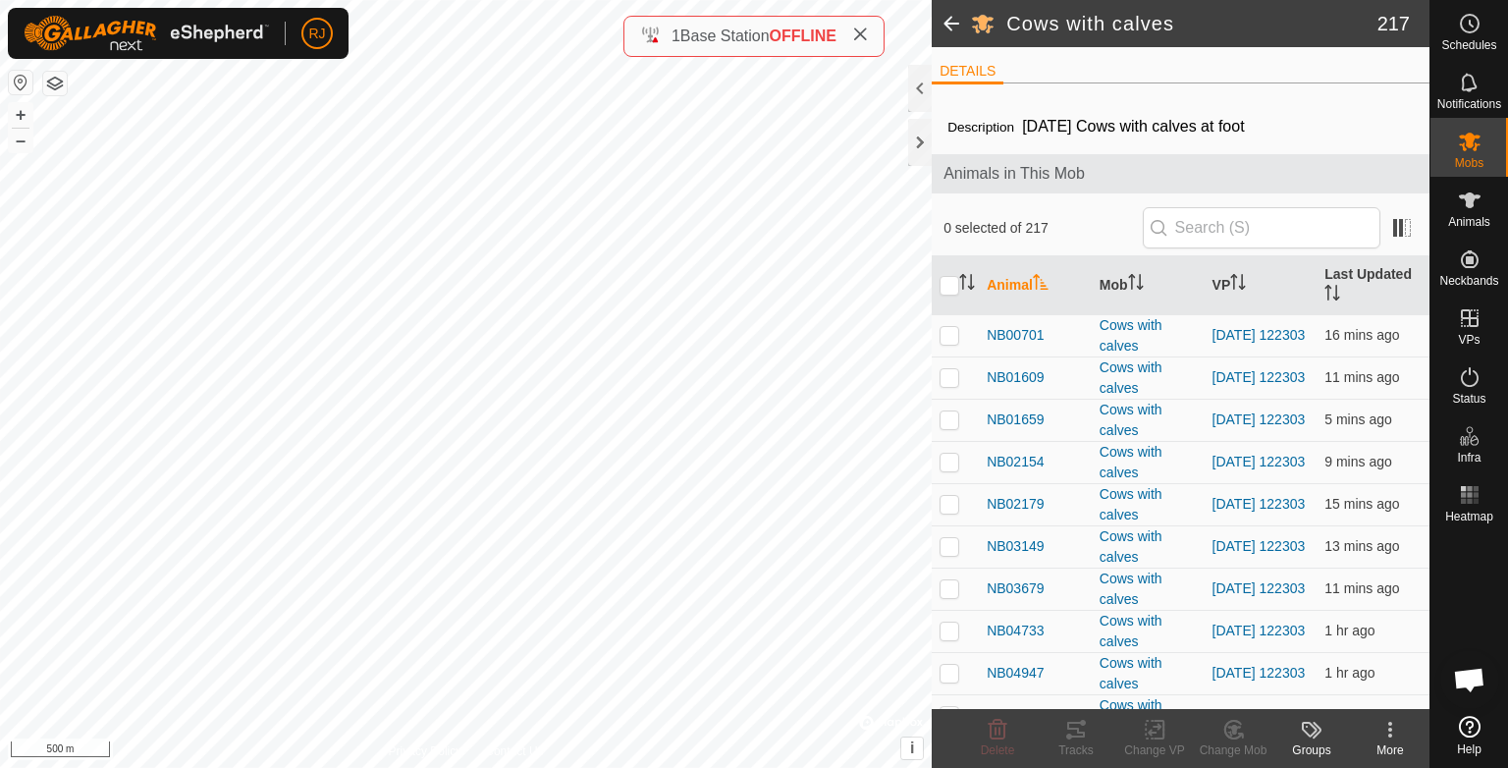
checkbox input "true"
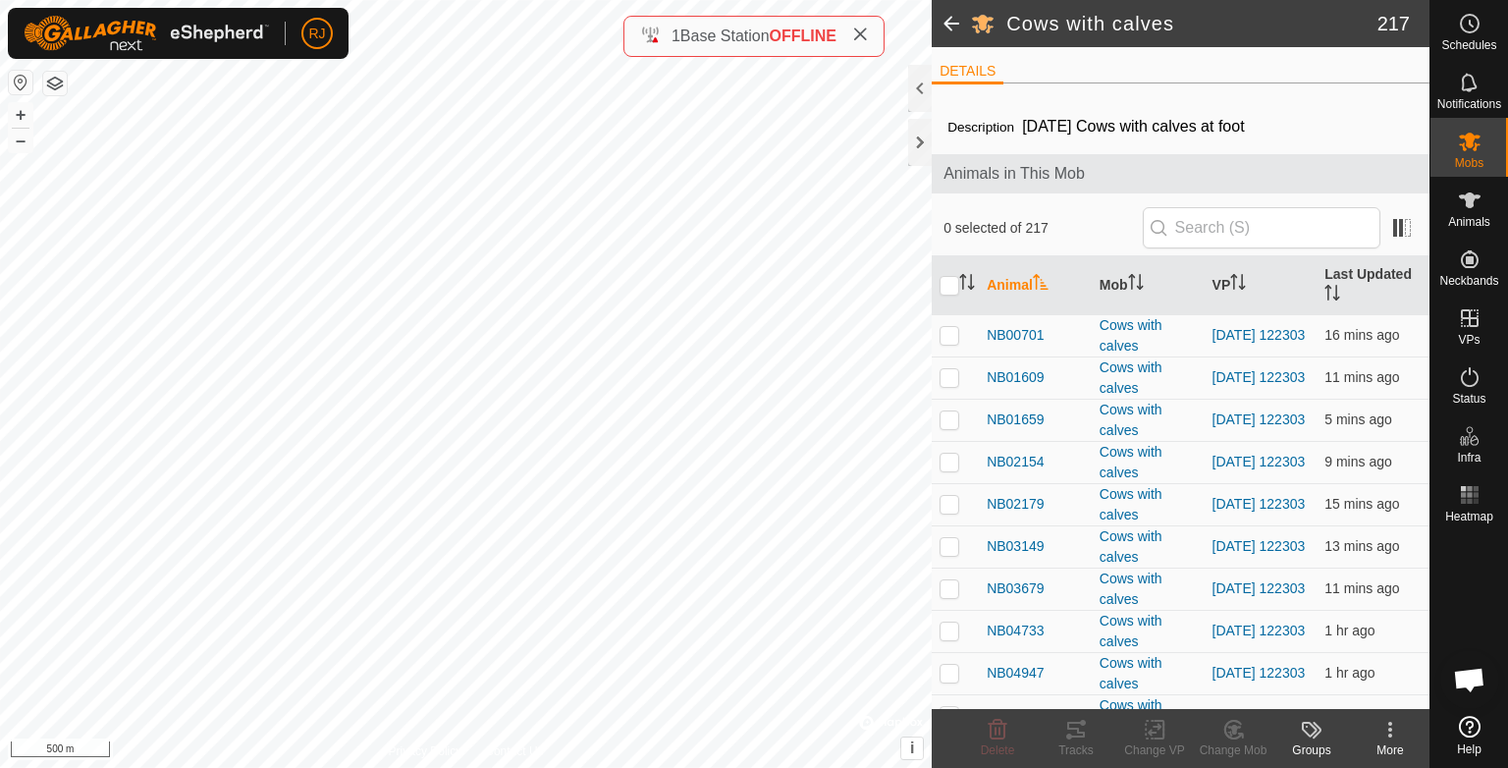
checkbox input "true"
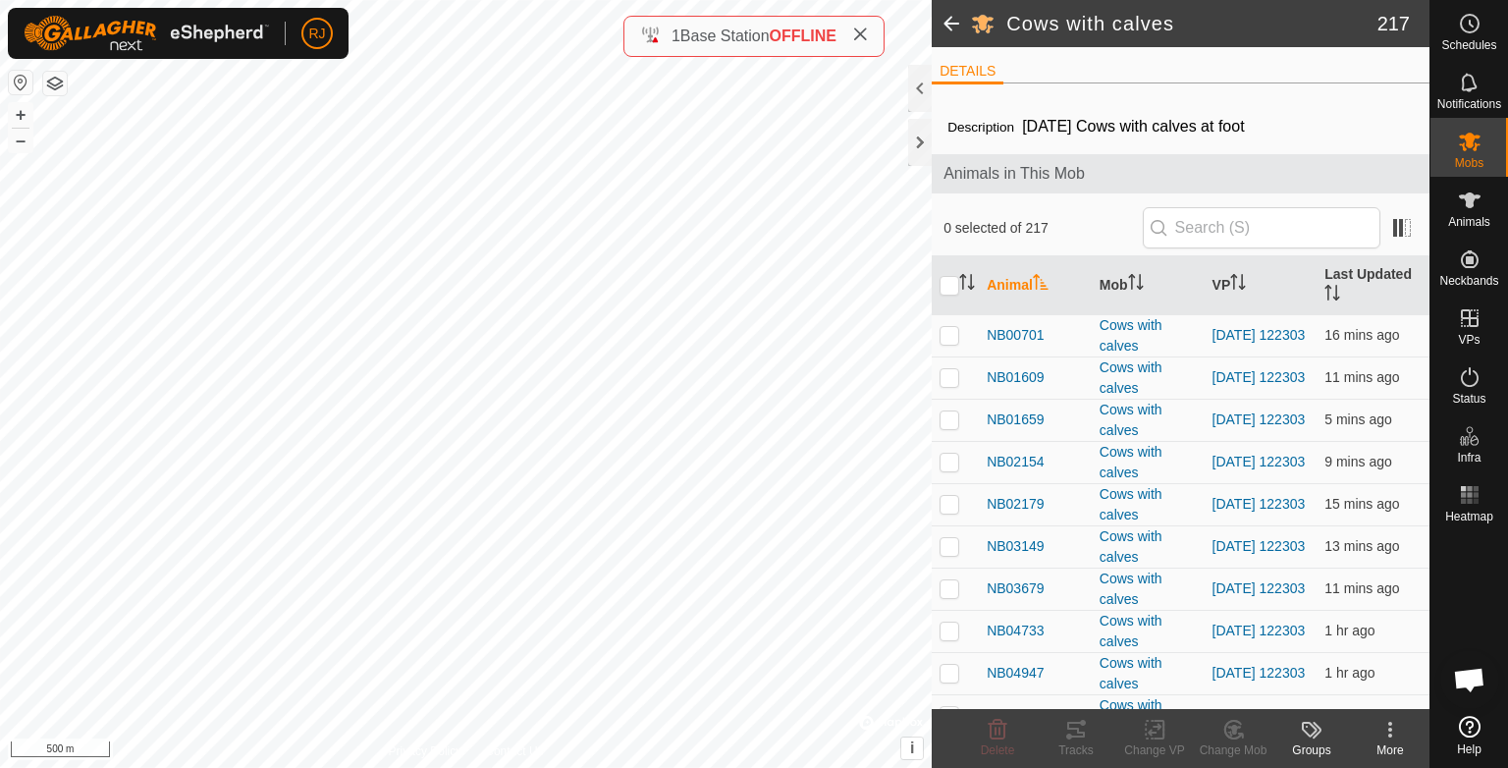
checkbox input "true"
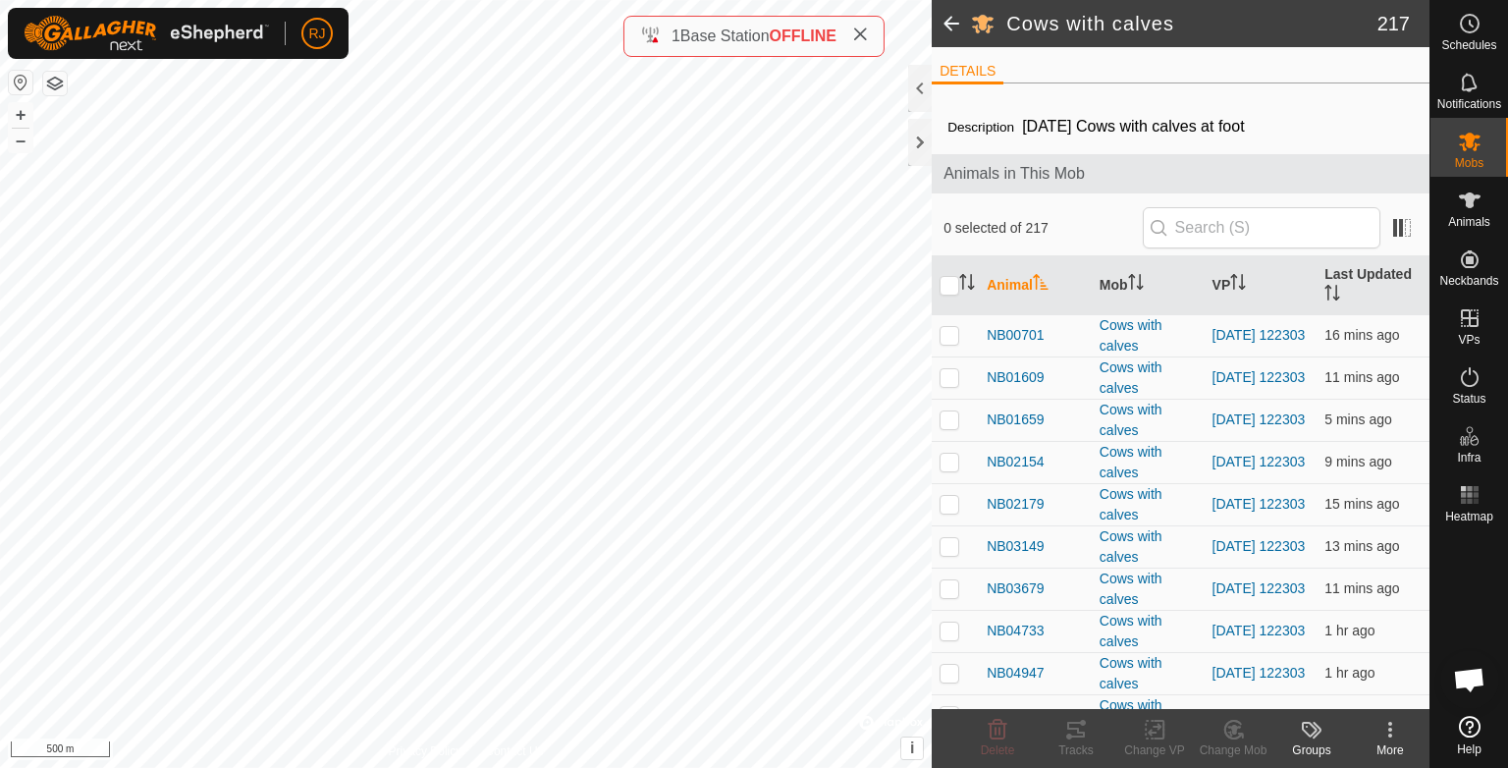
checkbox input "true"
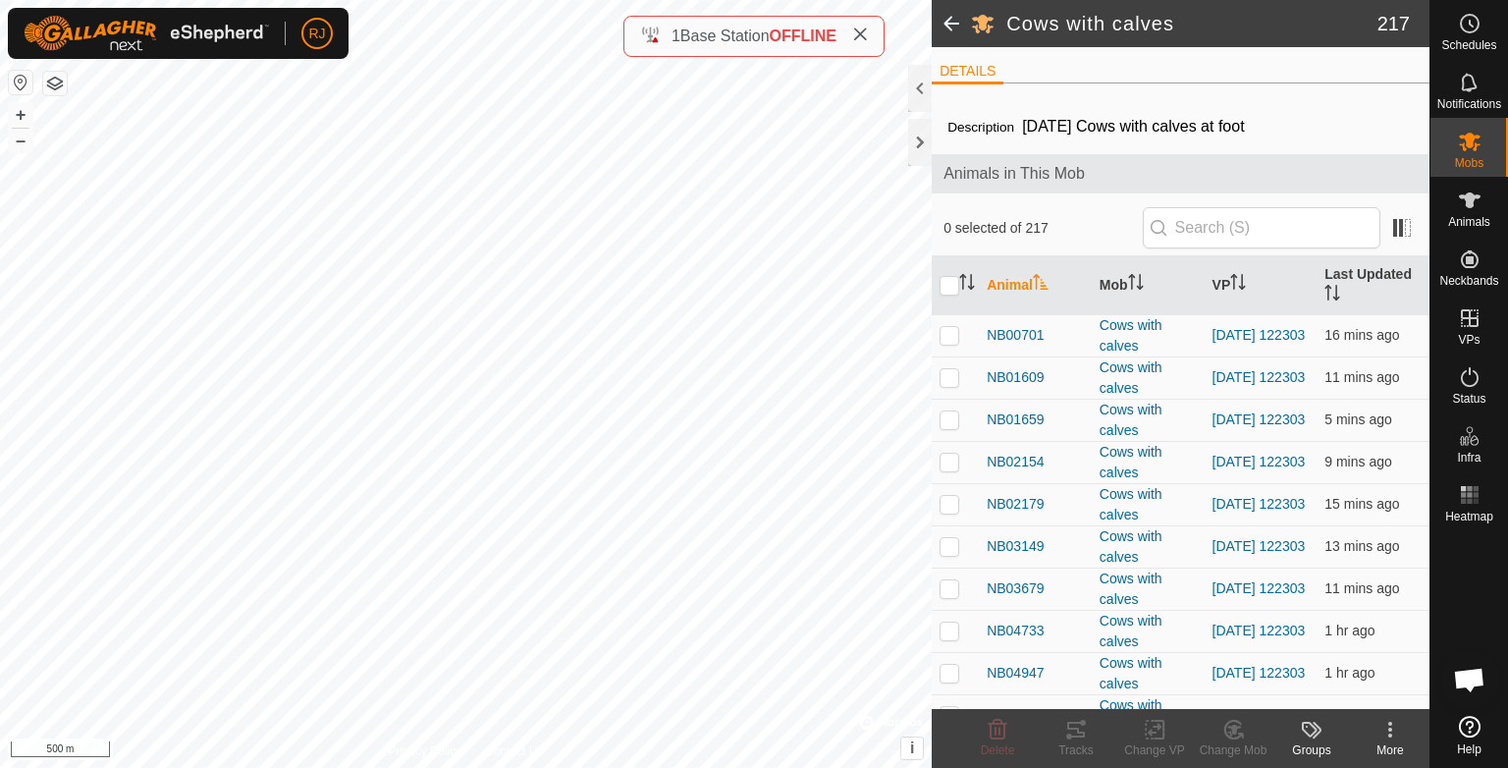
checkbox input "true"
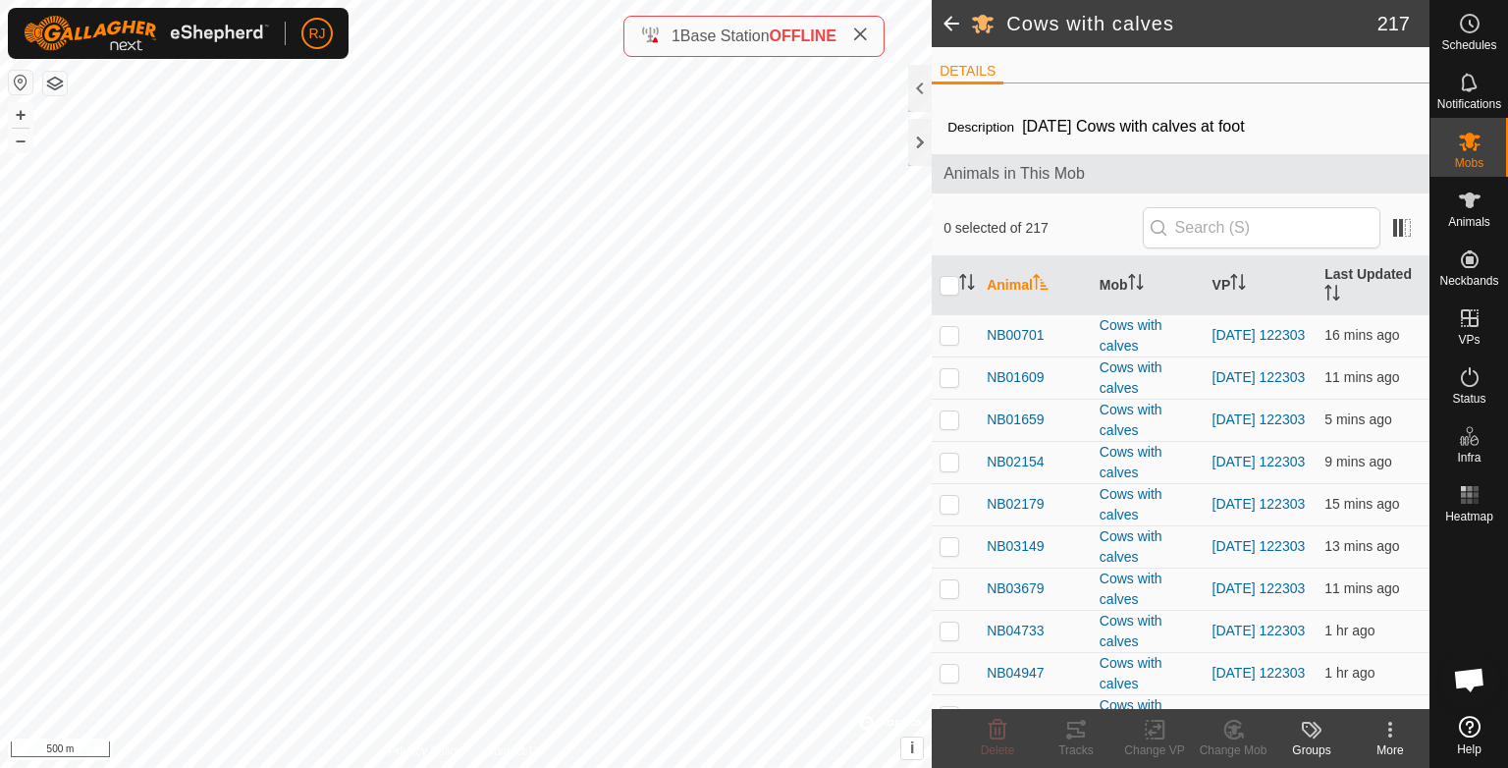
checkbox input "true"
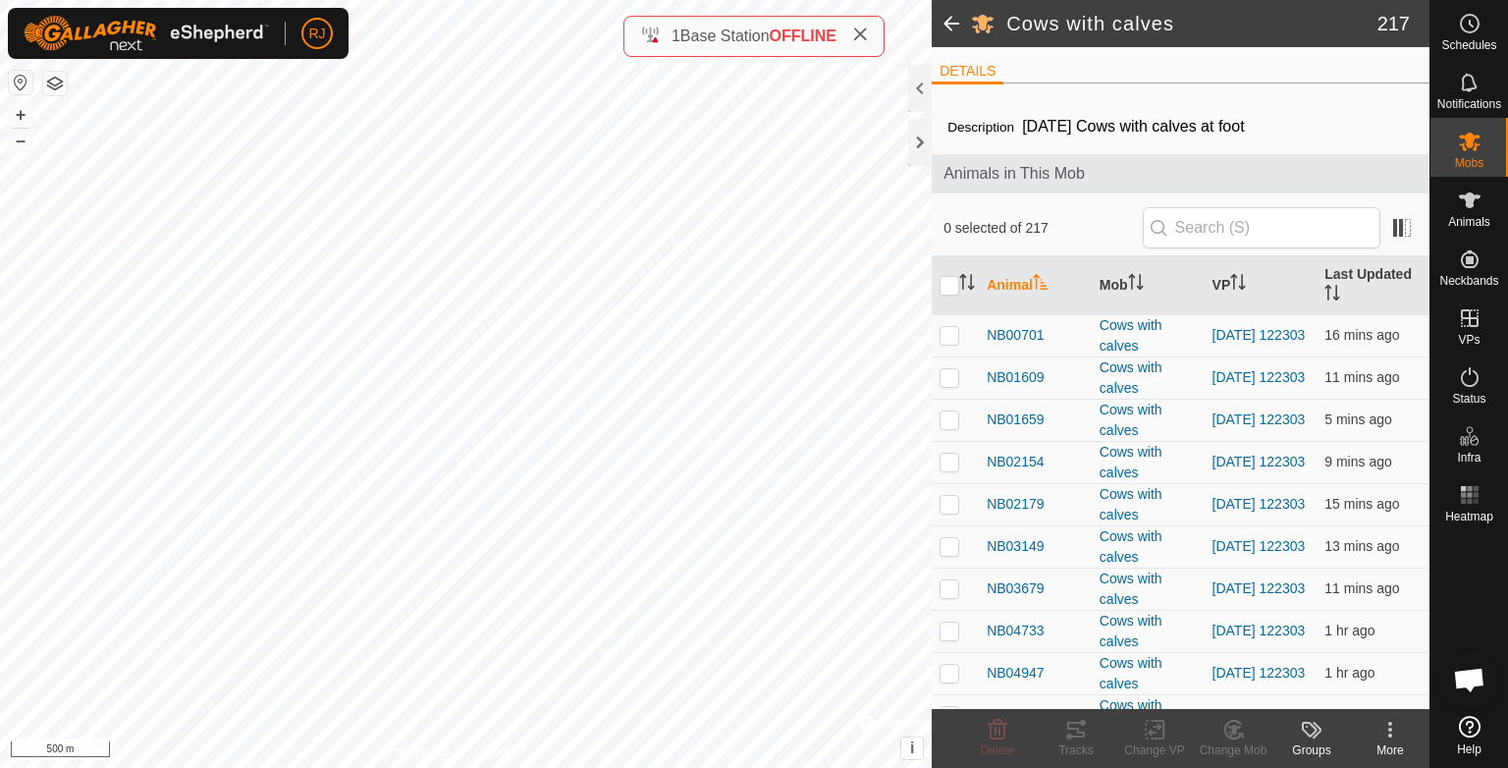
checkbox input "true"
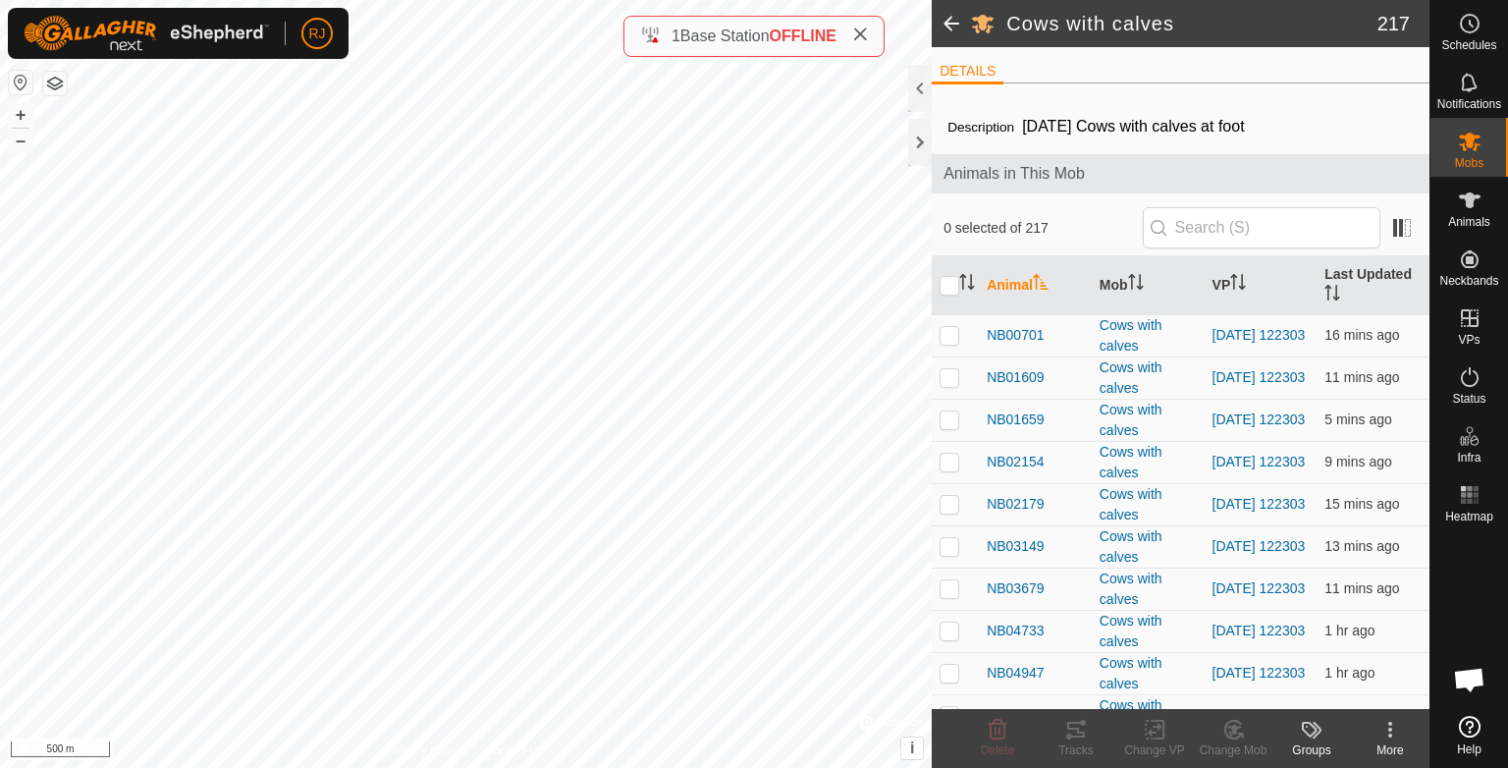
checkbox input "true"
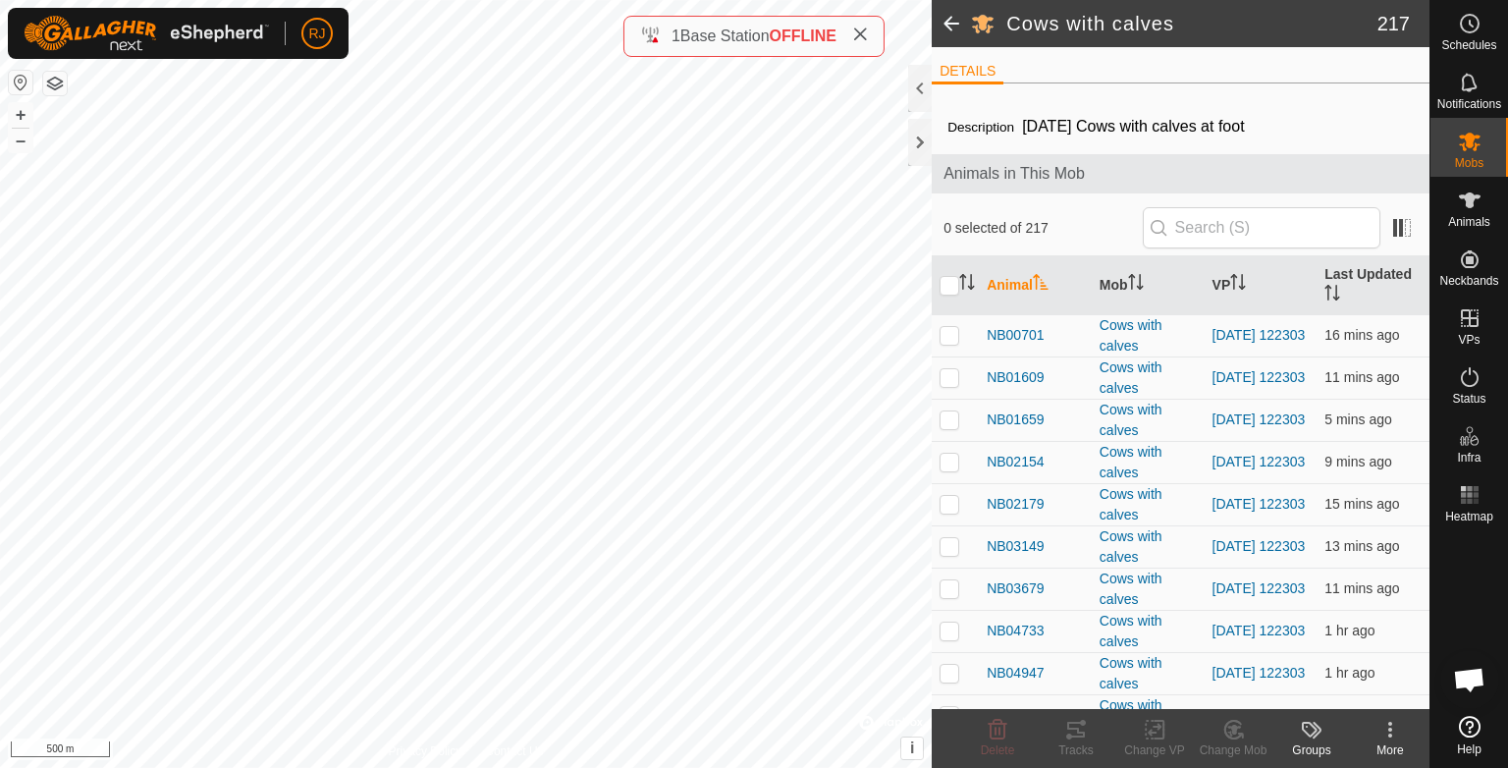
checkbox input "true"
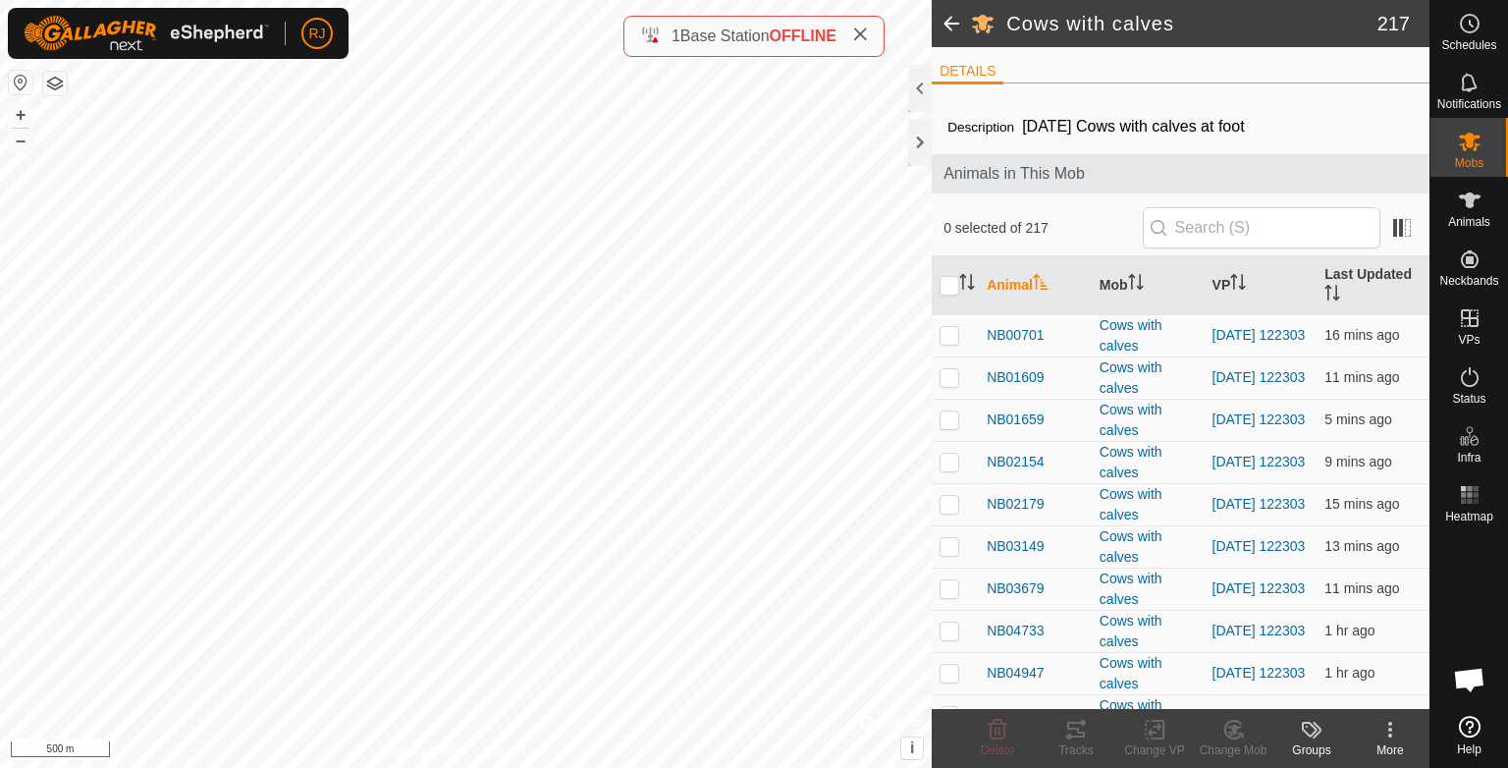
checkbox input "true"
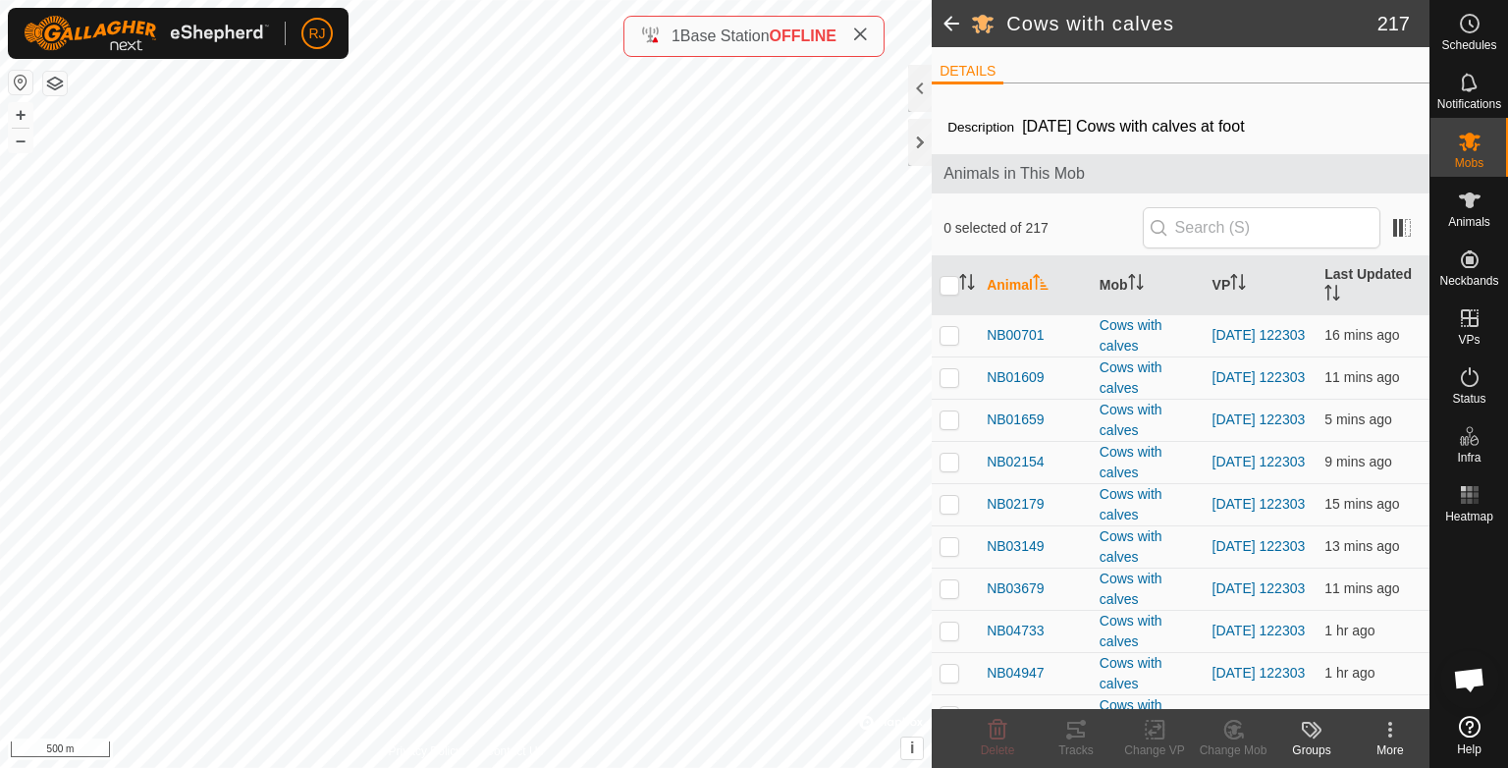
checkbox input "true"
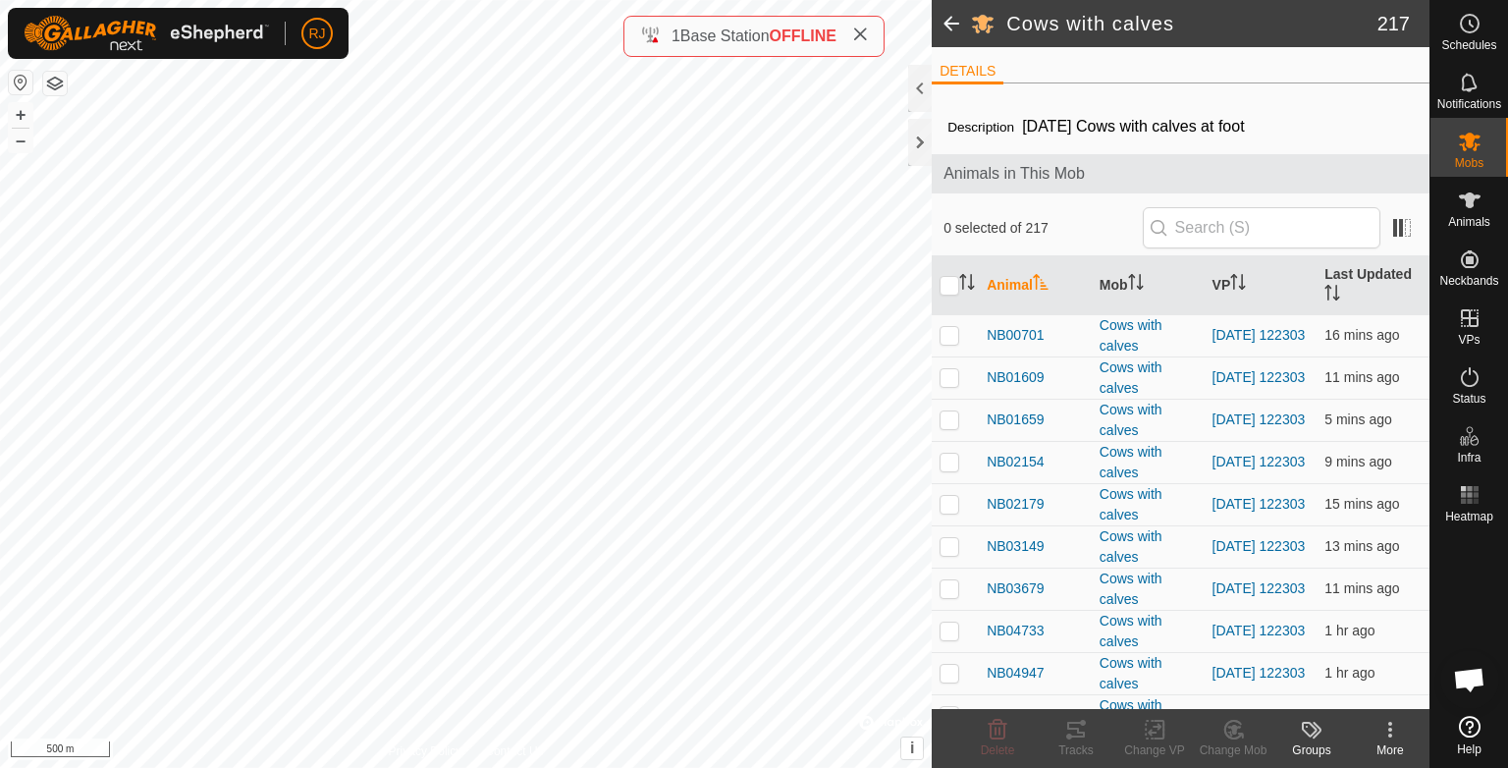
checkbox input "true"
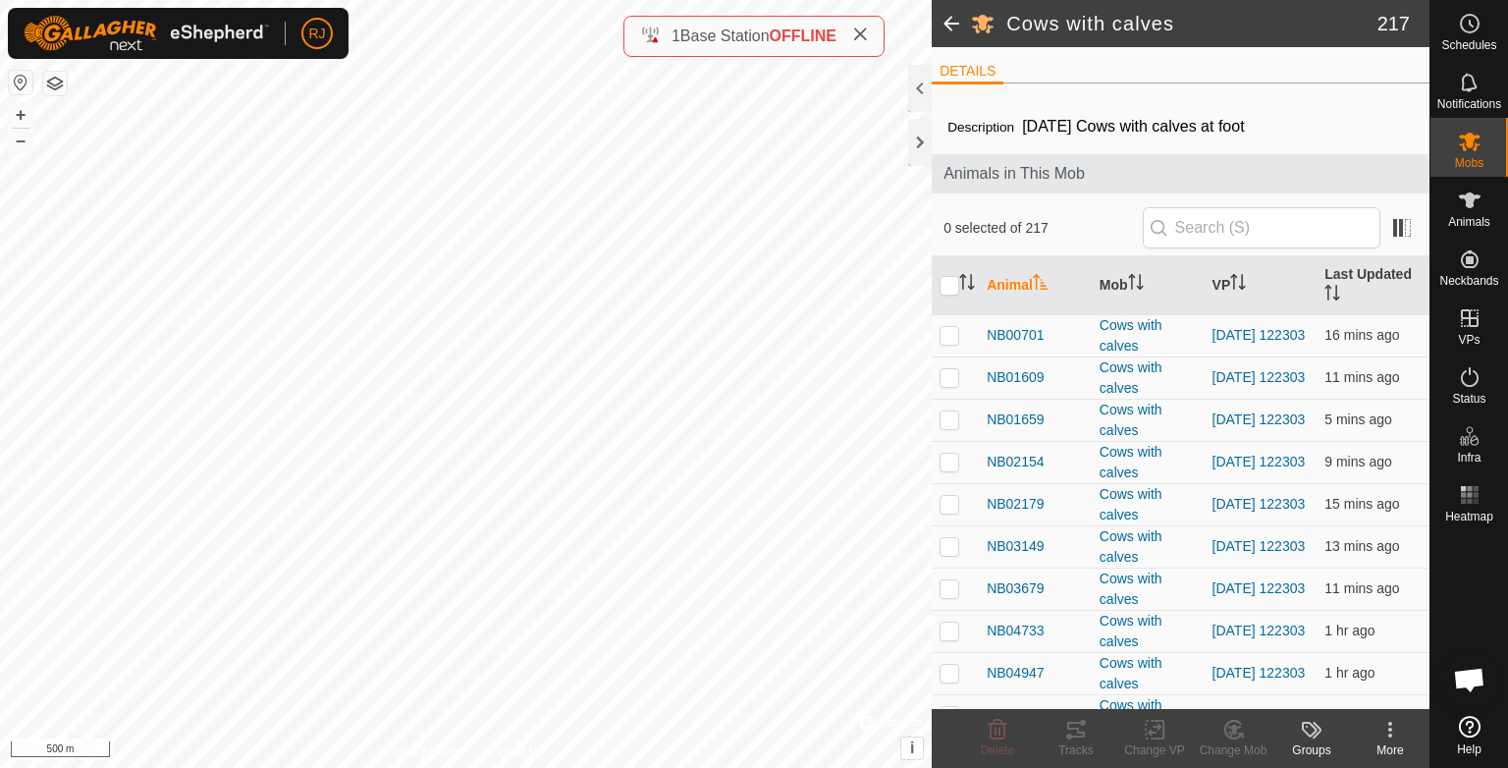
checkbox input "true"
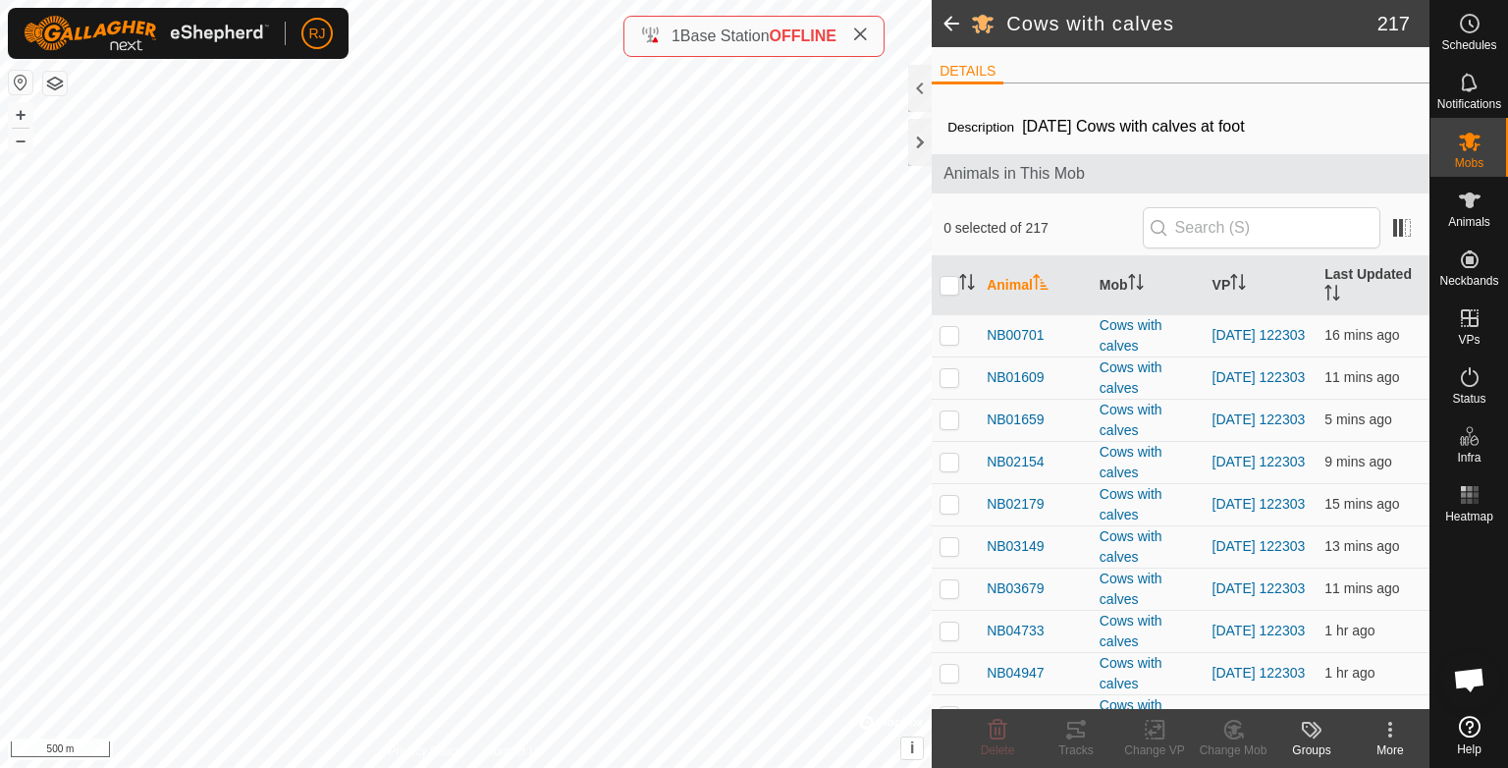
checkbox input "true"
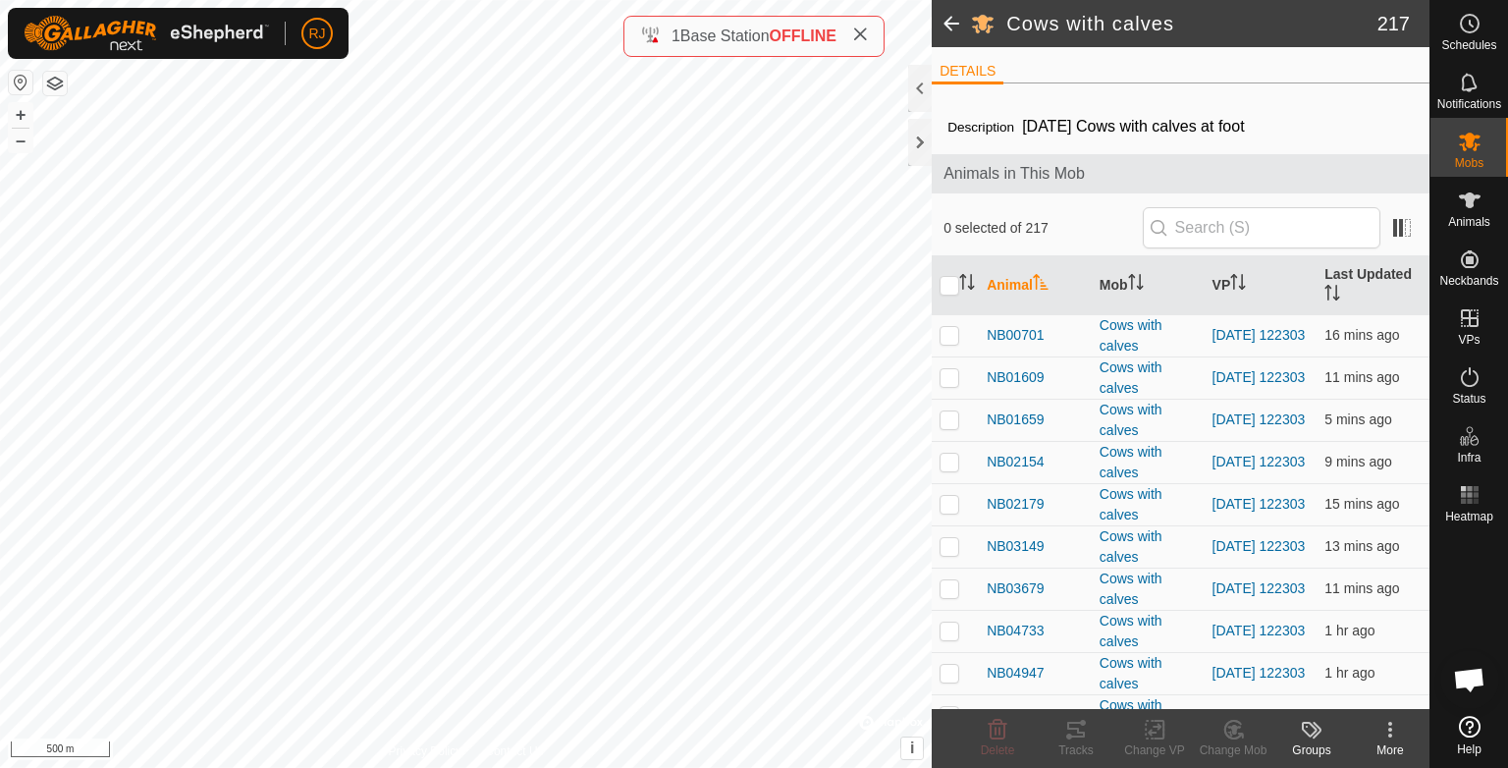
checkbox input "true"
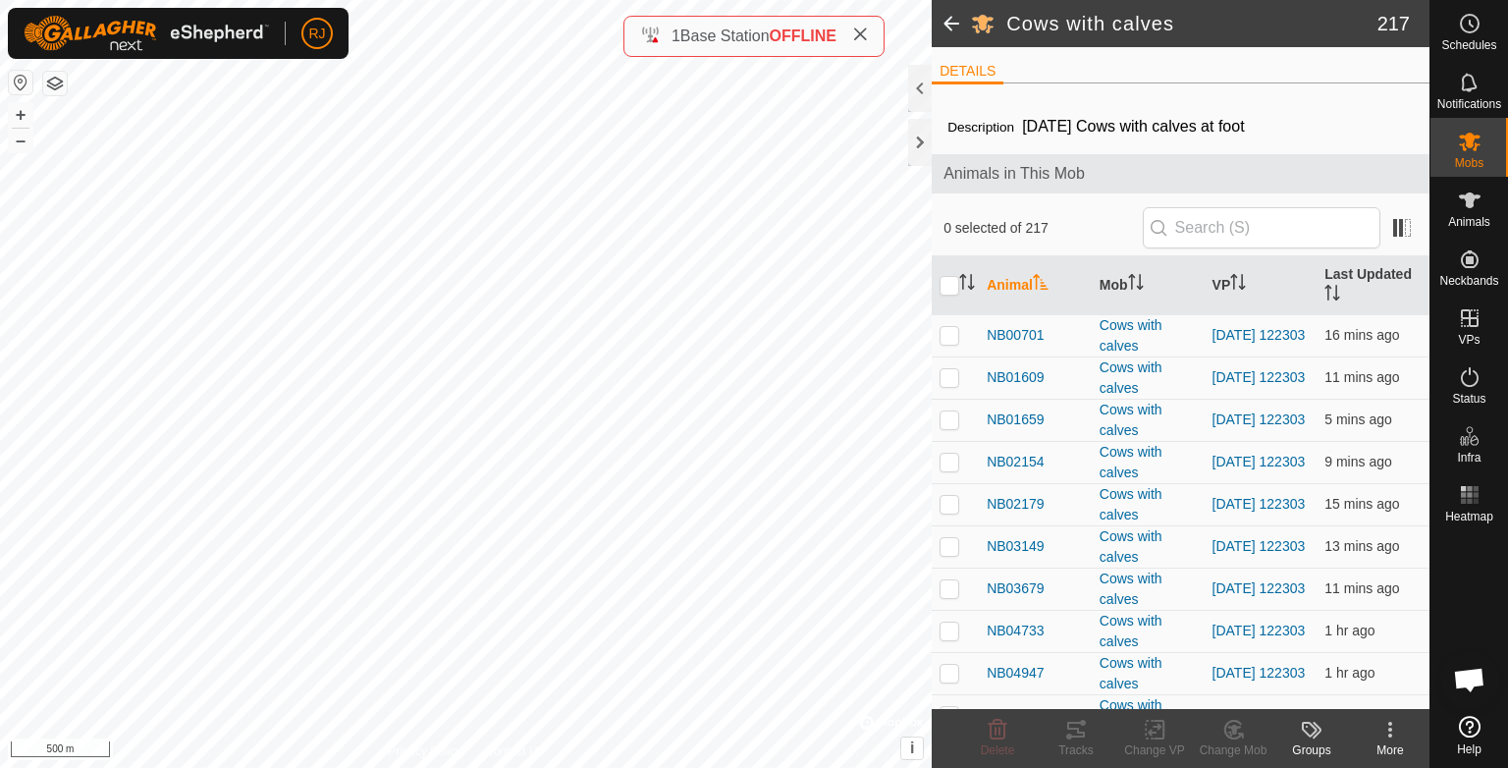
checkbox input "true"
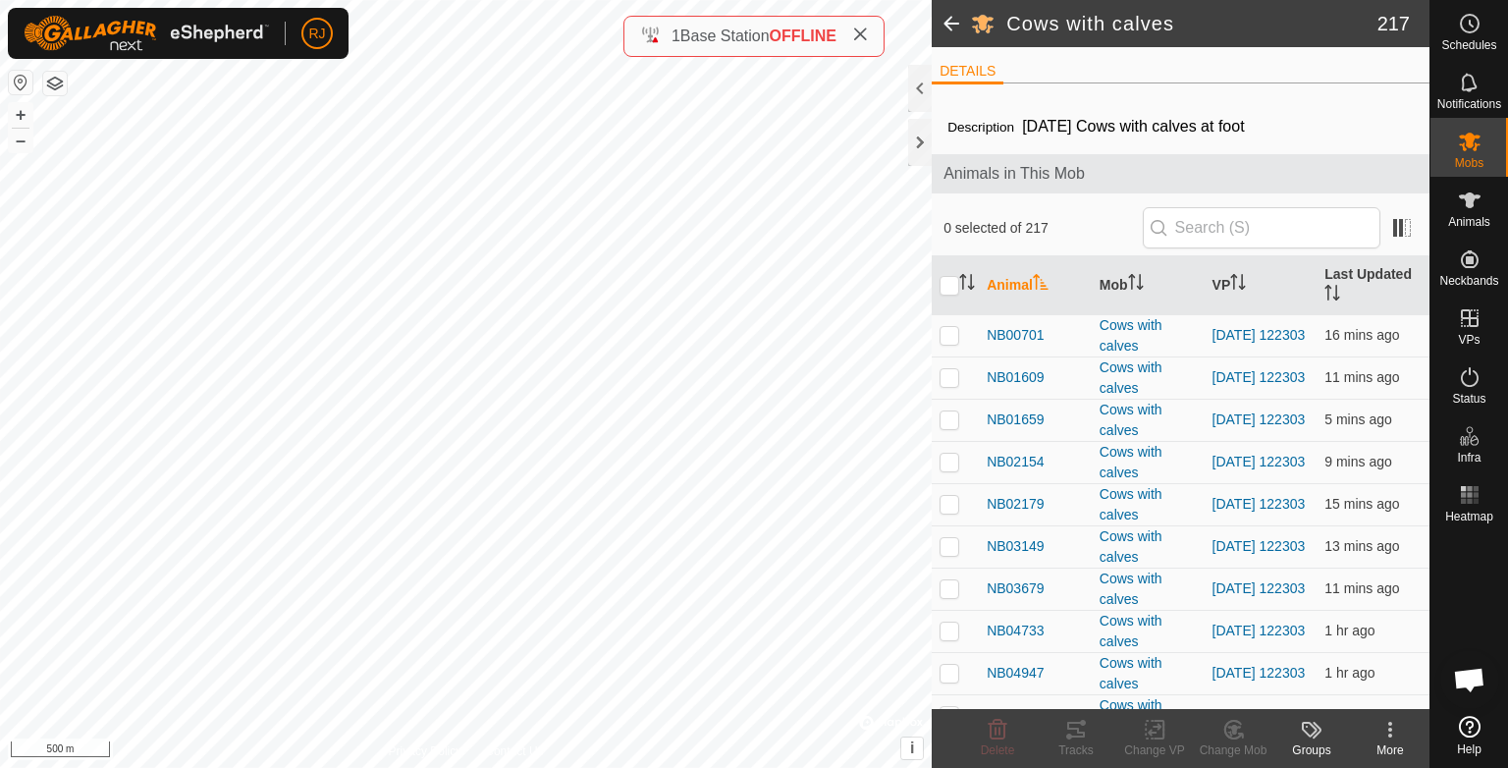
checkbox input "true"
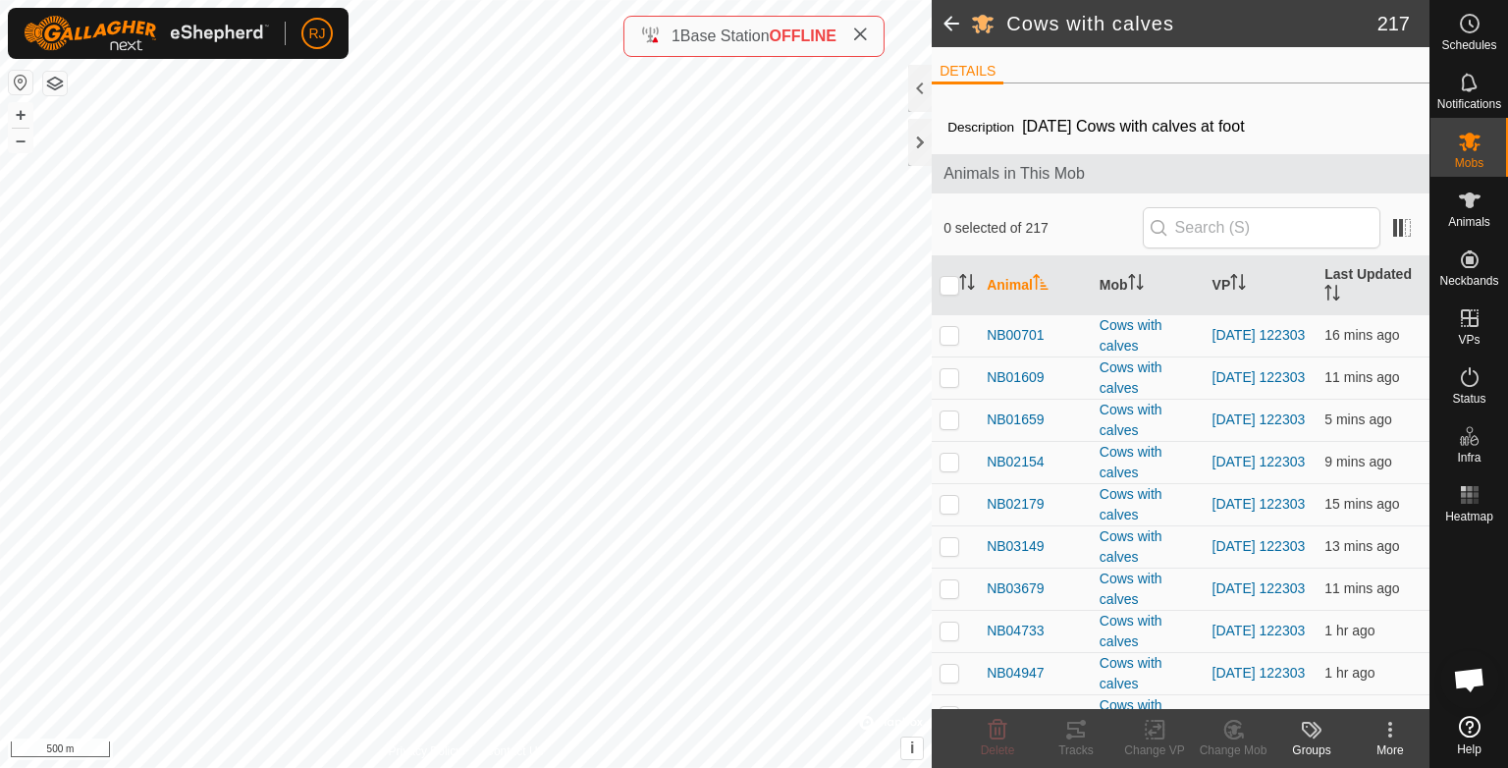
checkbox input "true"
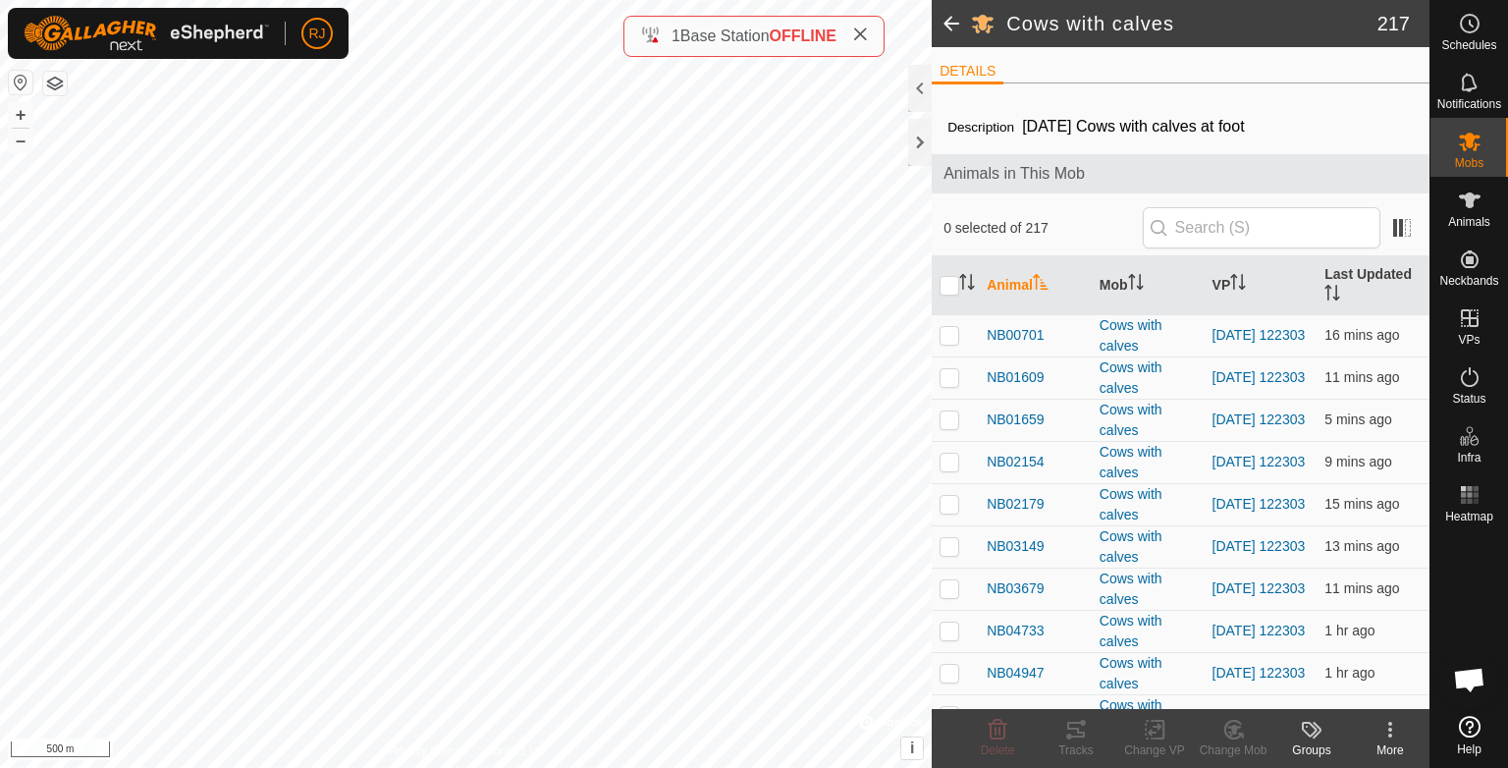
checkbox input "true"
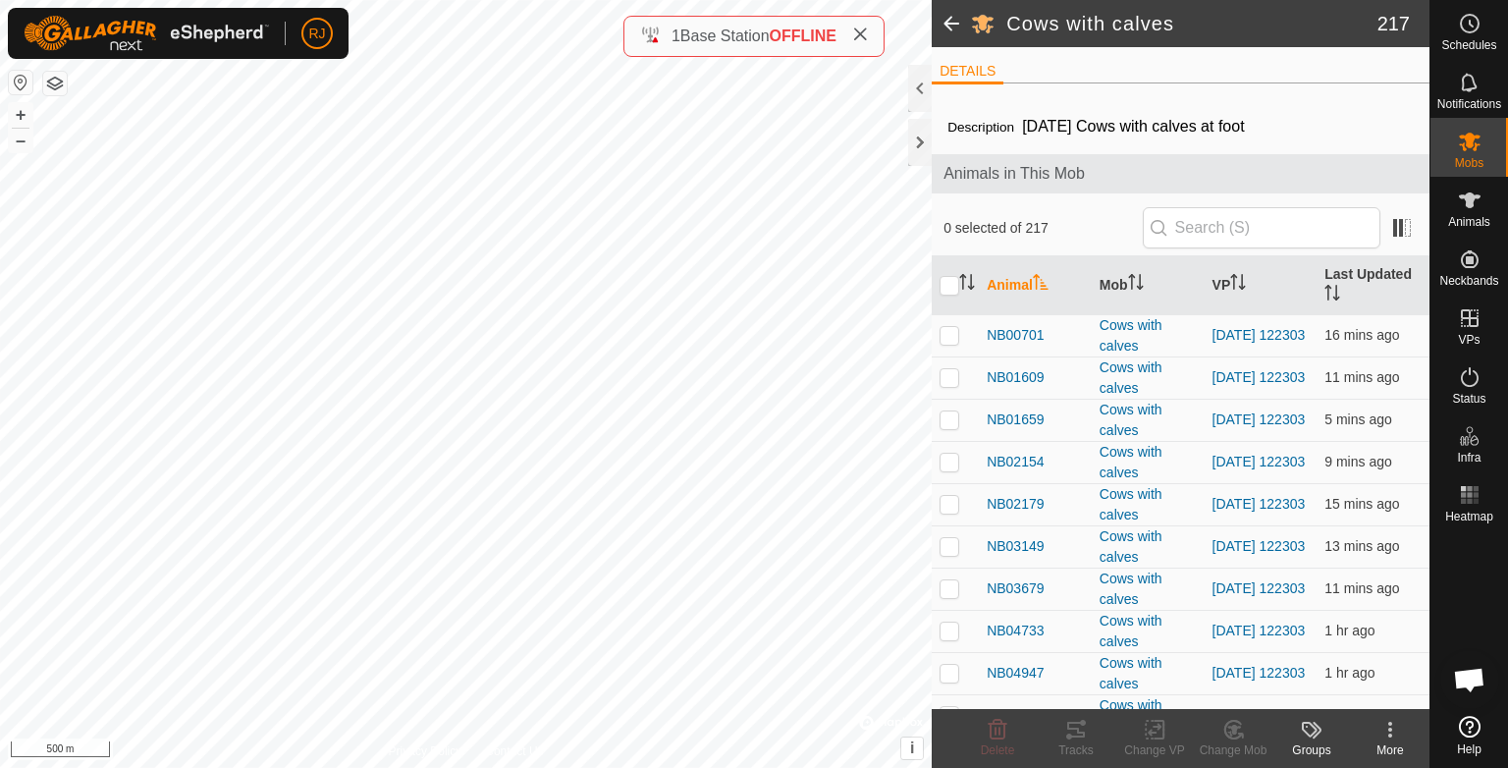
checkbox input "true"
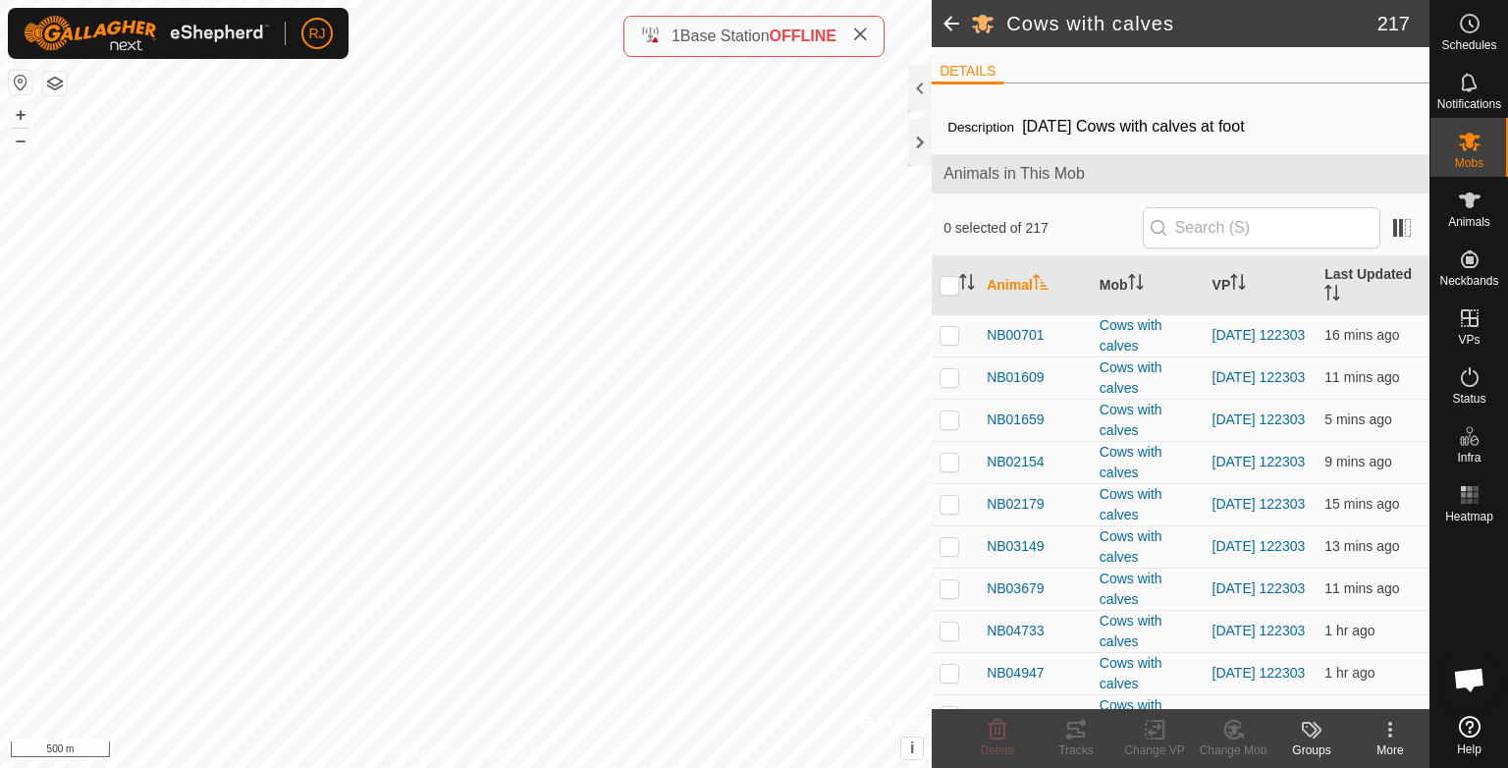
checkbox input "true"
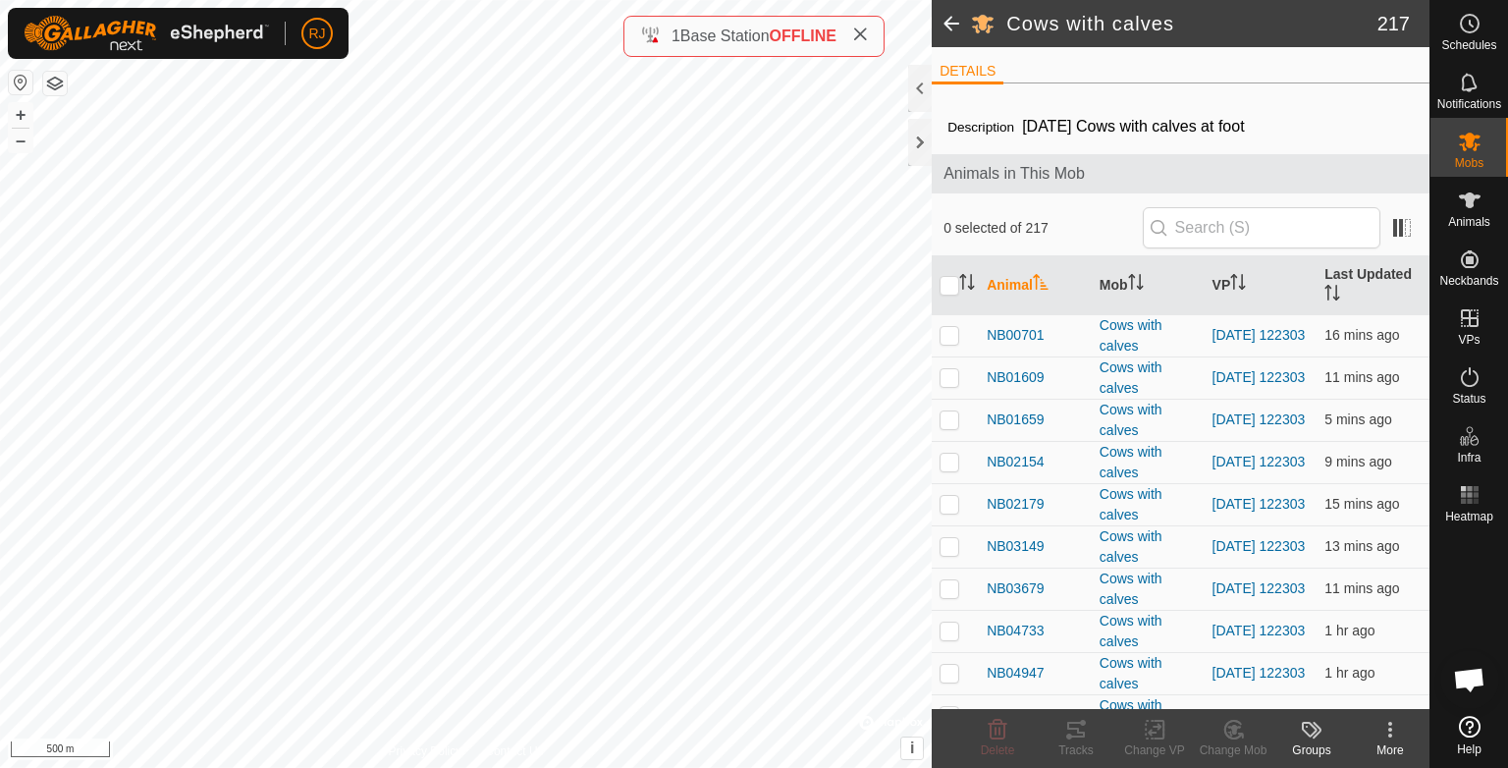
checkbox input "true"
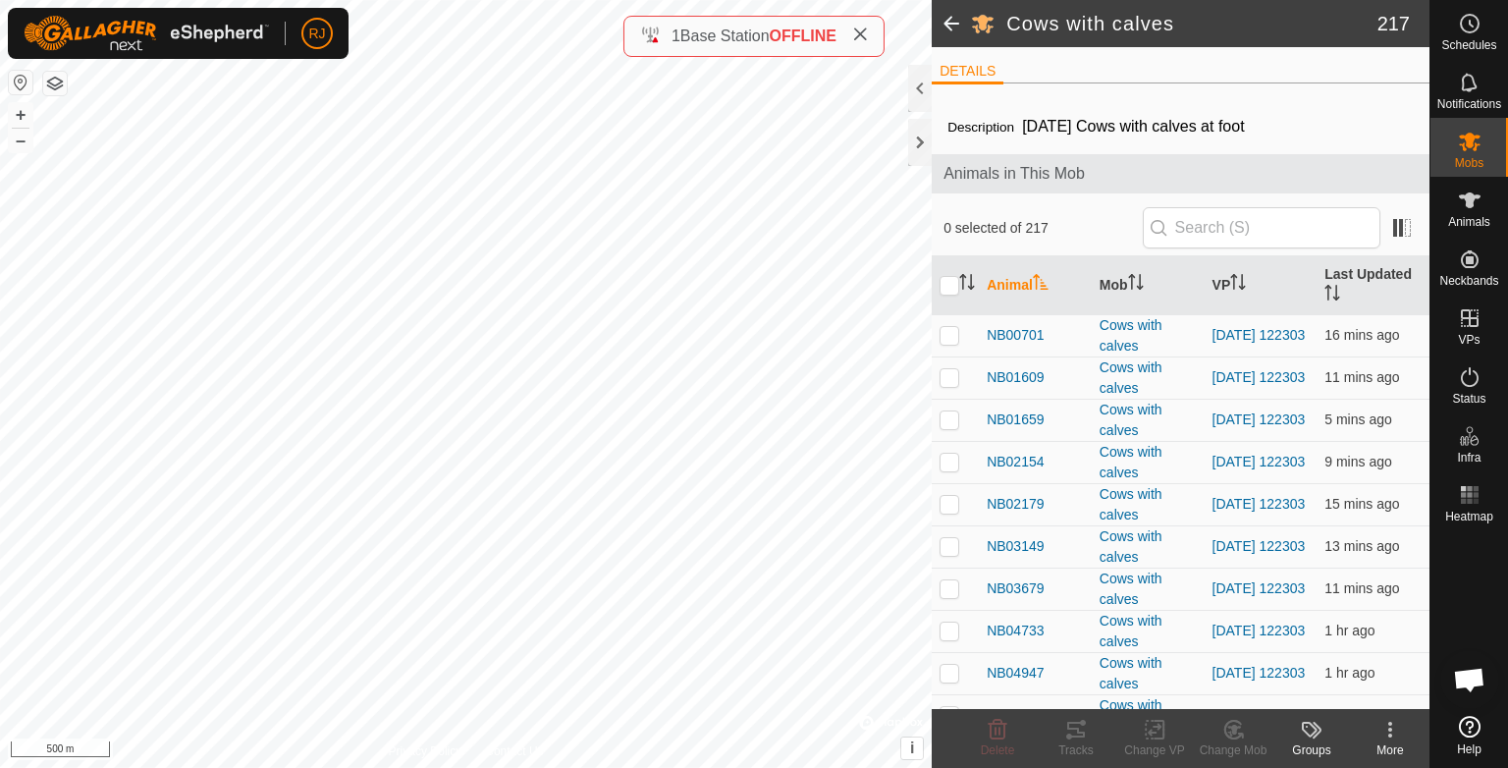
checkbox input "true"
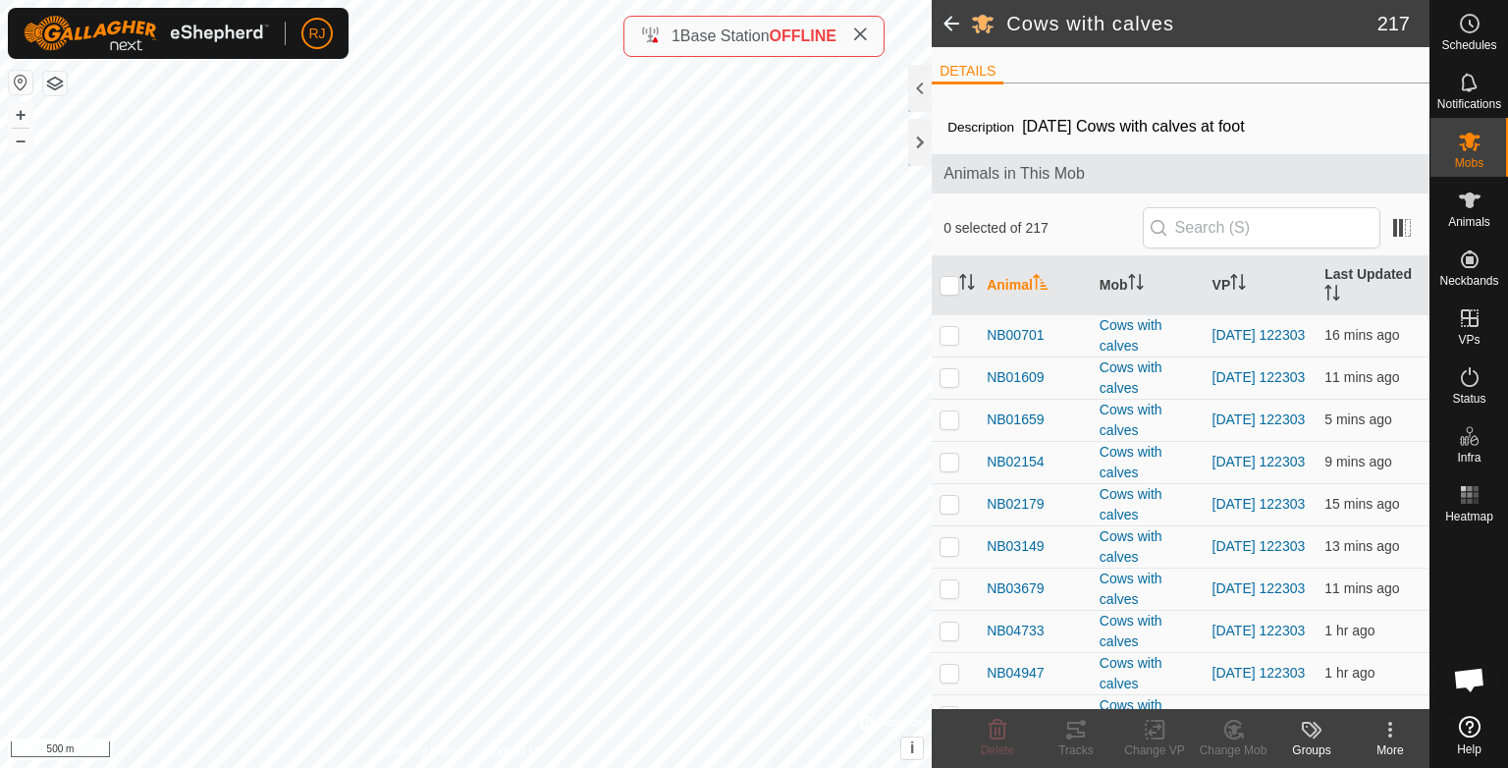
checkbox input "true"
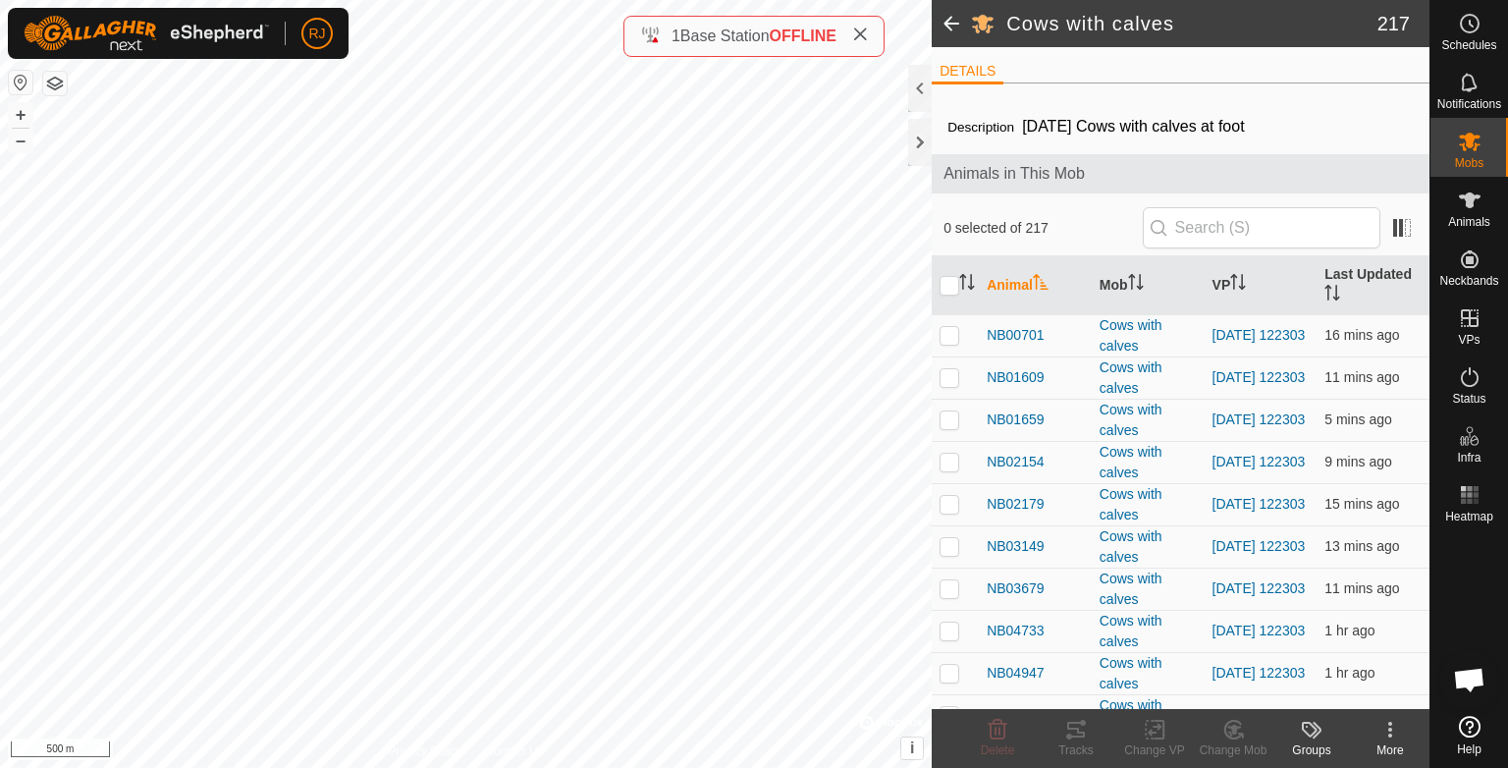
checkbox input "true"
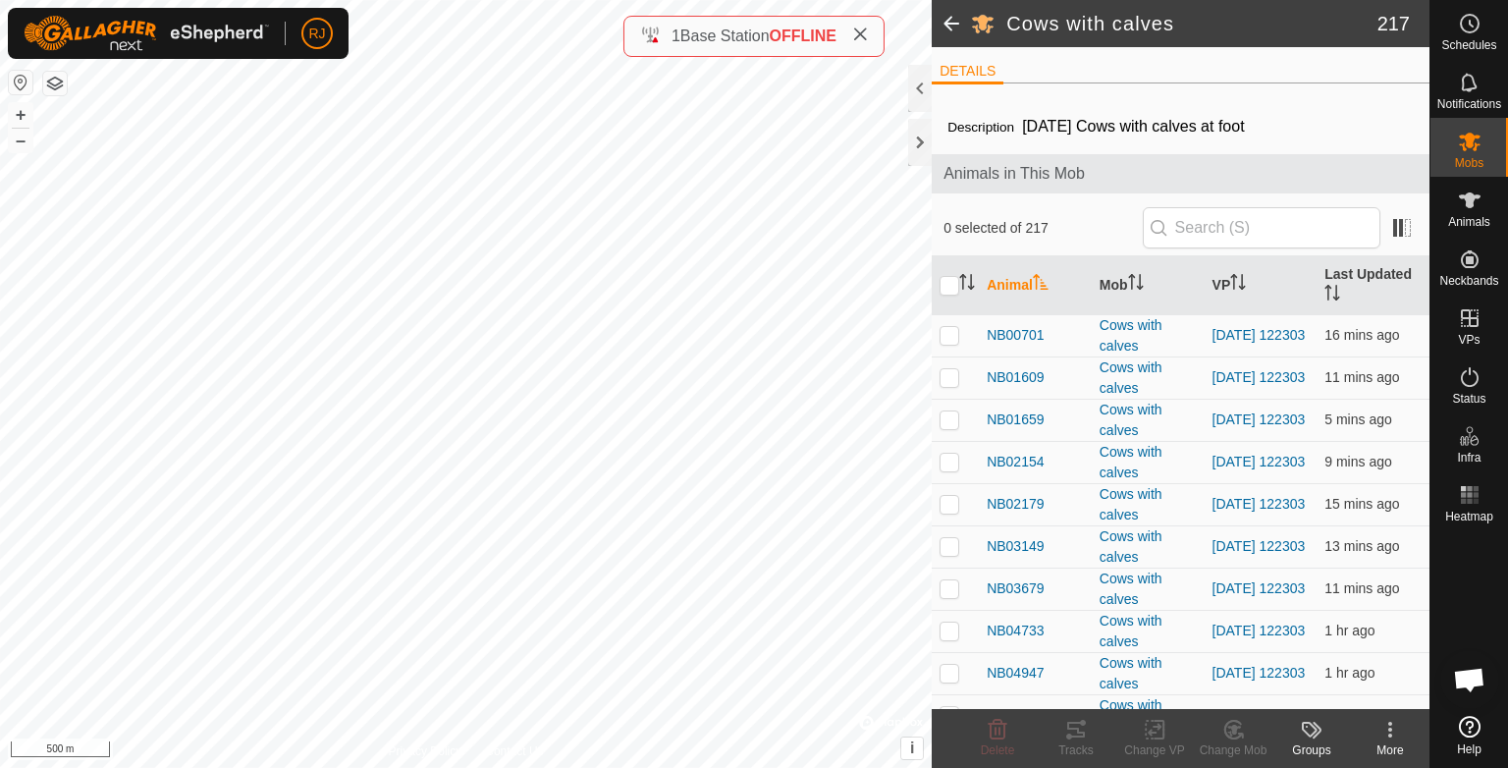
checkbox input "true"
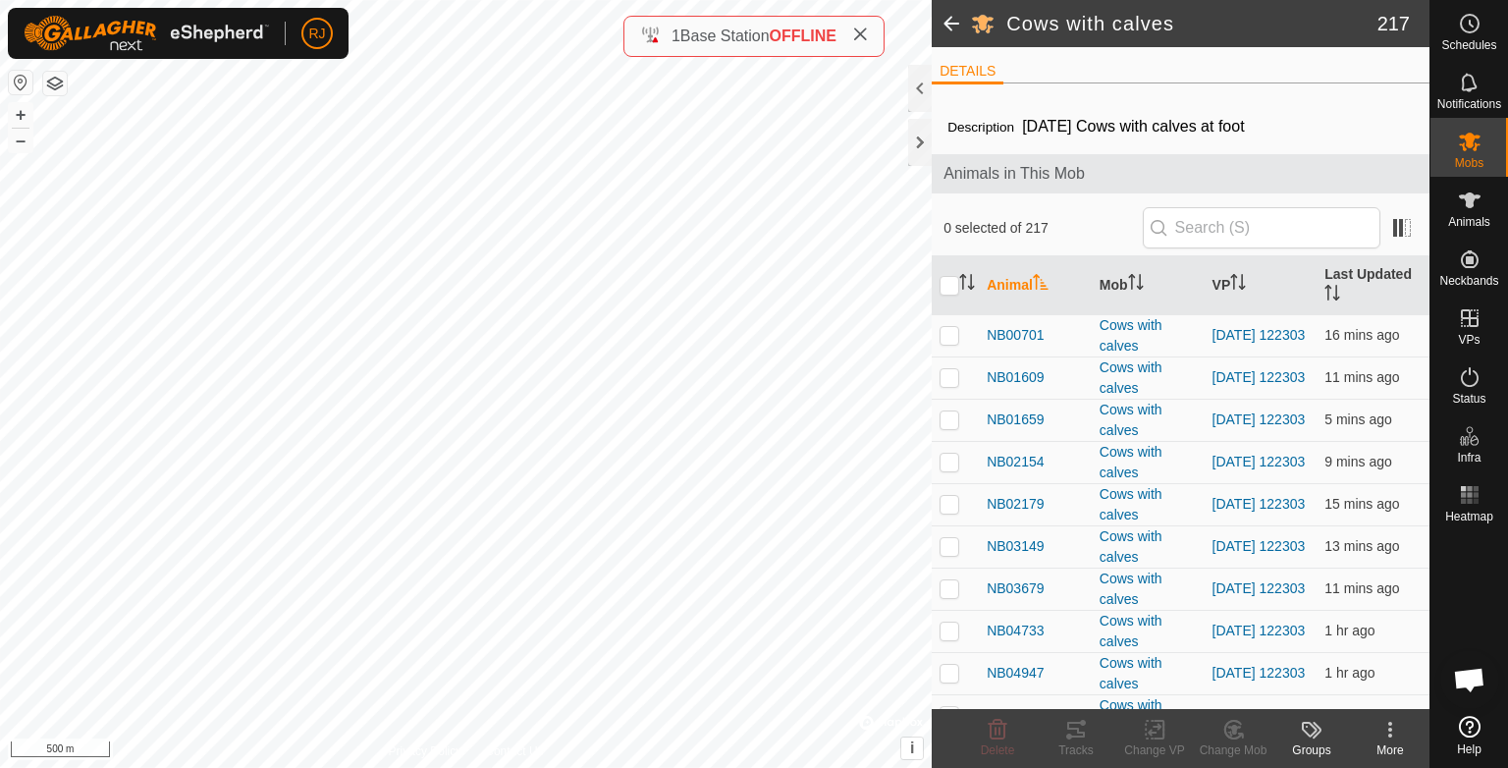
checkbox input "true"
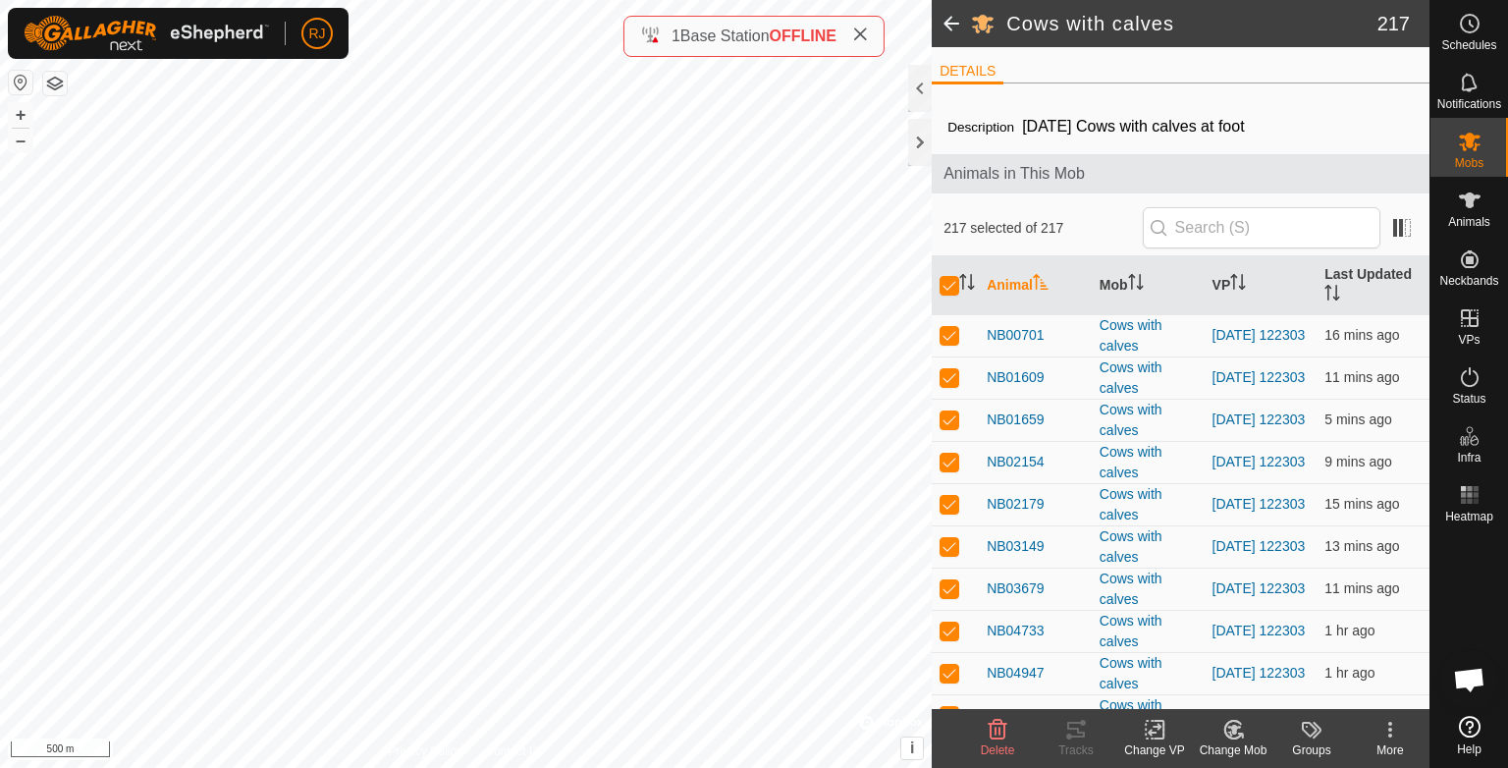
click at [1150, 731] on icon at bounding box center [1155, 730] width 14 height 13
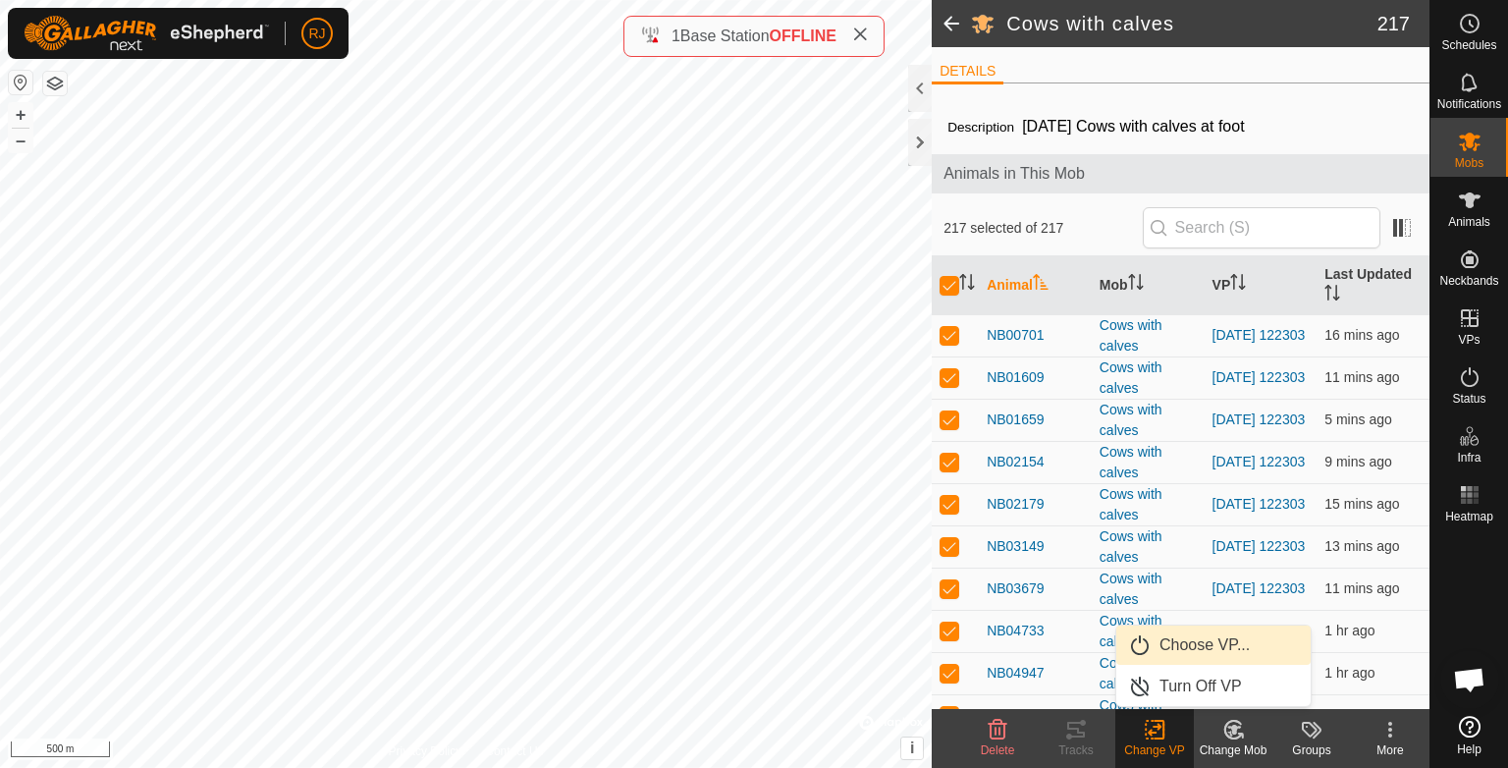
click at [1176, 647] on link "Choose VP..." at bounding box center [1213, 644] width 194 height 39
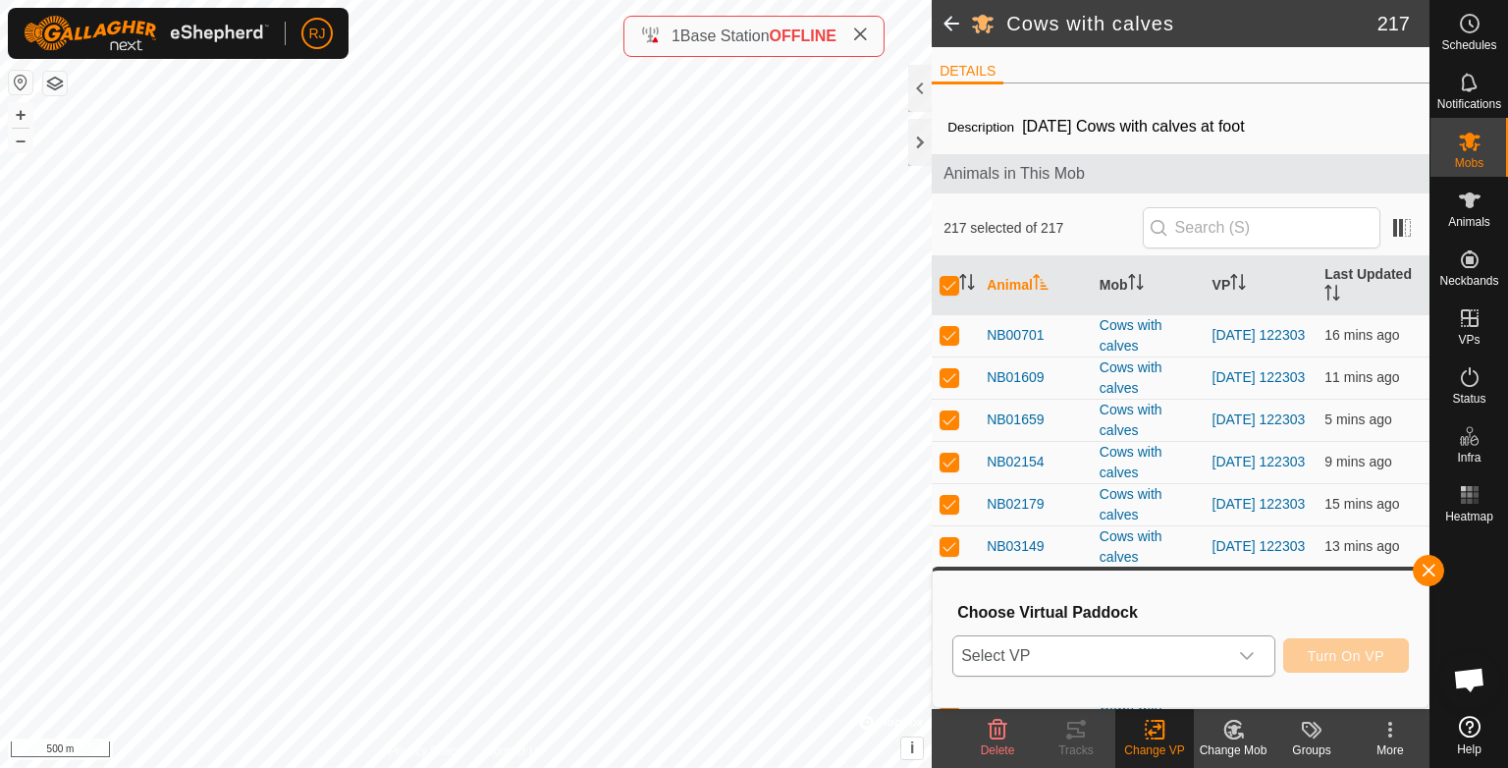
click at [1062, 660] on span "Select VP" at bounding box center [1090, 655] width 274 height 39
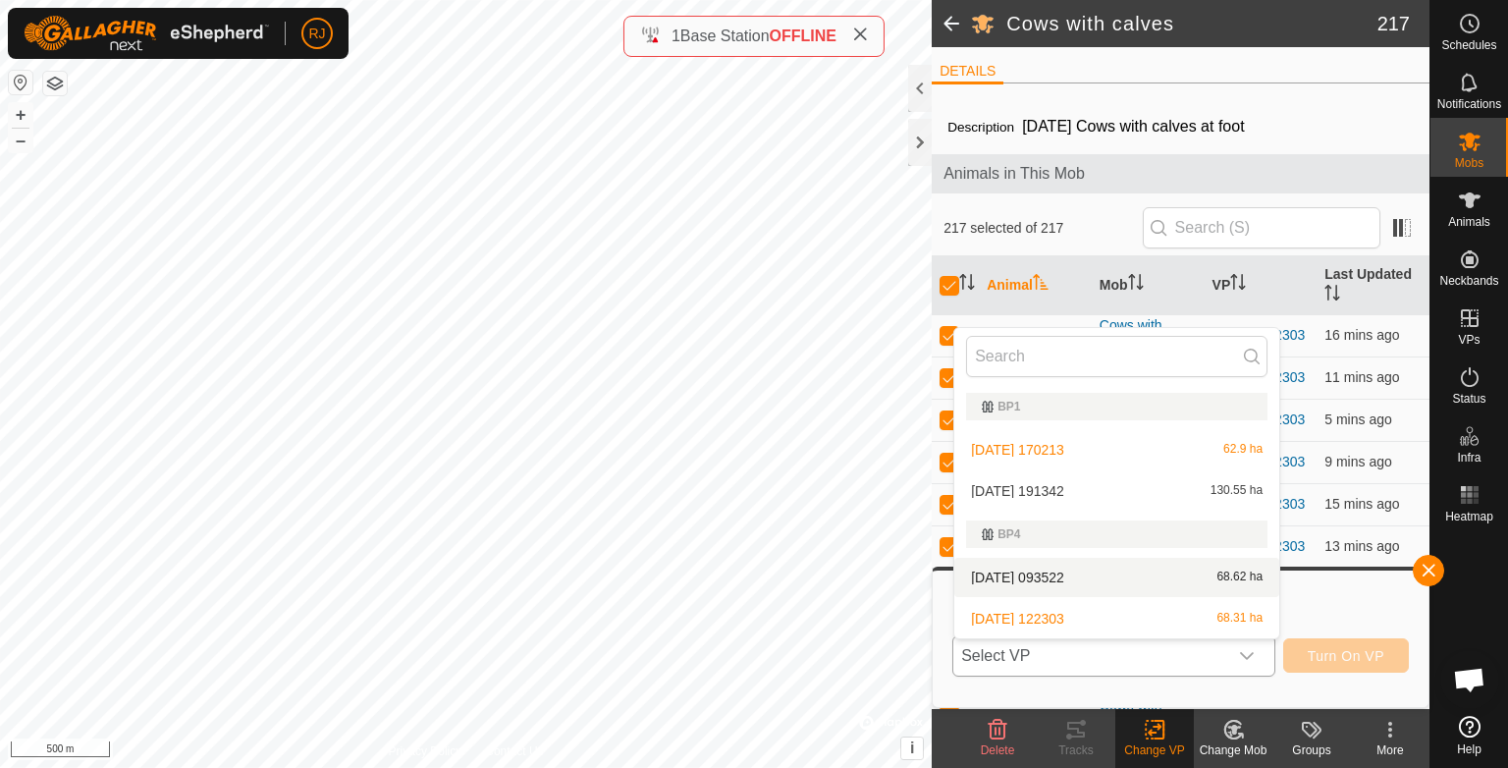
click at [1014, 574] on li "[DATE] 093522 68.62 ha" at bounding box center [1116, 577] width 325 height 39
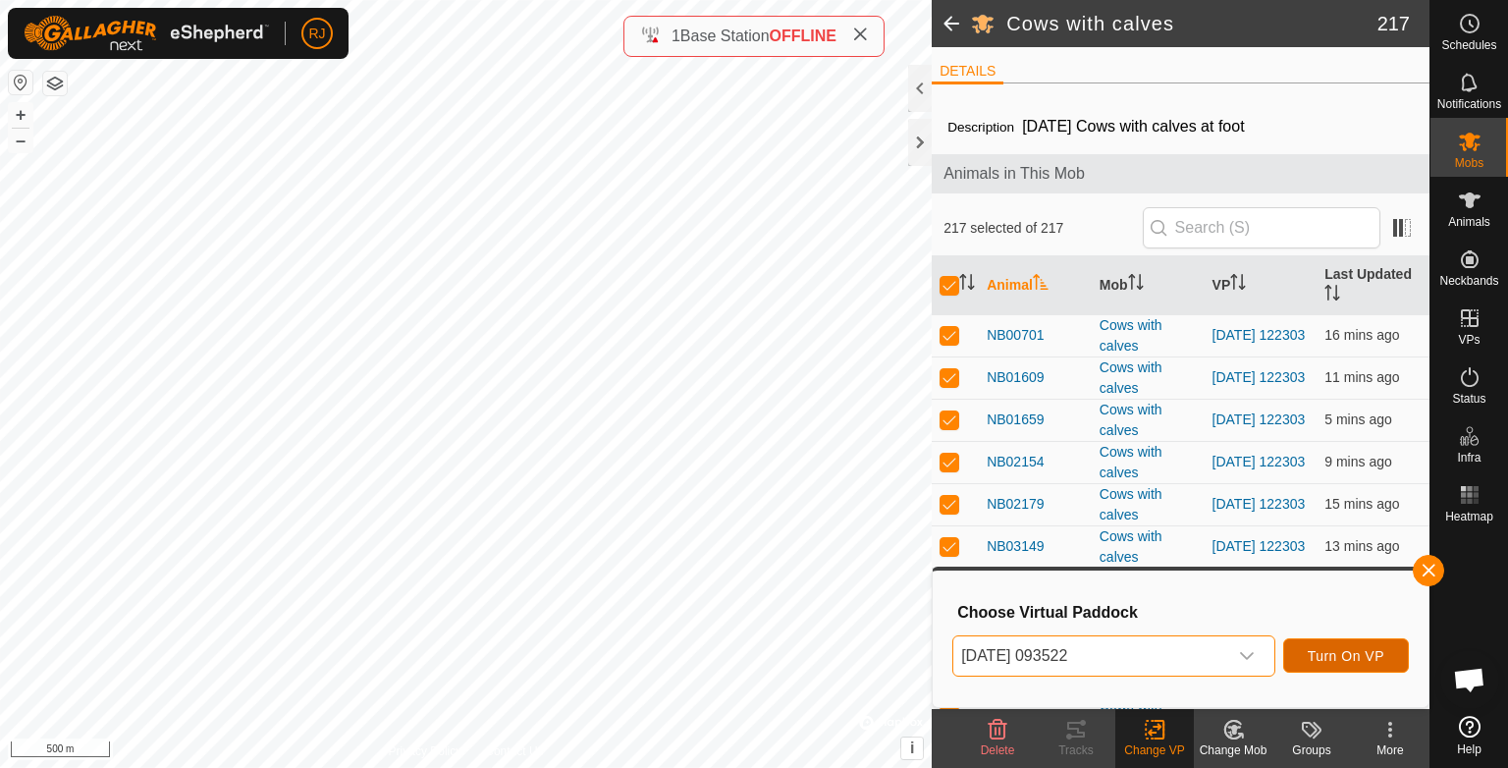
click at [1344, 657] on span "Turn On VP" at bounding box center [1346, 656] width 77 height 16
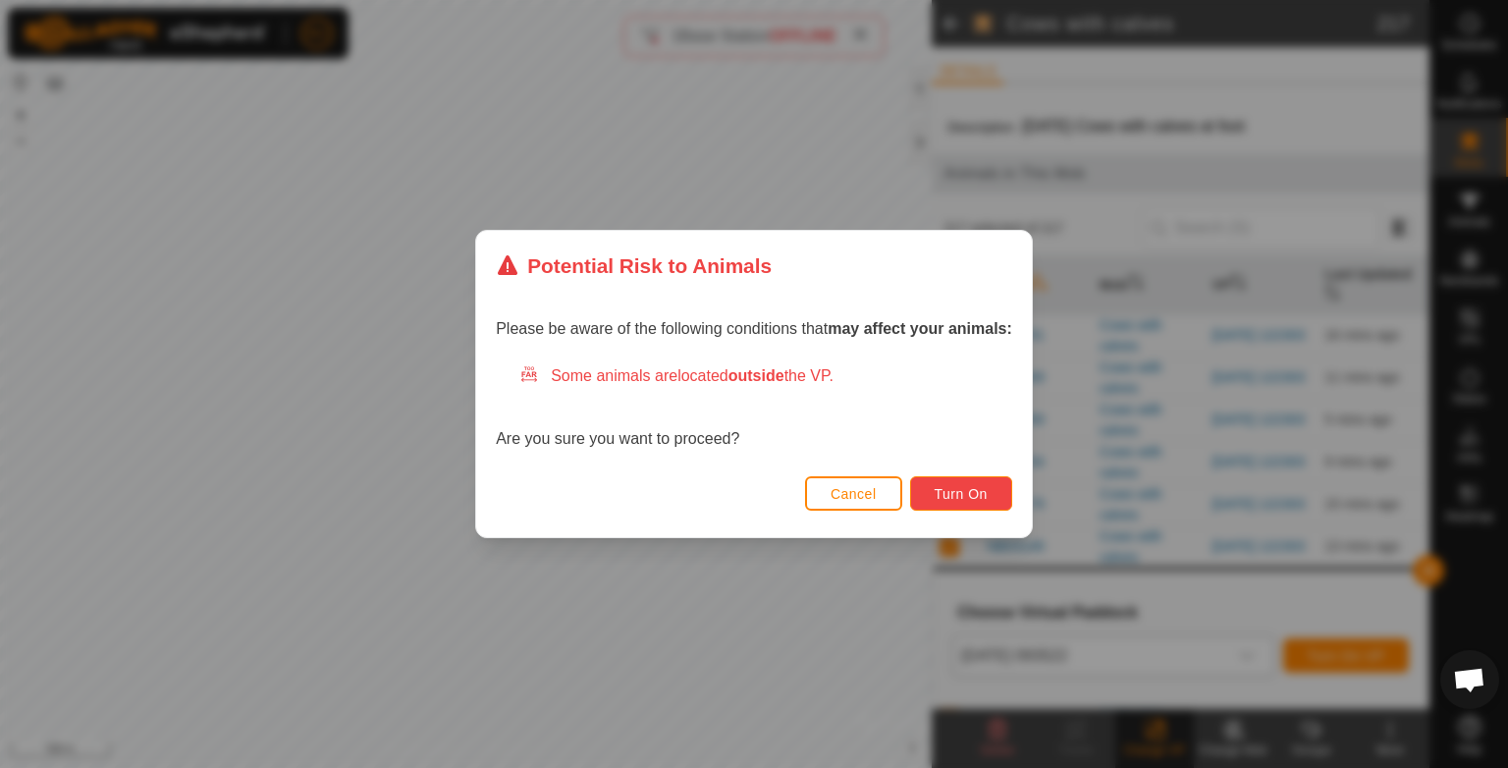
click at [950, 497] on span "Turn On" at bounding box center [961, 494] width 53 height 16
